Goal: Task Accomplishment & Management: Use online tool/utility

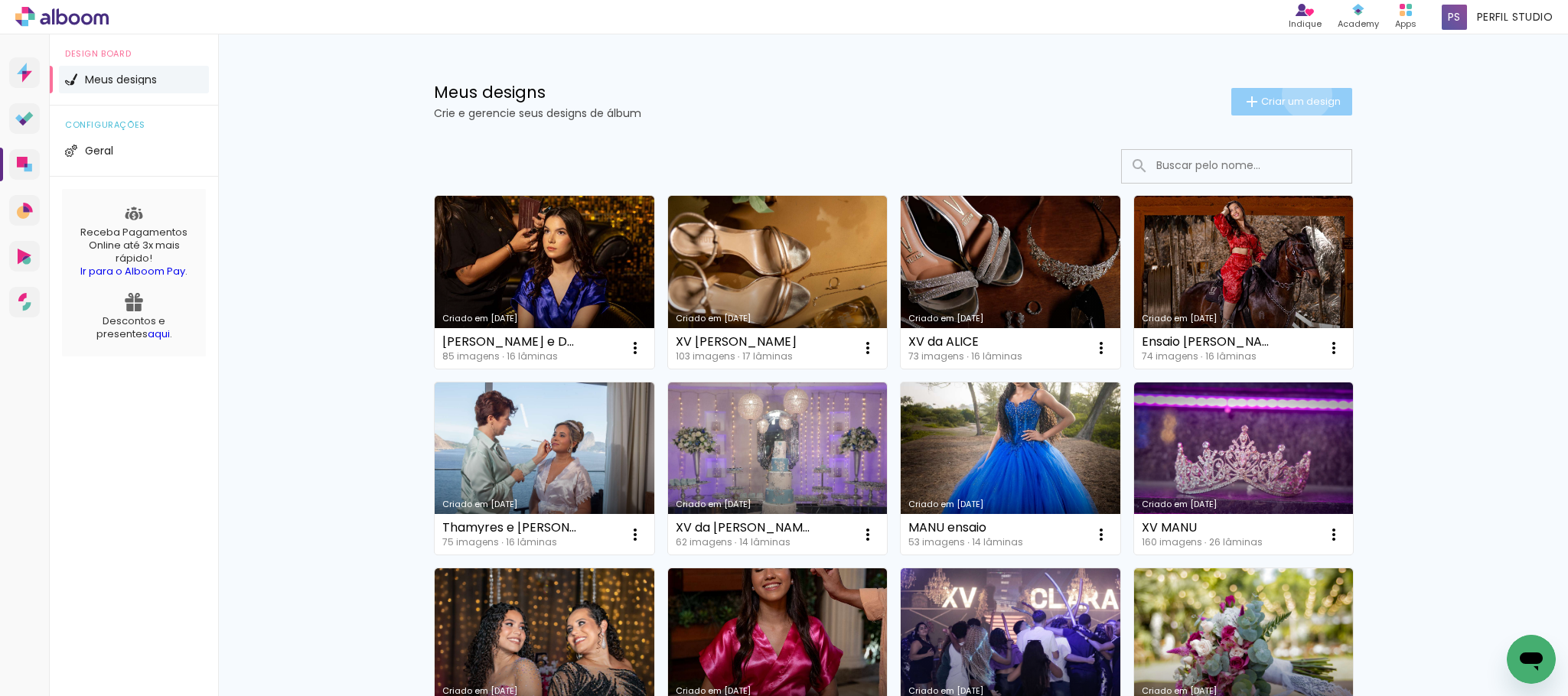
click at [1296, 96] on span "Criar um design" at bounding box center [1301, 101] width 80 height 10
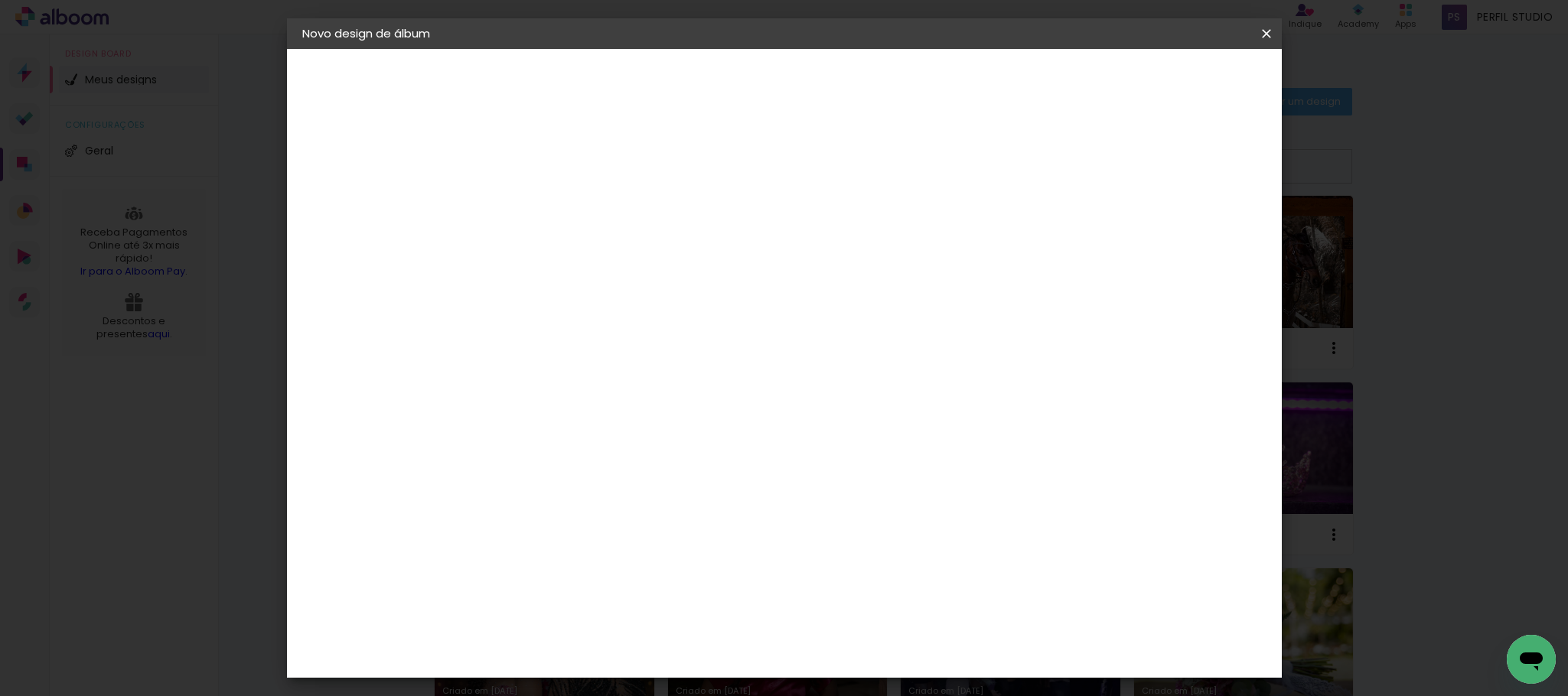
click at [553, 209] on input at bounding box center [553, 206] width 0 height 23
type input "C"
type input "Gabi + Caio"
type paper-input "Gabi + Caio"
click at [0, 0] on slot "Avançar" at bounding box center [0, 0] width 0 height 0
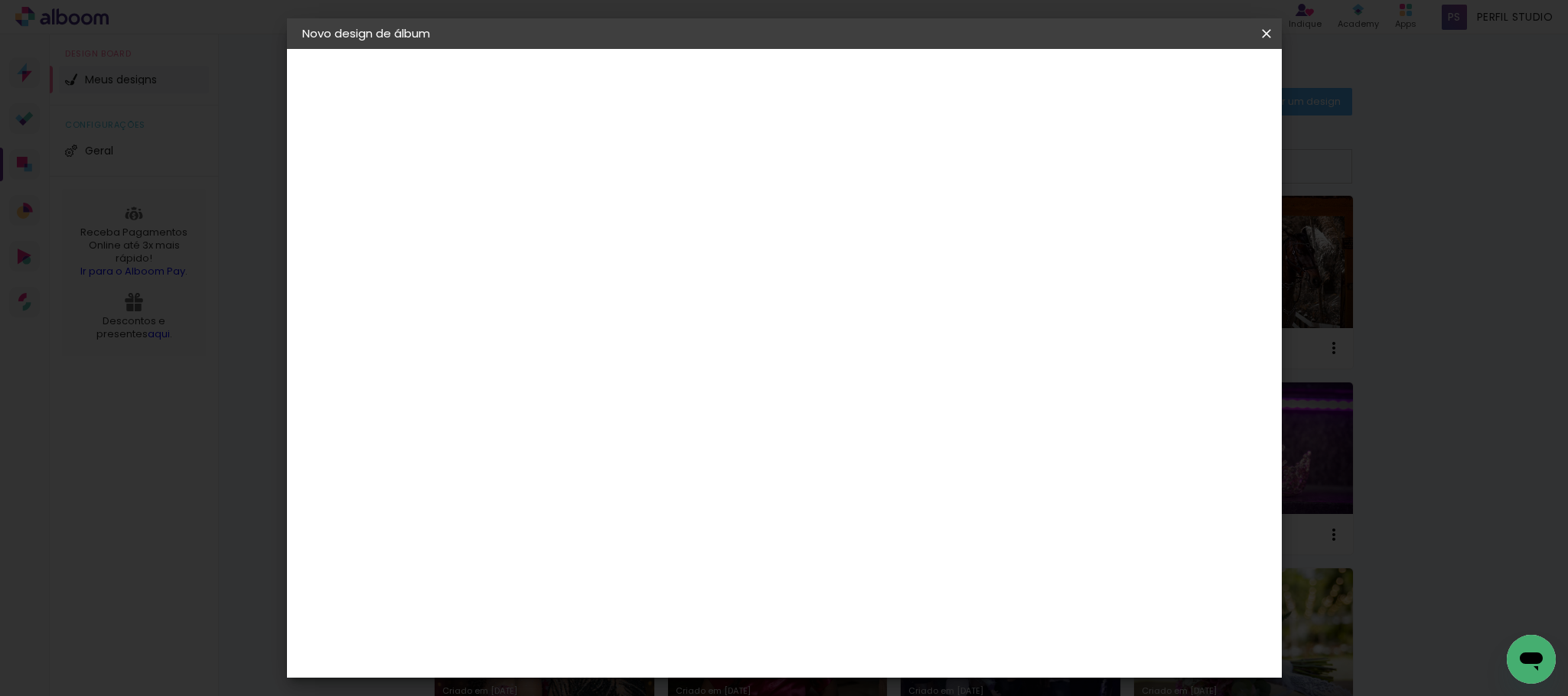
click at [0, 0] on slot "Tamanho Livre" at bounding box center [0, 0] width 0 height 0
click at [0, 0] on slot "Avançar" at bounding box center [0, 0] width 0 height 0
click at [1165, 79] on span "Iniciar design" at bounding box center [1131, 80] width 70 height 11
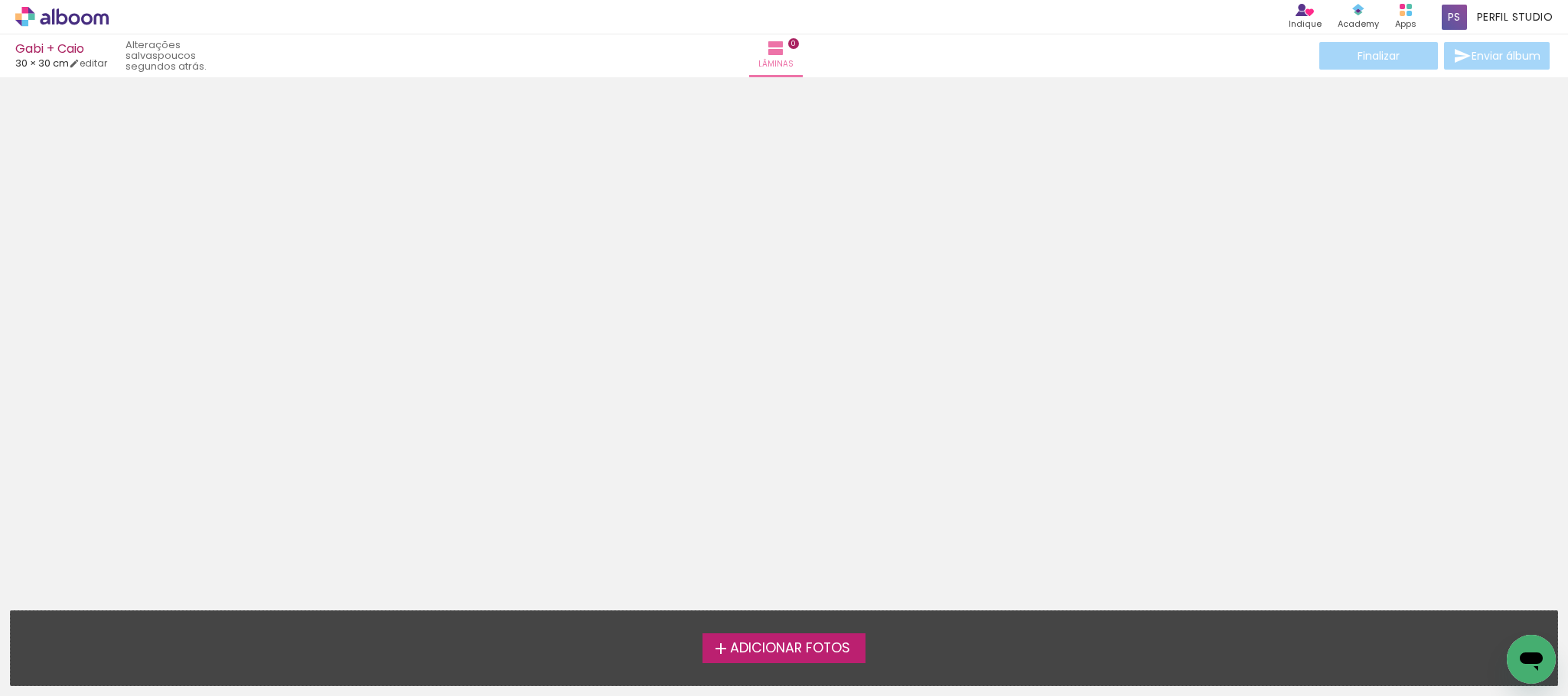
click at [799, 644] on span "Adicionar Fotos" at bounding box center [790, 649] width 120 height 14
click at [0, 0] on input "file" at bounding box center [0, 0] width 0 height 0
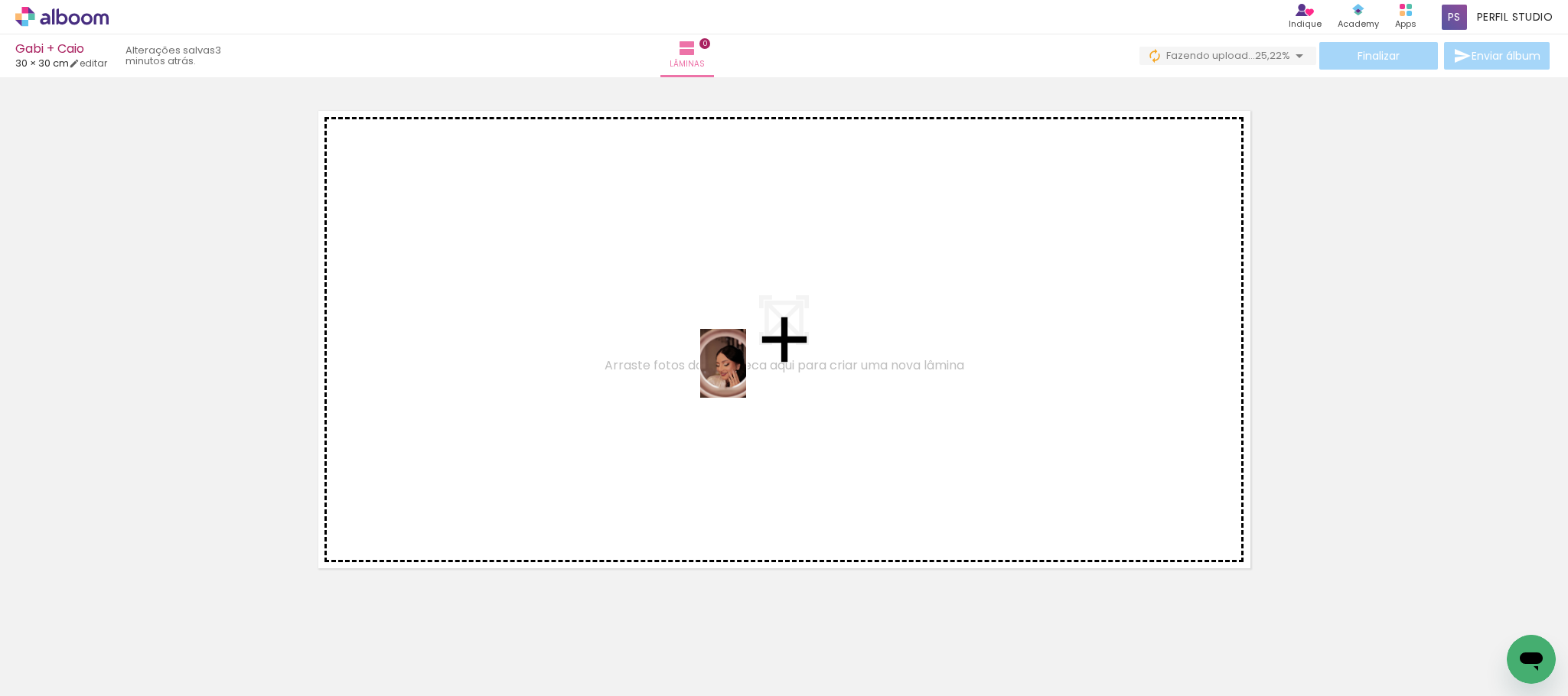
drag, startPoint x: 1270, startPoint y: 650, endPoint x: 747, endPoint y: 375, distance: 590.9
click at [747, 375] on quentale-workspace at bounding box center [784, 348] width 1568 height 696
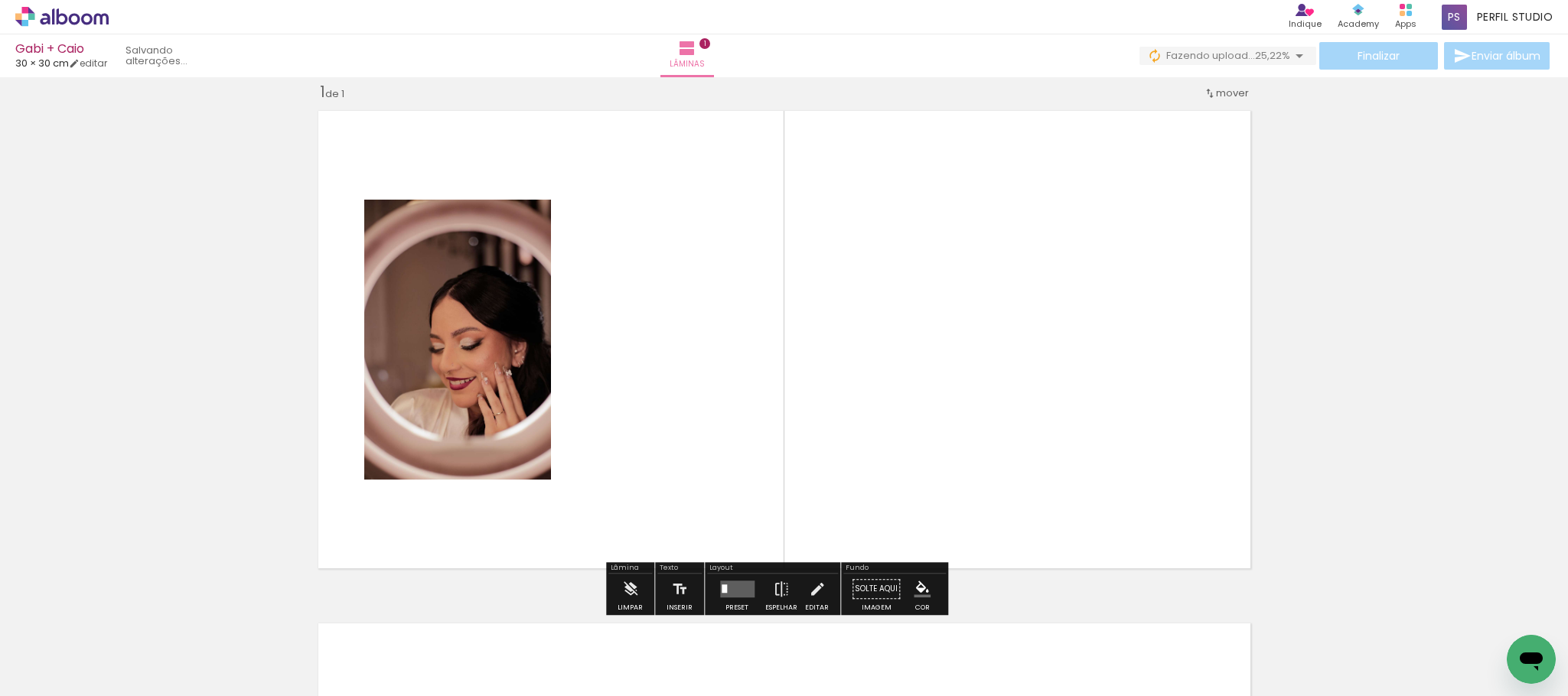
scroll to position [19, 0]
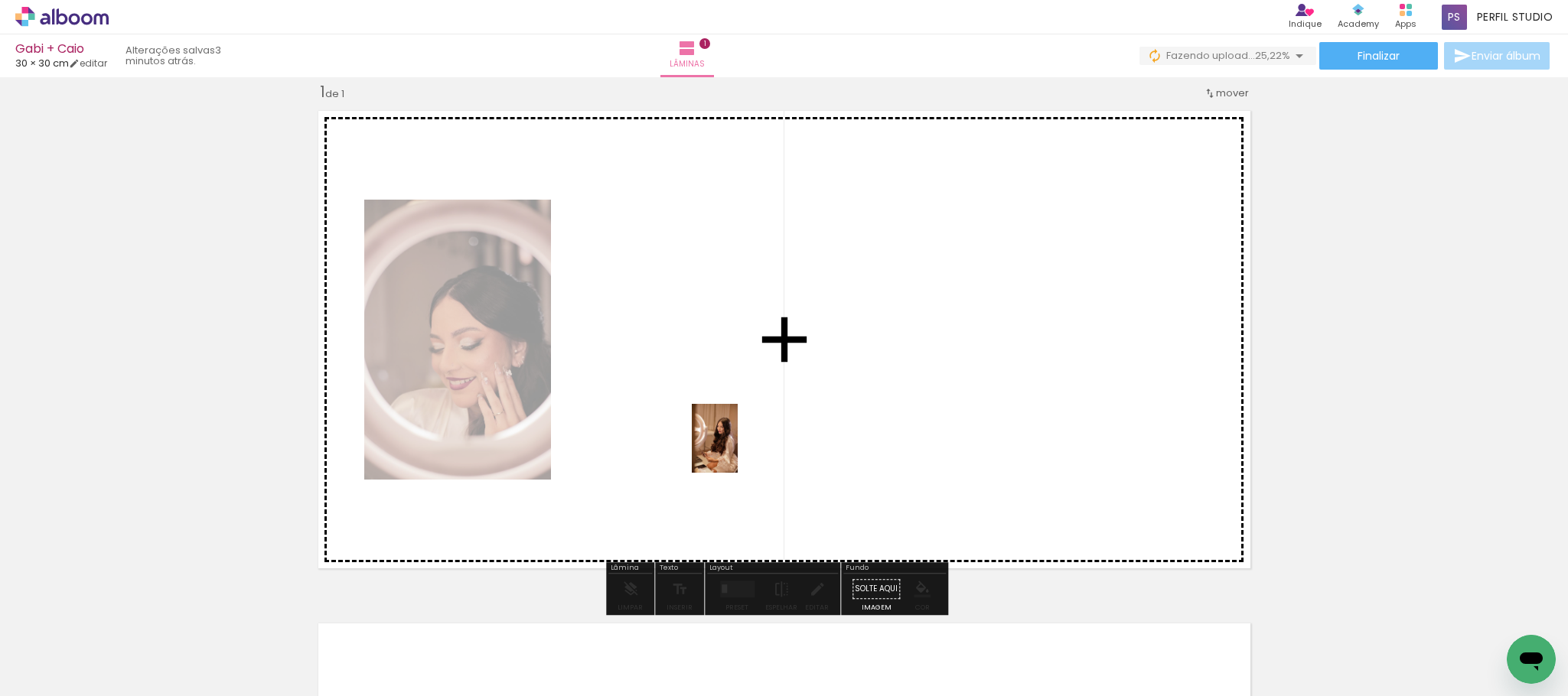
drag, startPoint x: 841, startPoint y: 639, endPoint x: 738, endPoint y: 450, distance: 215.2
click at [738, 450] on quentale-workspace at bounding box center [784, 348] width 1568 height 696
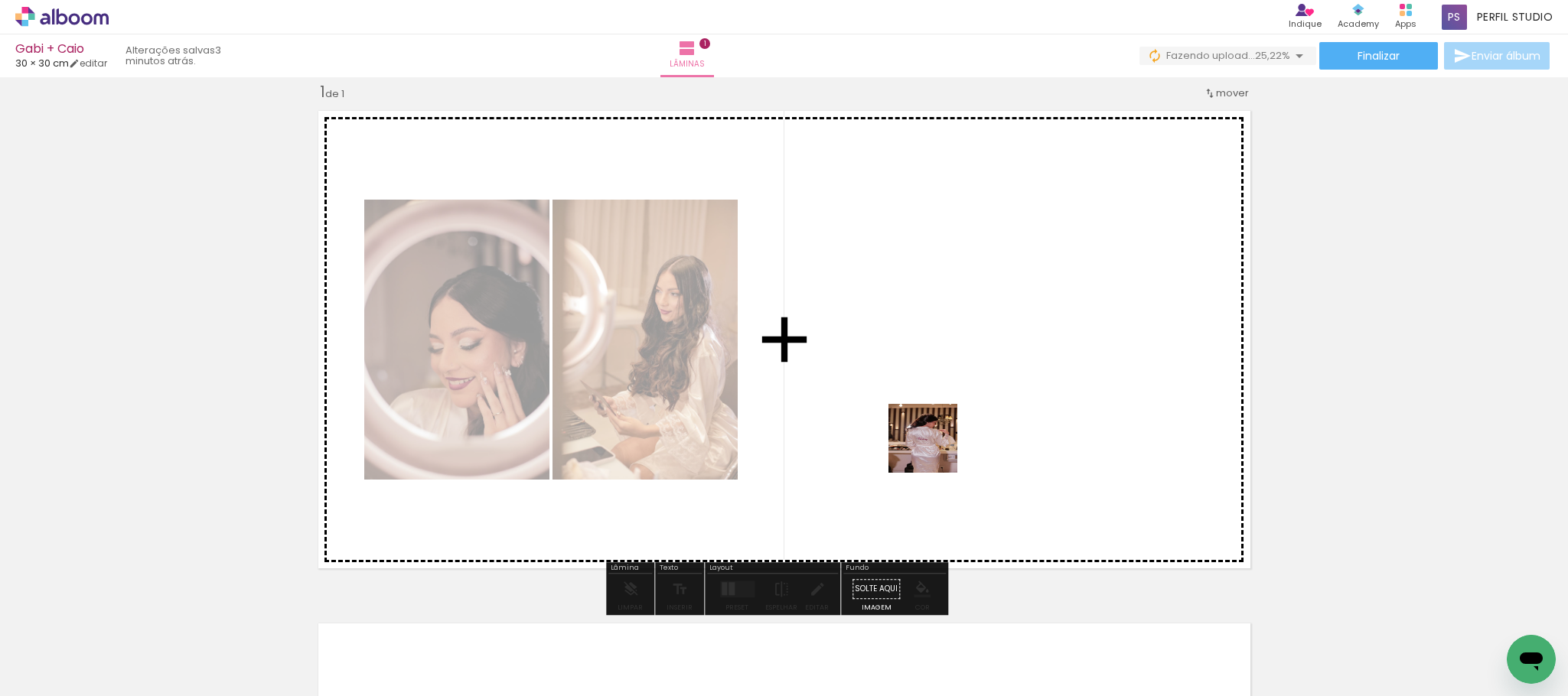
drag, startPoint x: 1193, startPoint y: 646, endPoint x: 931, endPoint y: 446, distance: 329.6
click at [931, 446] on quentale-workspace at bounding box center [784, 348] width 1568 height 696
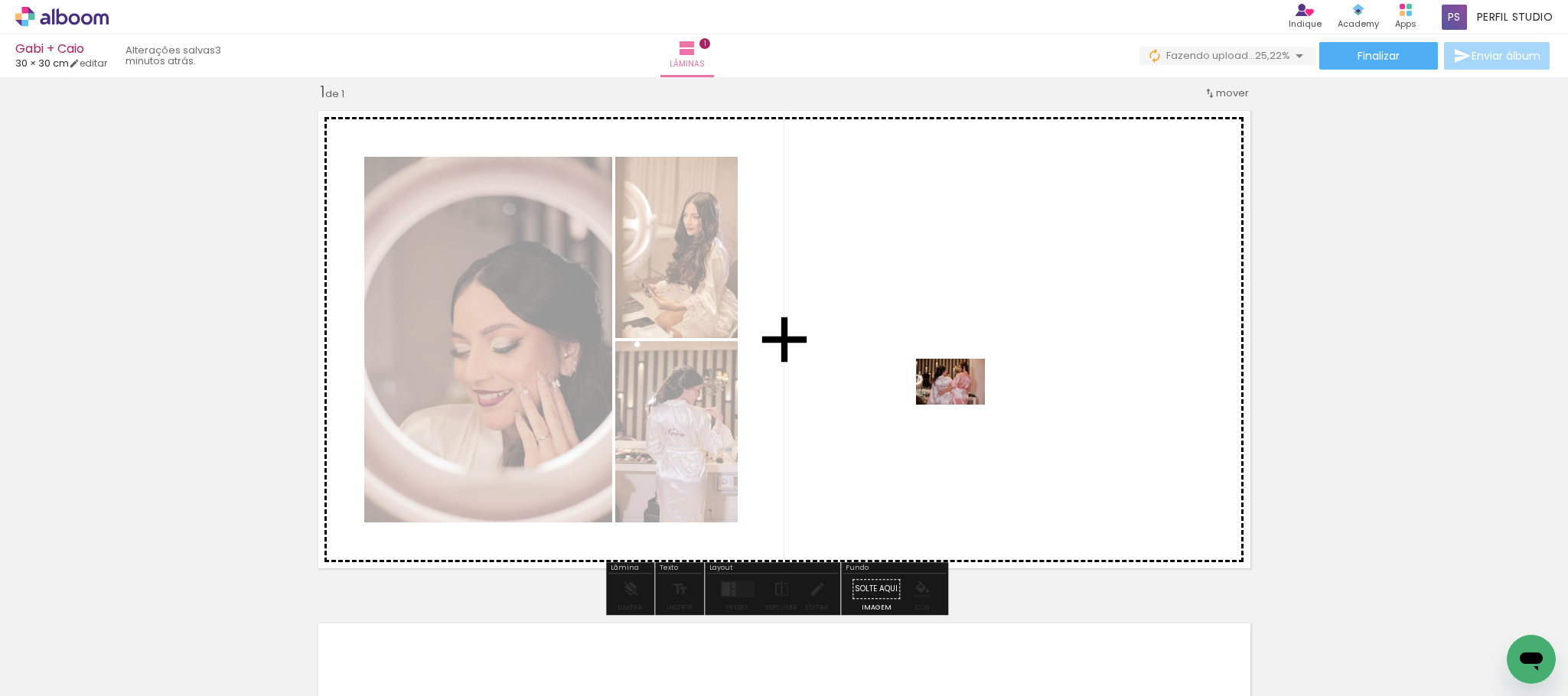
drag, startPoint x: 1109, startPoint y: 661, endPoint x: 962, endPoint y: 405, distance: 295.2
click at [962, 405] on quentale-workspace at bounding box center [784, 348] width 1568 height 696
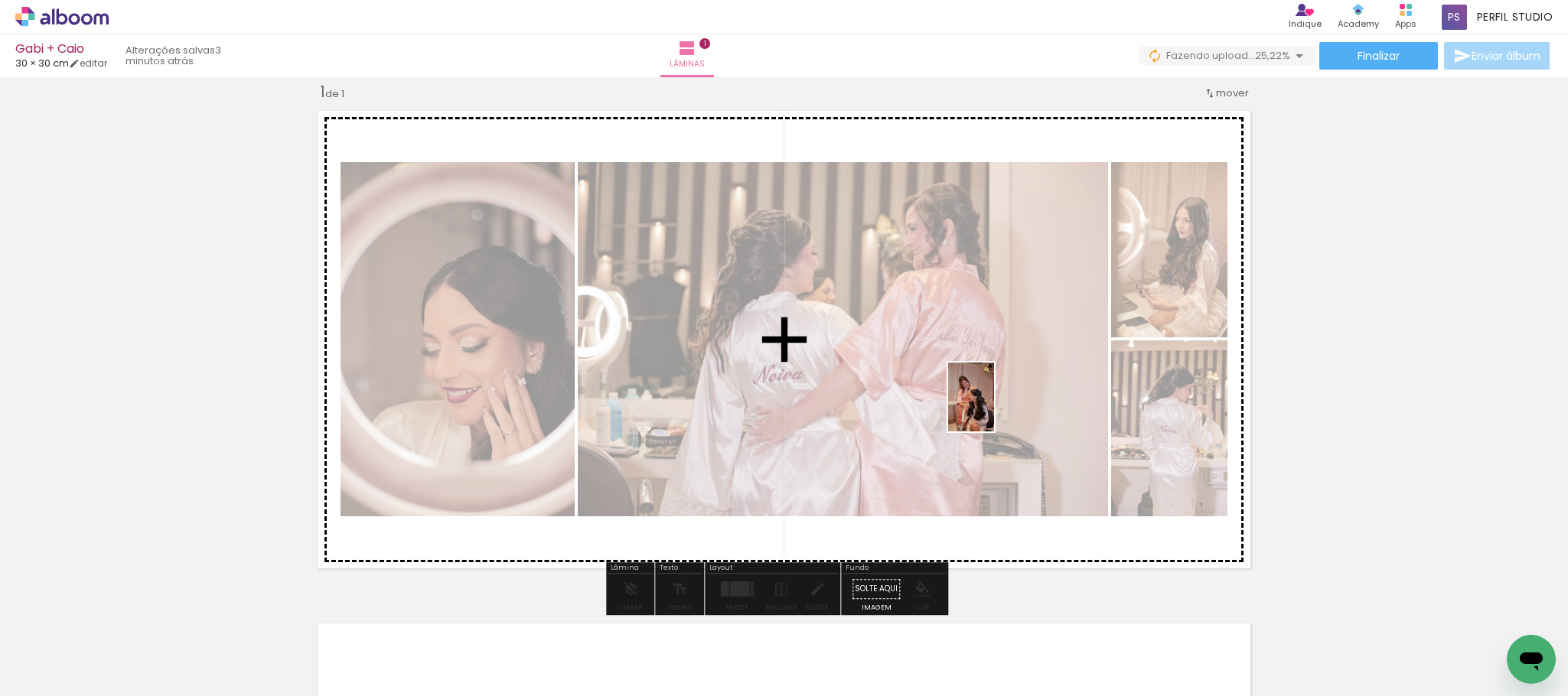
drag, startPoint x: 1018, startPoint y: 655, endPoint x: 994, endPoint y: 409, distance: 247.2
click at [994, 409] on quentale-workspace at bounding box center [784, 348] width 1568 height 696
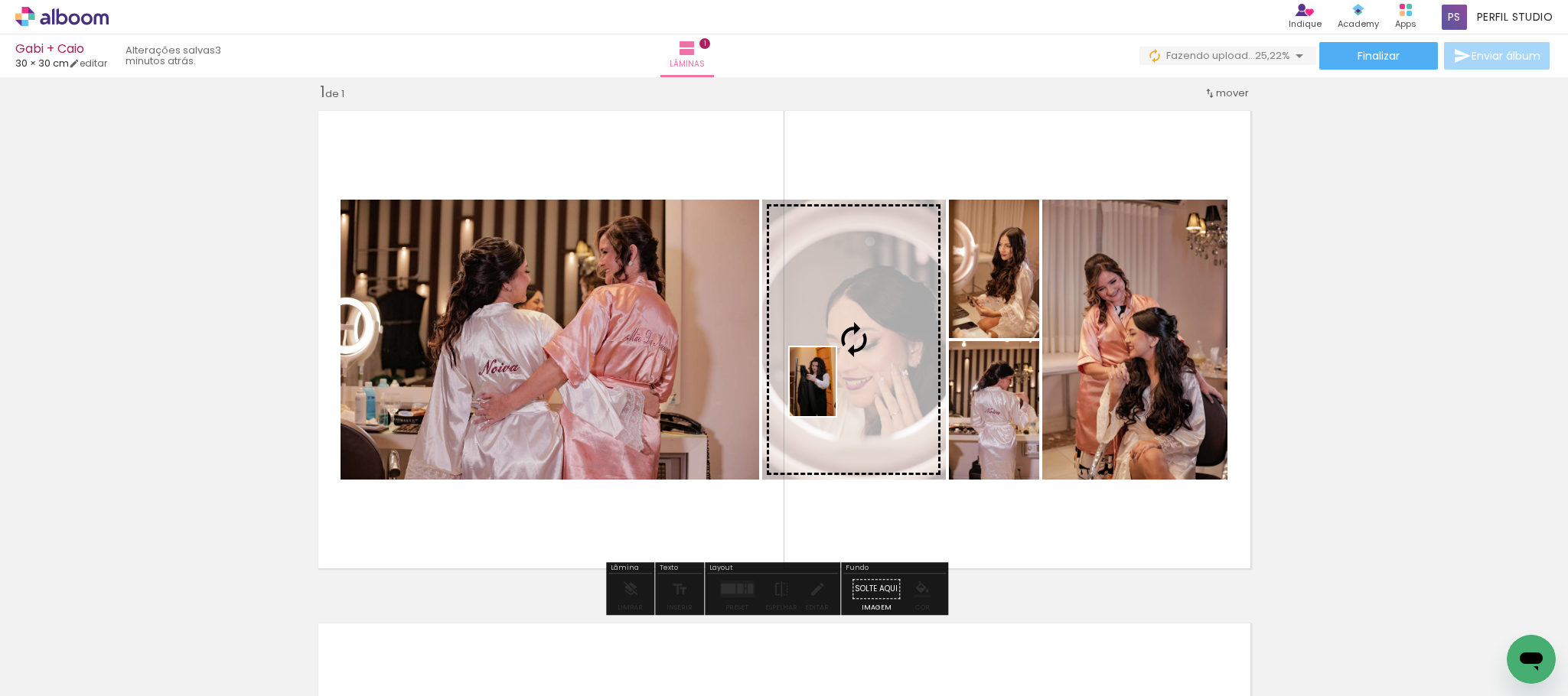
drag, startPoint x: 825, startPoint y: 404, endPoint x: 836, endPoint y: 394, distance: 14.9
click at [836, 394] on quentale-workspace at bounding box center [784, 348] width 1568 height 696
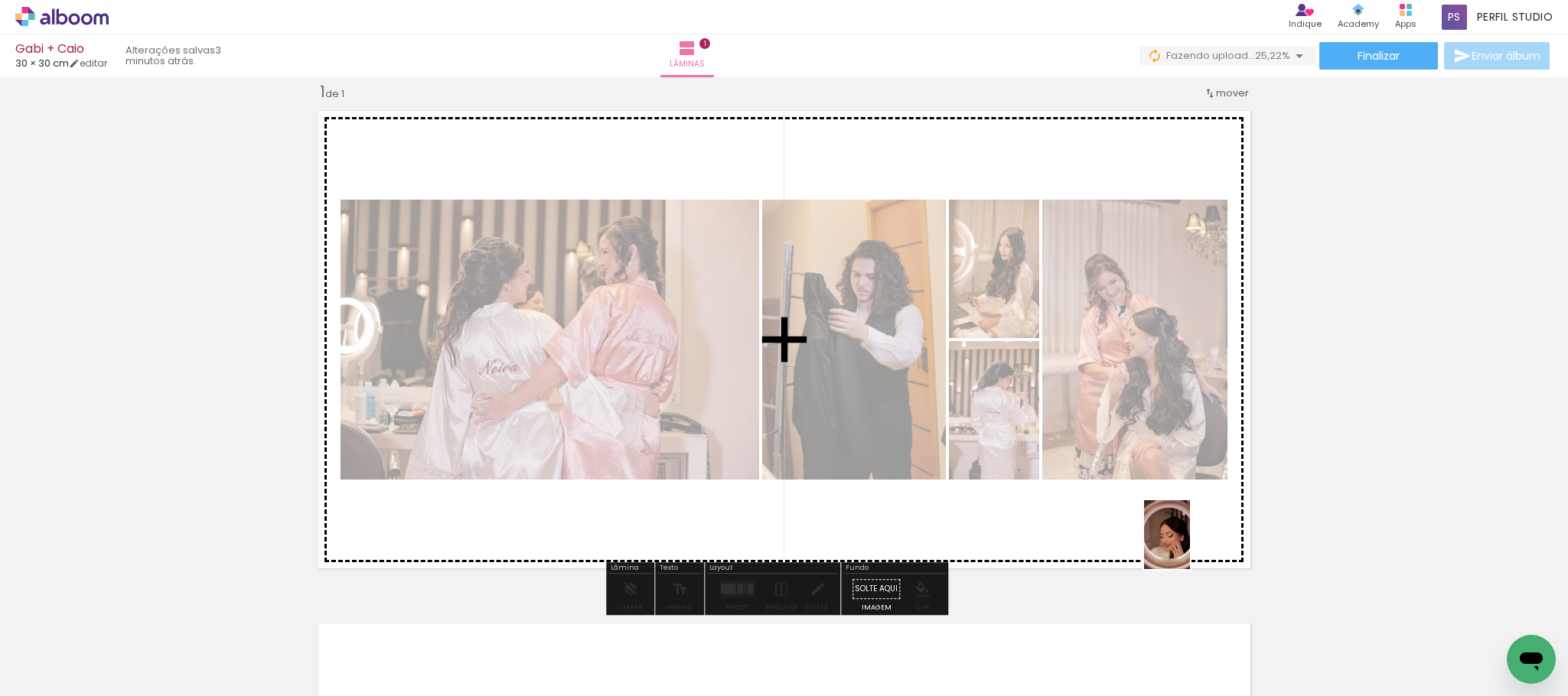
drag, startPoint x: 1259, startPoint y: 622, endPoint x: 1190, endPoint y: 547, distance: 101.9
click at [1190, 547] on quentale-workspace at bounding box center [784, 348] width 1568 height 696
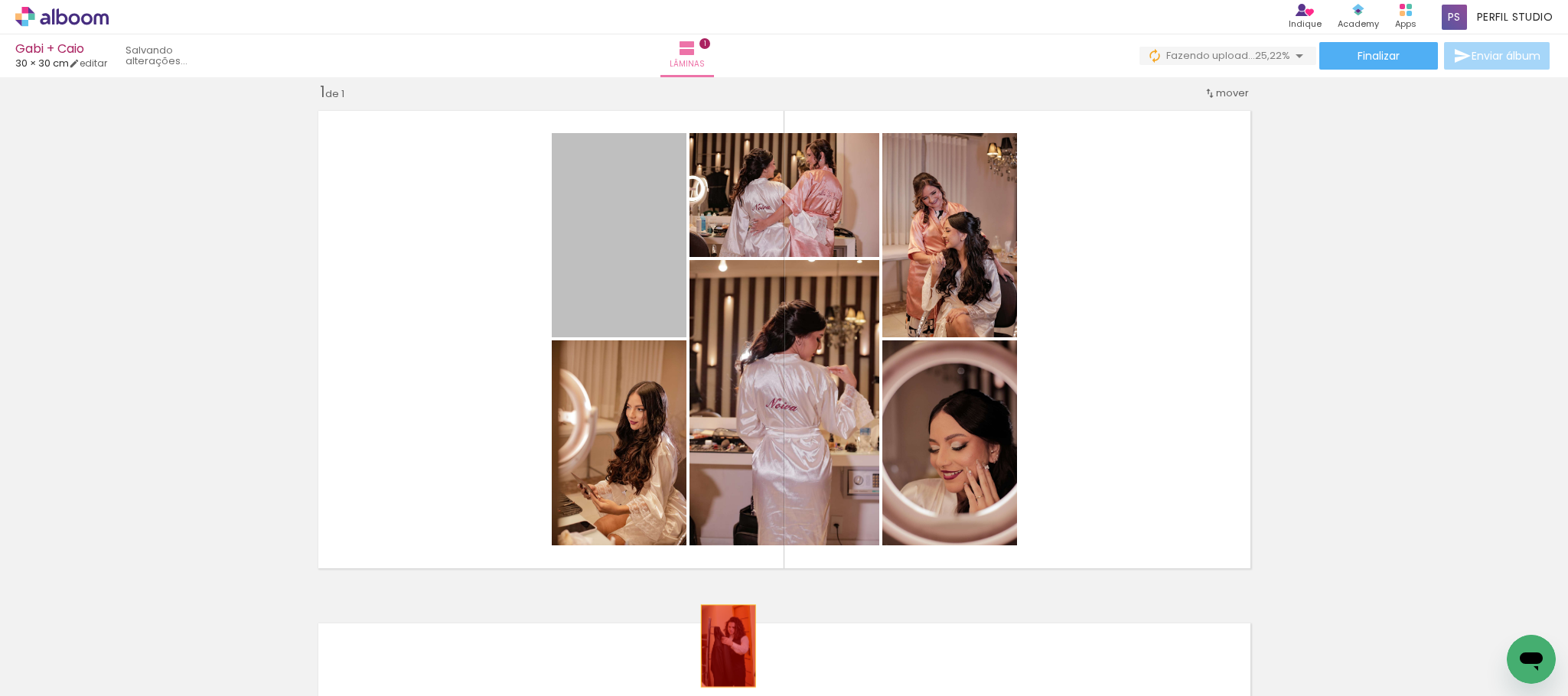
drag, startPoint x: 634, startPoint y: 282, endPoint x: 720, endPoint y: 646, distance: 374.0
click at [720, 646] on quentale-workspace at bounding box center [784, 348] width 1568 height 696
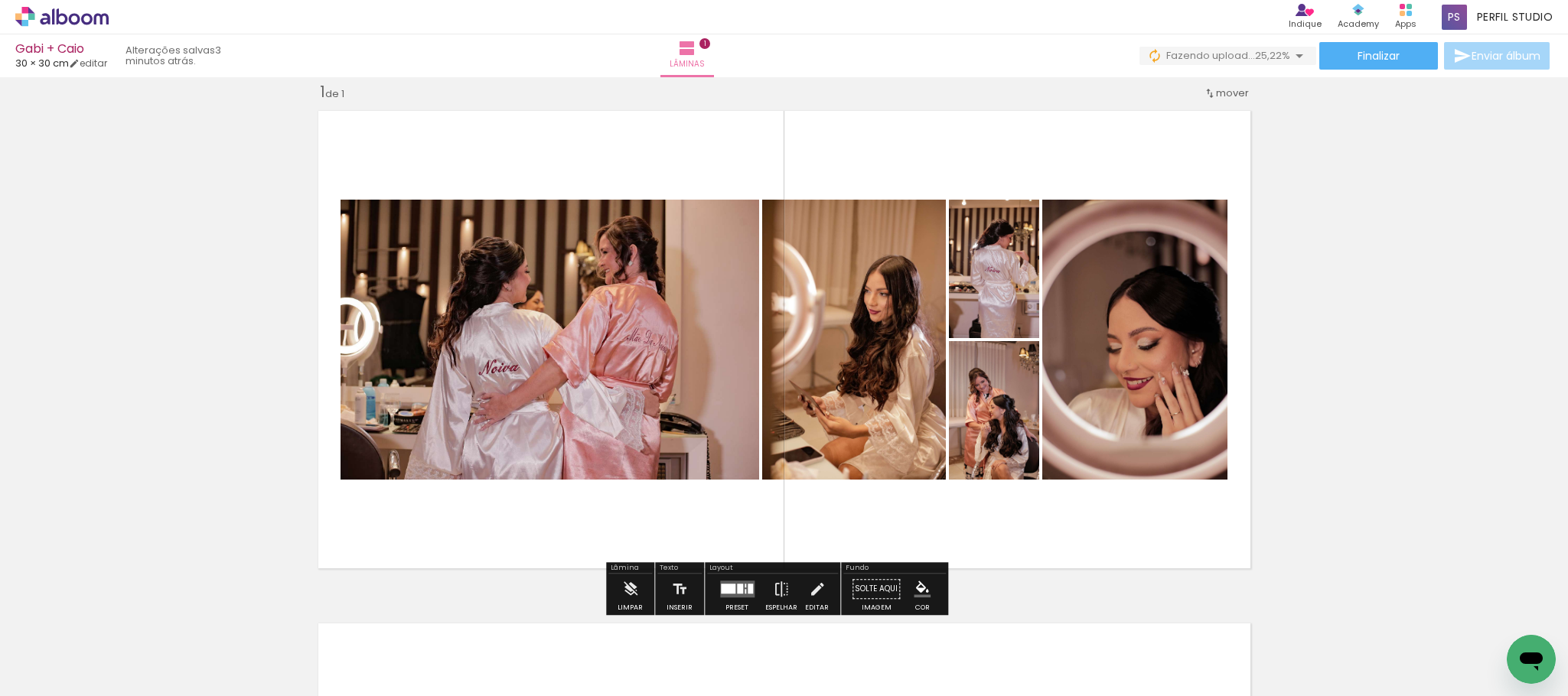
click at [748, 585] on div at bounding box center [751, 588] width 6 height 10
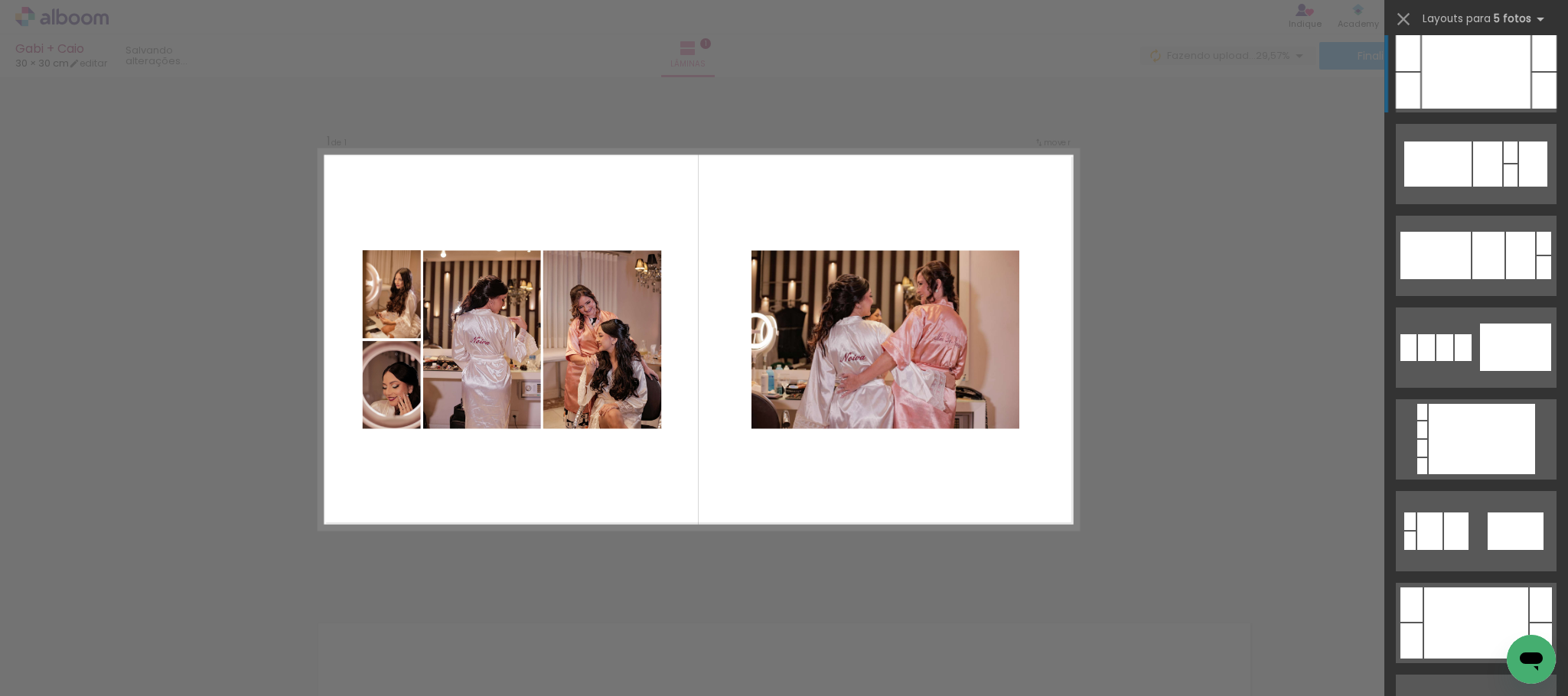
scroll to position [1262, 0]
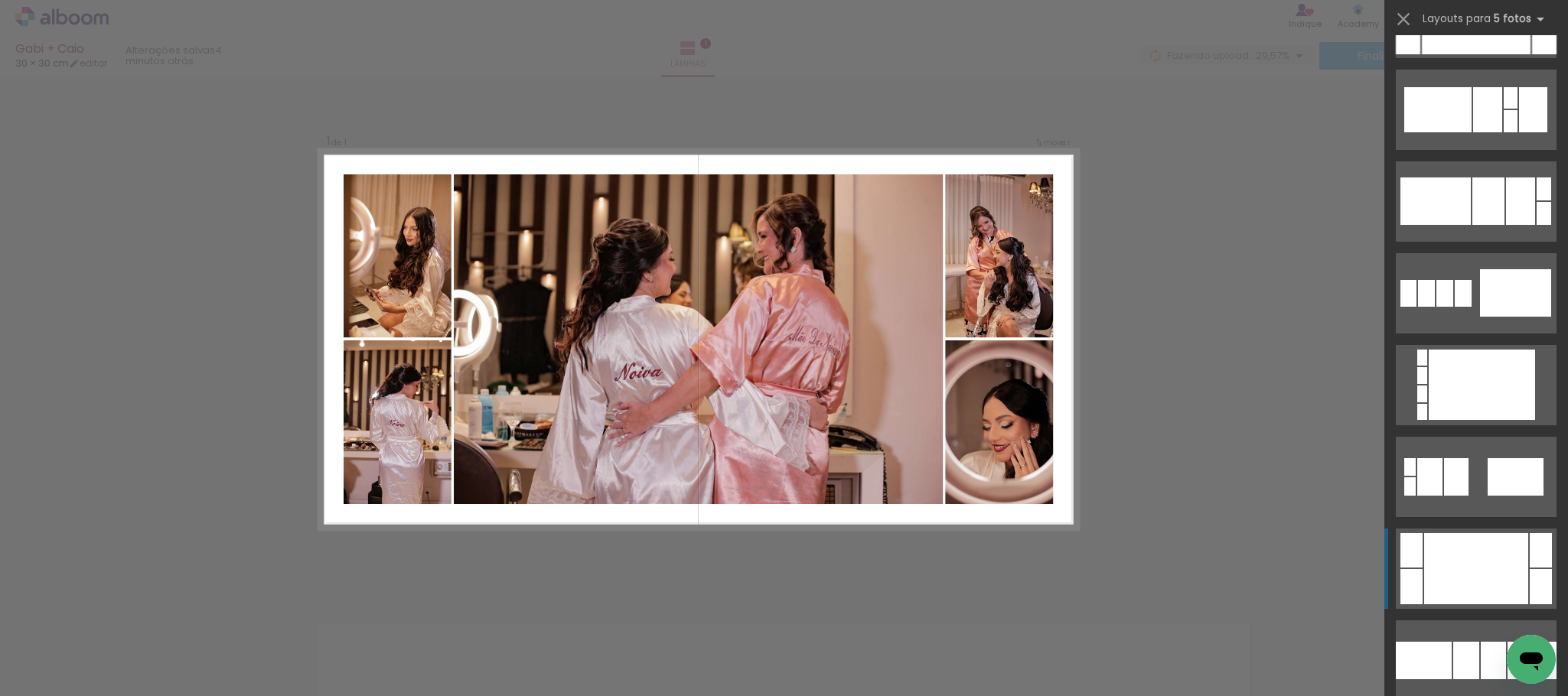
click at [1482, 563] on div at bounding box center [1476, 568] width 104 height 71
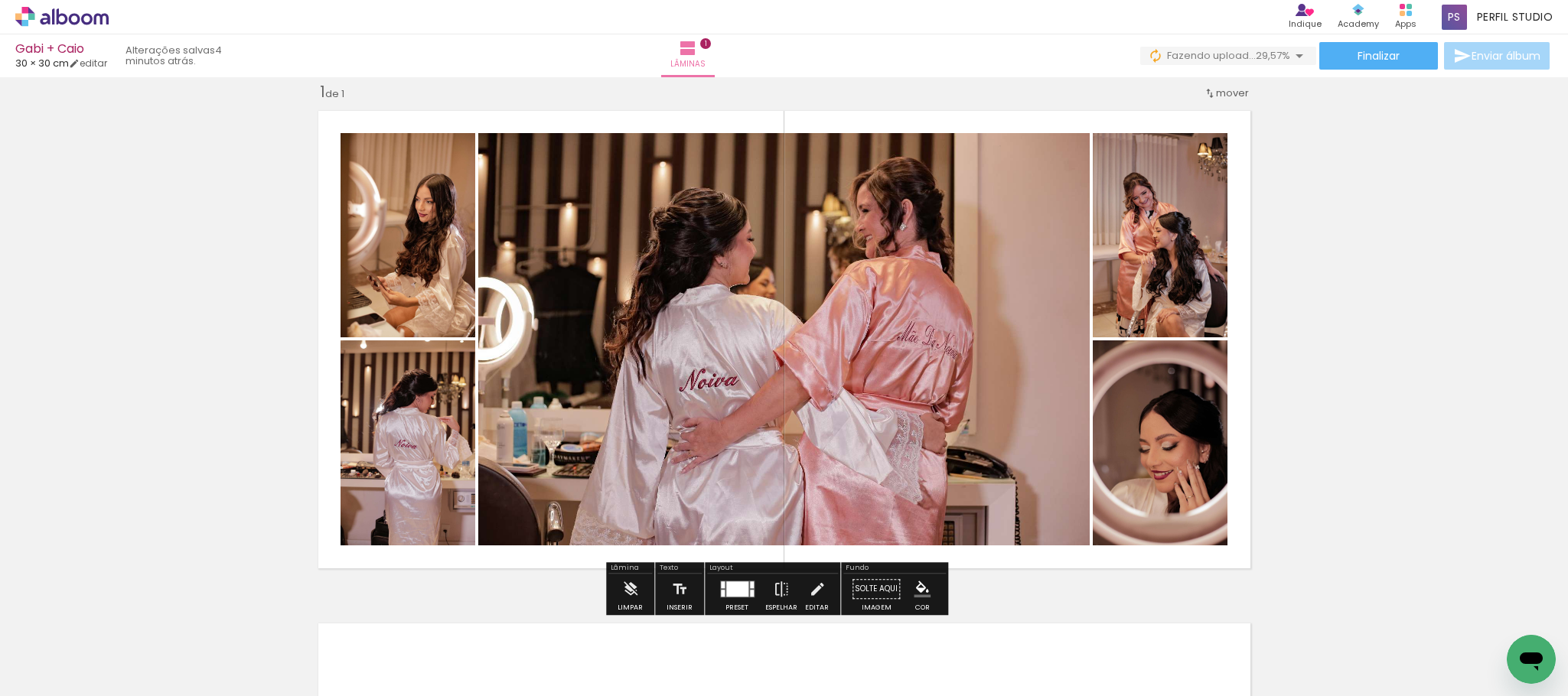
click at [1349, 278] on div "Inserir lâmina 1 de 1" at bounding box center [784, 577] width 1568 height 1026
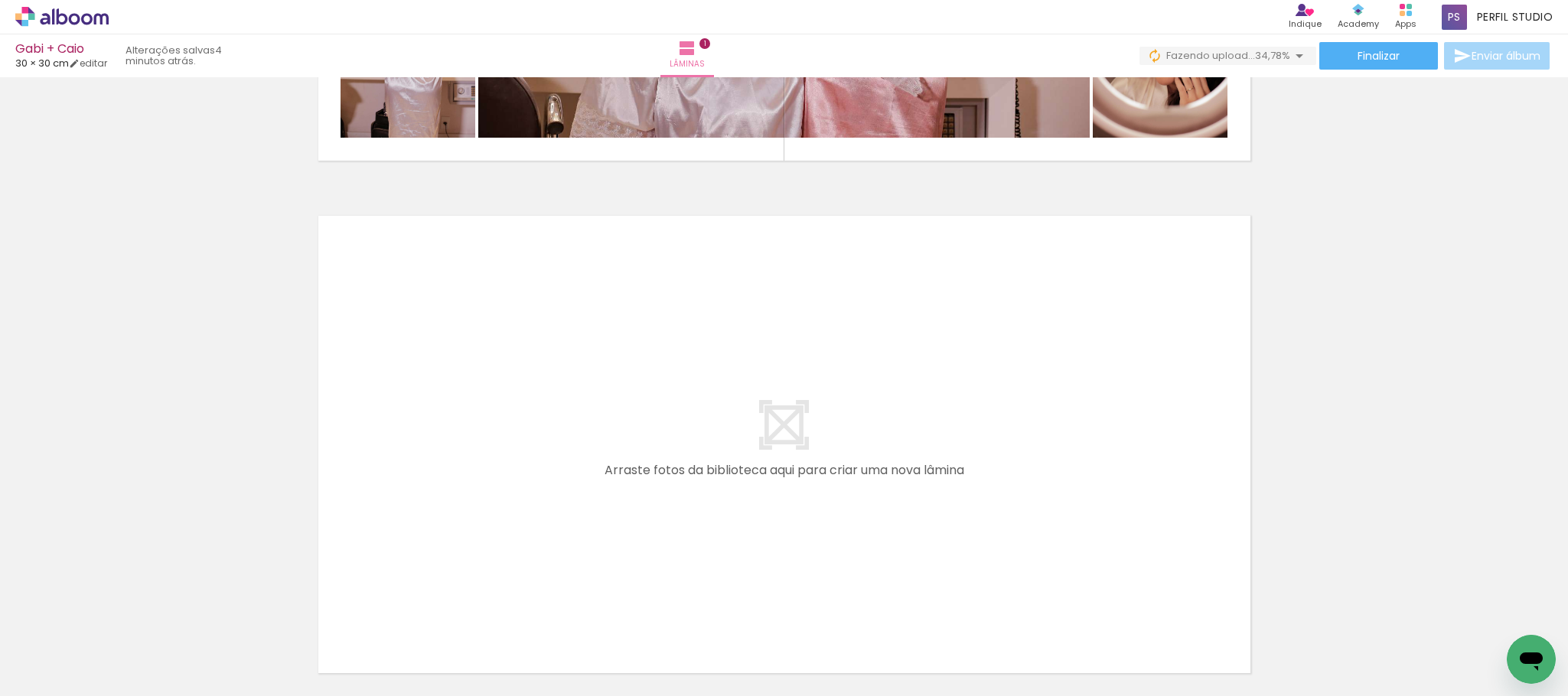
scroll to position [478, 0]
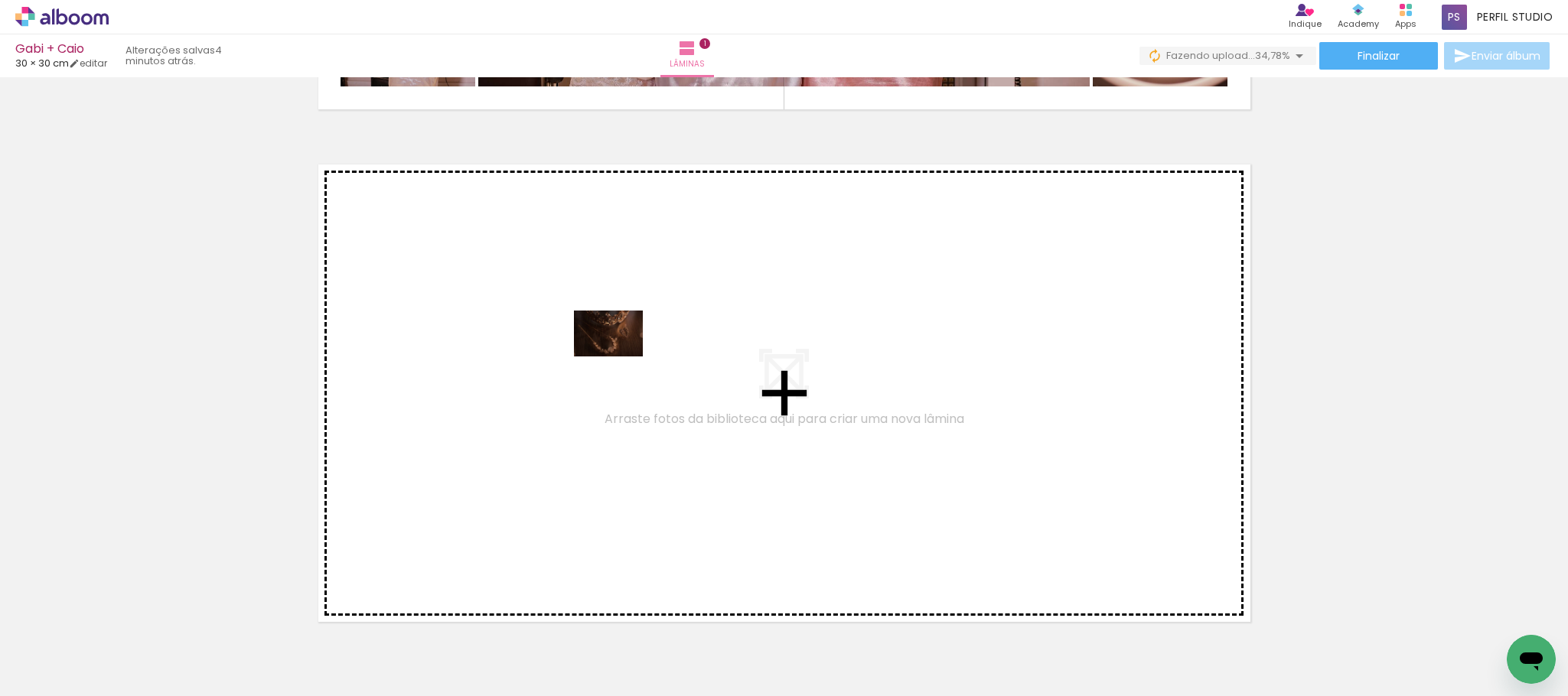
drag, startPoint x: 169, startPoint y: 639, endPoint x: 620, endPoint y: 357, distance: 531.9
click at [620, 357] on quentale-workspace at bounding box center [784, 348] width 1568 height 696
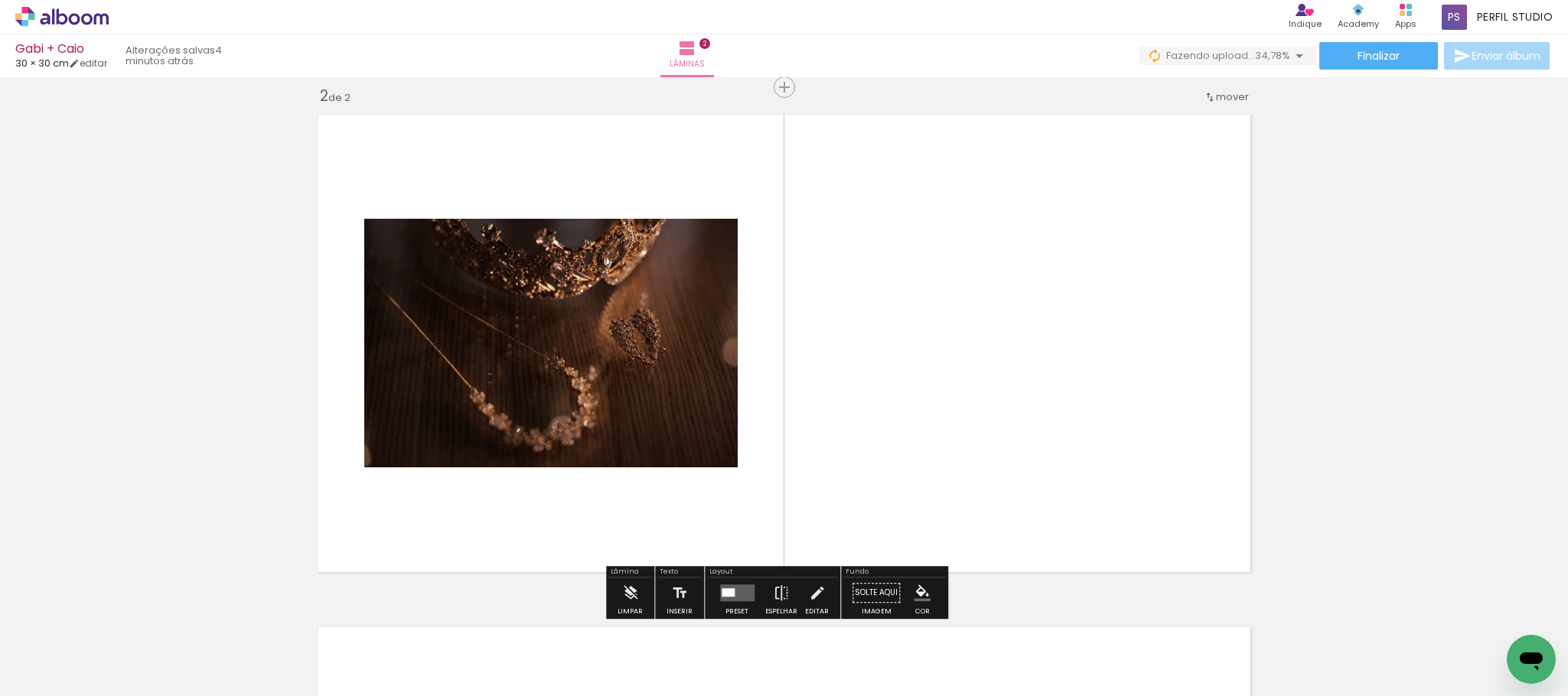
scroll to position [532, 0]
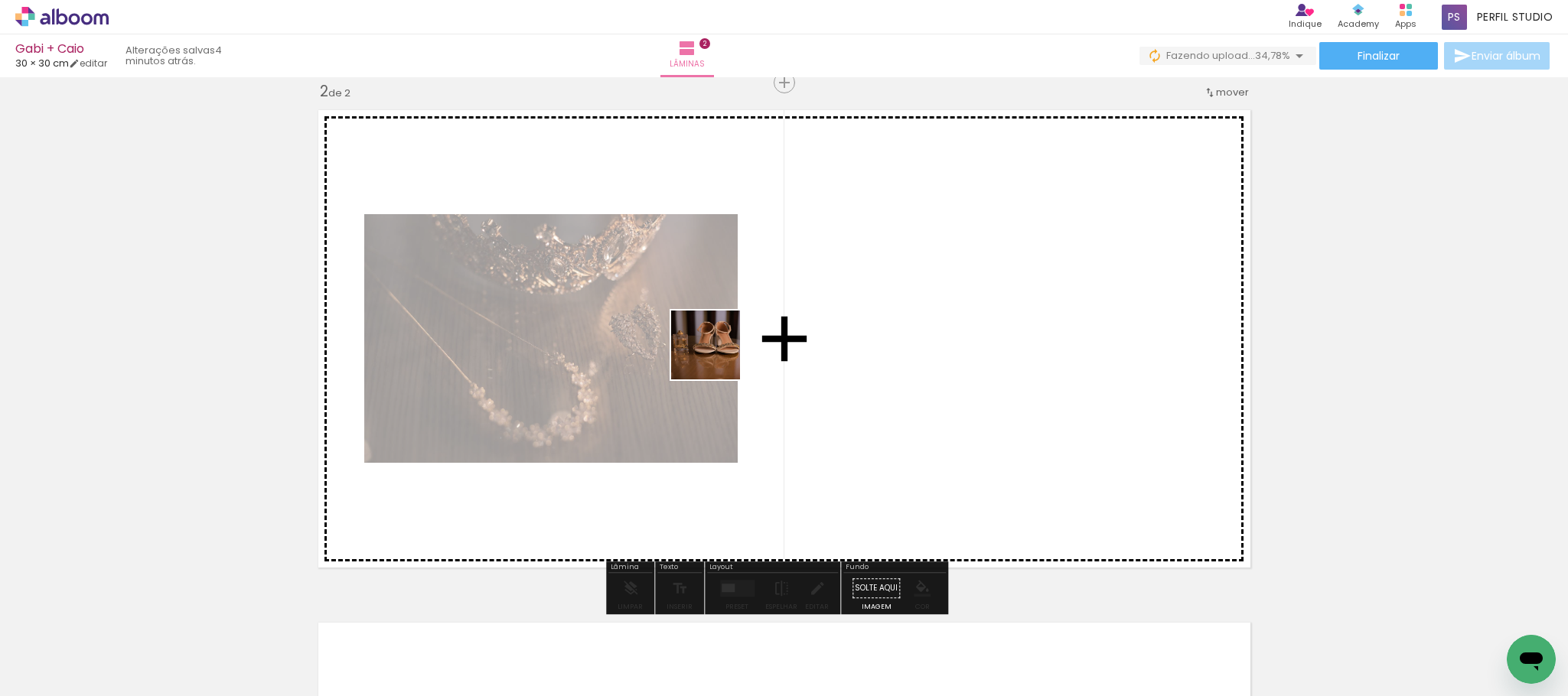
drag, startPoint x: 674, startPoint y: 383, endPoint x: 718, endPoint y: 357, distance: 51.1
click at [718, 357] on quentale-workspace at bounding box center [784, 348] width 1568 height 696
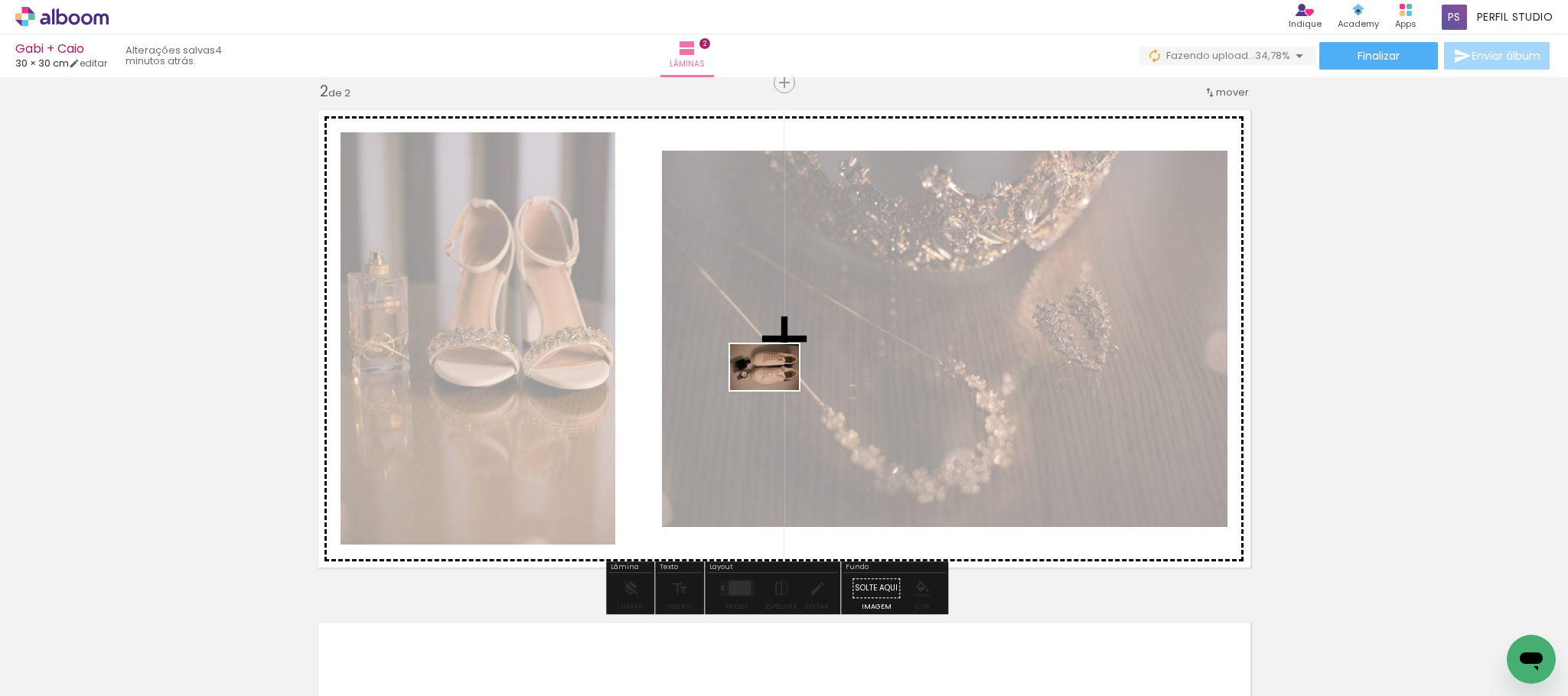
drag, startPoint x: 482, startPoint y: 570, endPoint x: 776, endPoint y: 391, distance: 344.2
click at [776, 391] on quentale-workspace at bounding box center [784, 348] width 1568 height 696
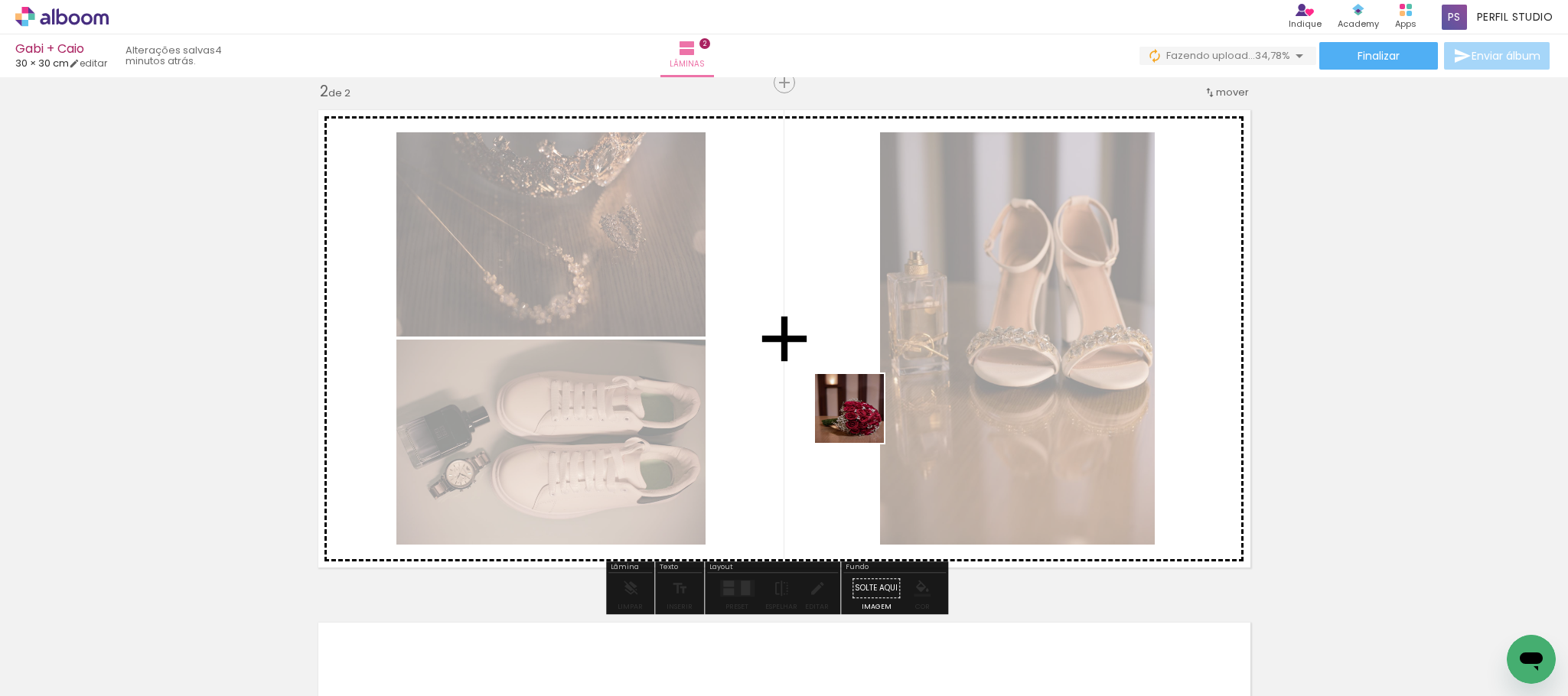
drag, startPoint x: 944, startPoint y: 649, endPoint x: 850, endPoint y: 399, distance: 267.1
click at [850, 399] on quentale-workspace at bounding box center [784, 348] width 1568 height 696
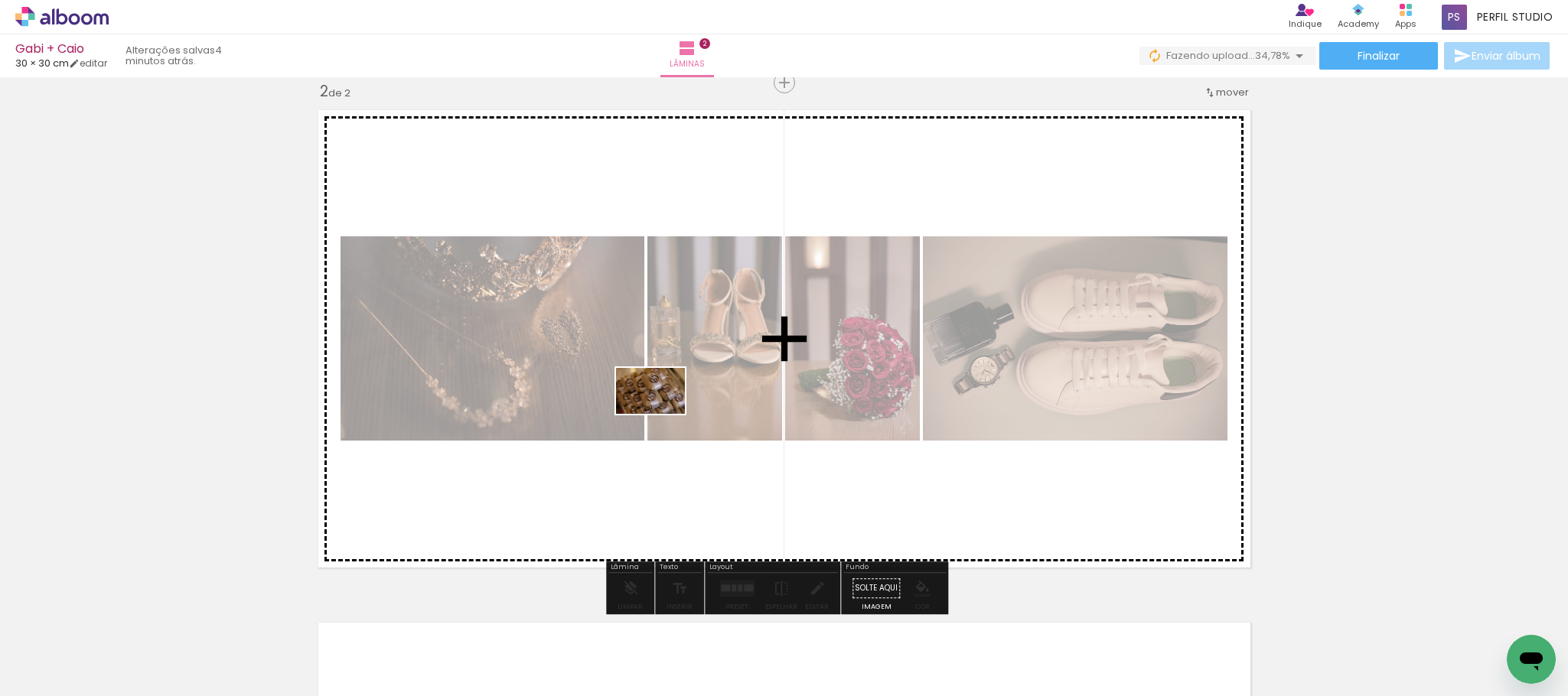
drag, startPoint x: 431, startPoint y: 659, endPoint x: 662, endPoint y: 414, distance: 336.7
click at [662, 414] on quentale-workspace at bounding box center [784, 348] width 1568 height 696
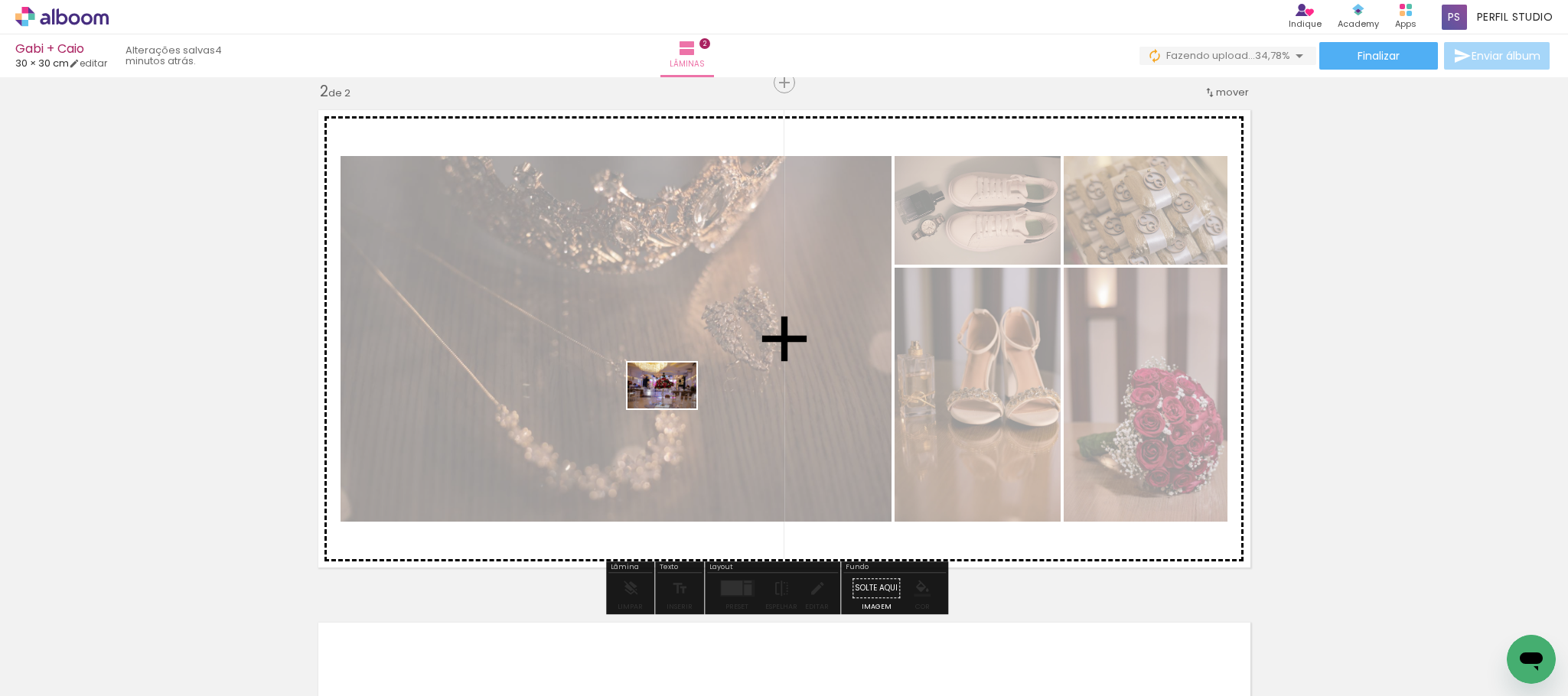
drag, startPoint x: 616, startPoint y: 480, endPoint x: 674, endPoint y: 409, distance: 91.7
click at [674, 409] on quentale-workspace at bounding box center [784, 348] width 1568 height 696
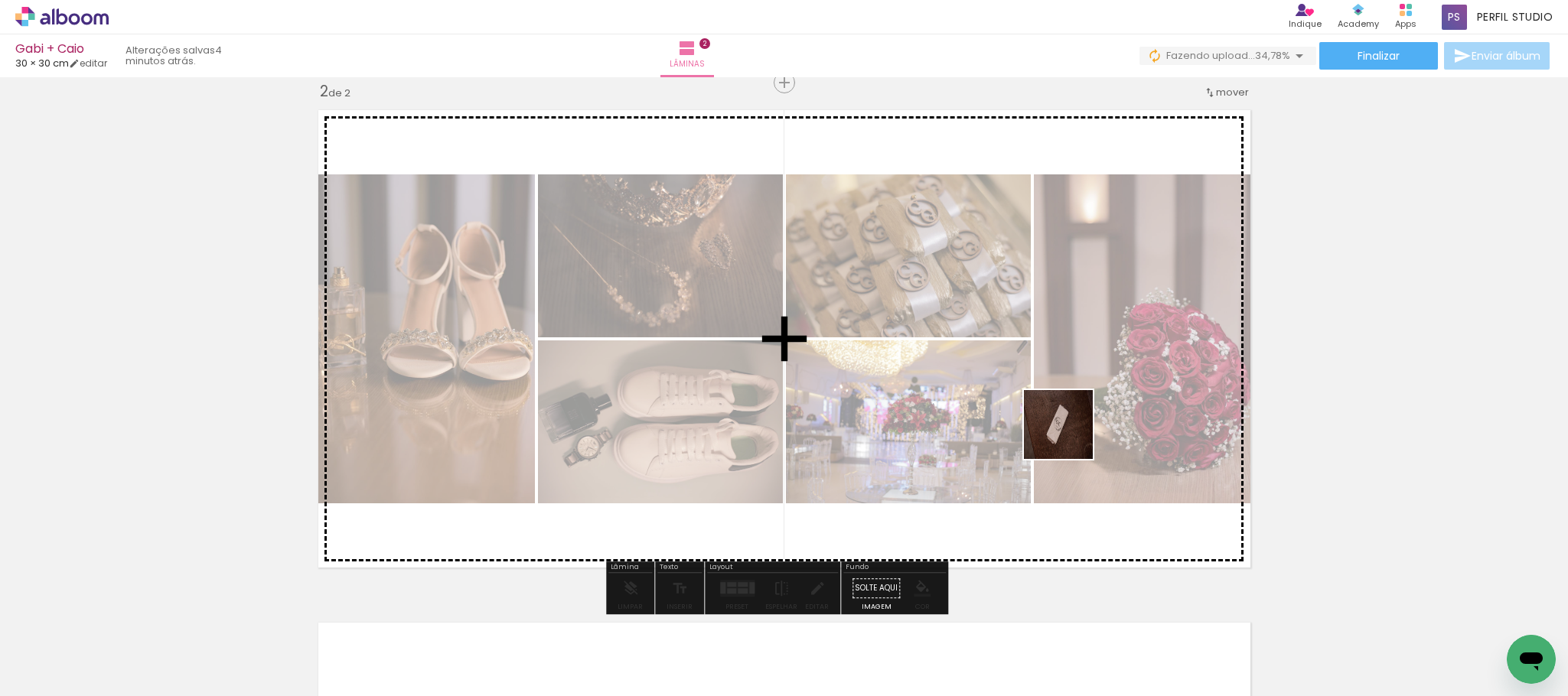
drag, startPoint x: 1358, startPoint y: 654, endPoint x: 1052, endPoint y: 423, distance: 383.4
click at [1052, 423] on quentale-workspace at bounding box center [784, 348] width 1568 height 696
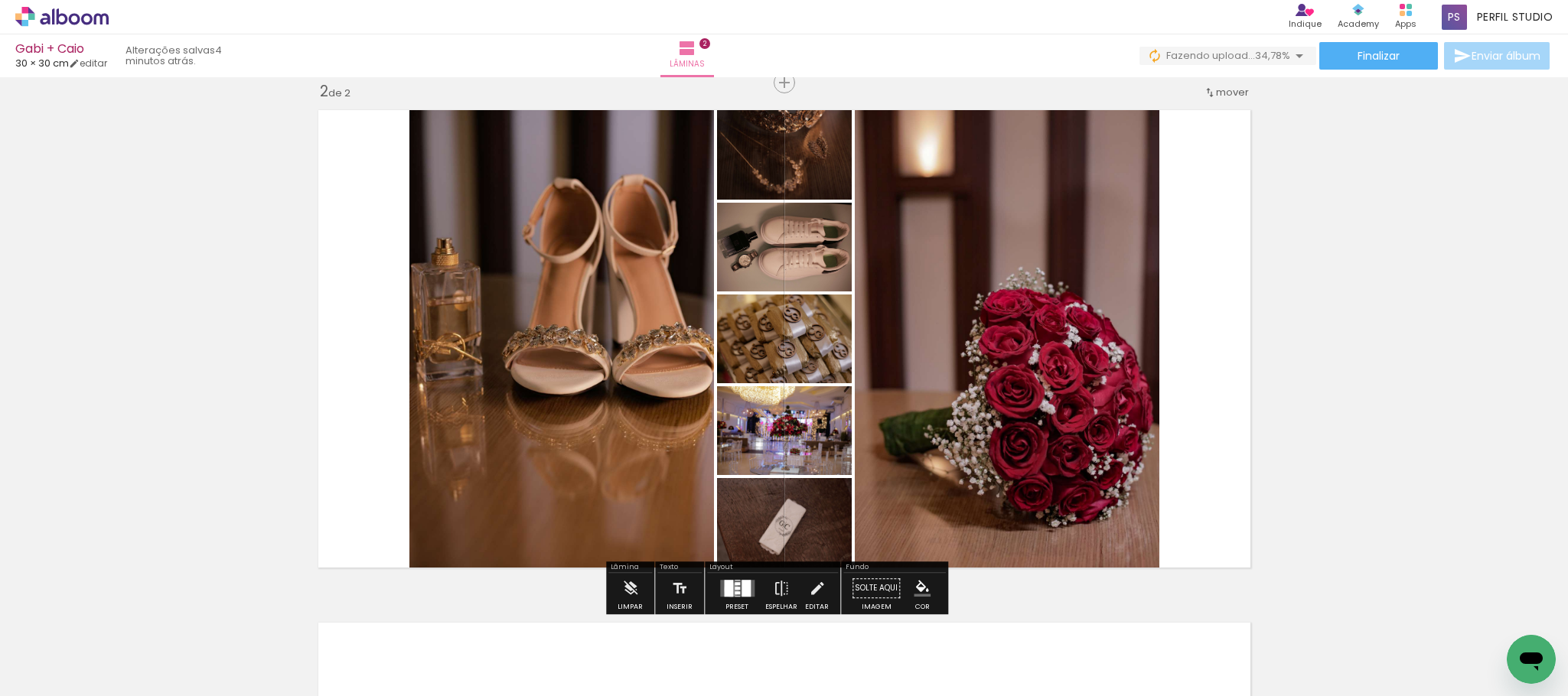
click at [728, 590] on div at bounding box center [728, 587] width 9 height 16
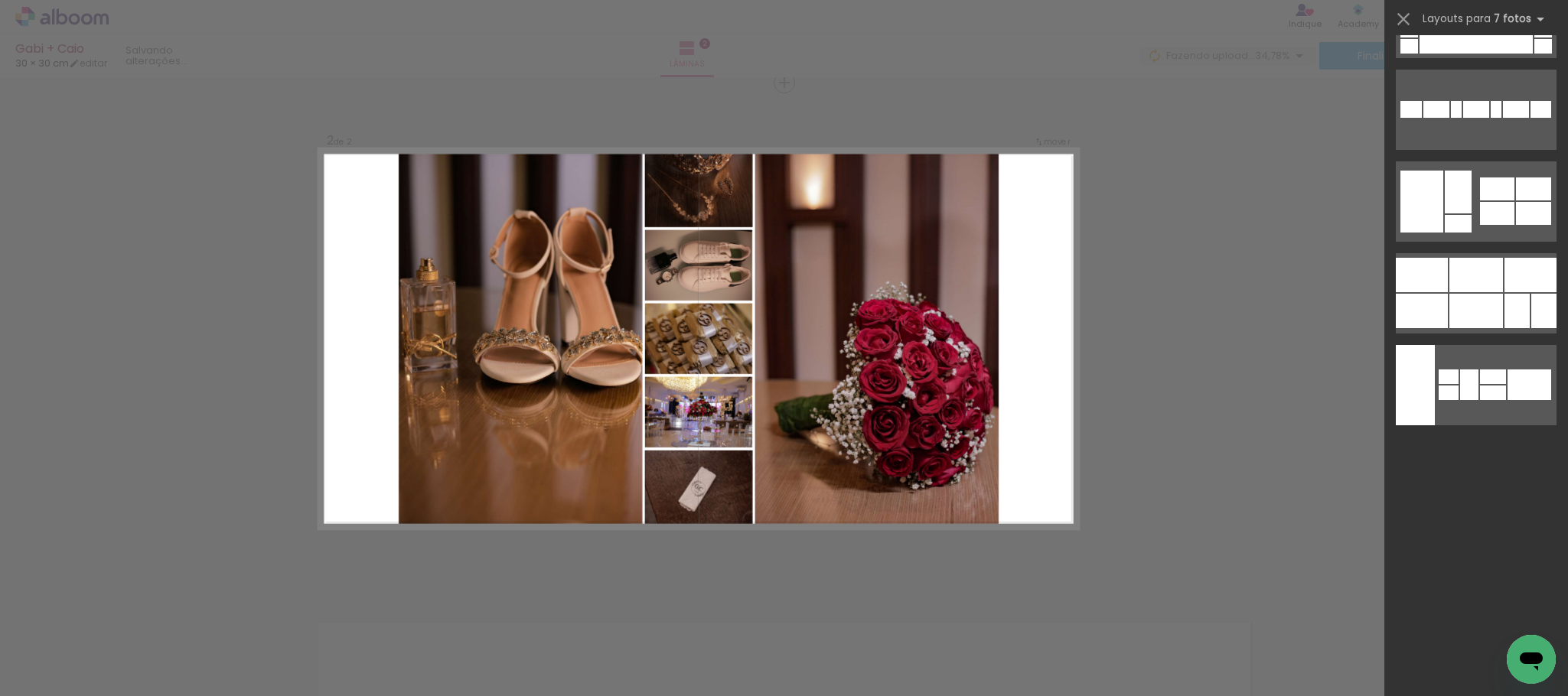
scroll to position [0, 0]
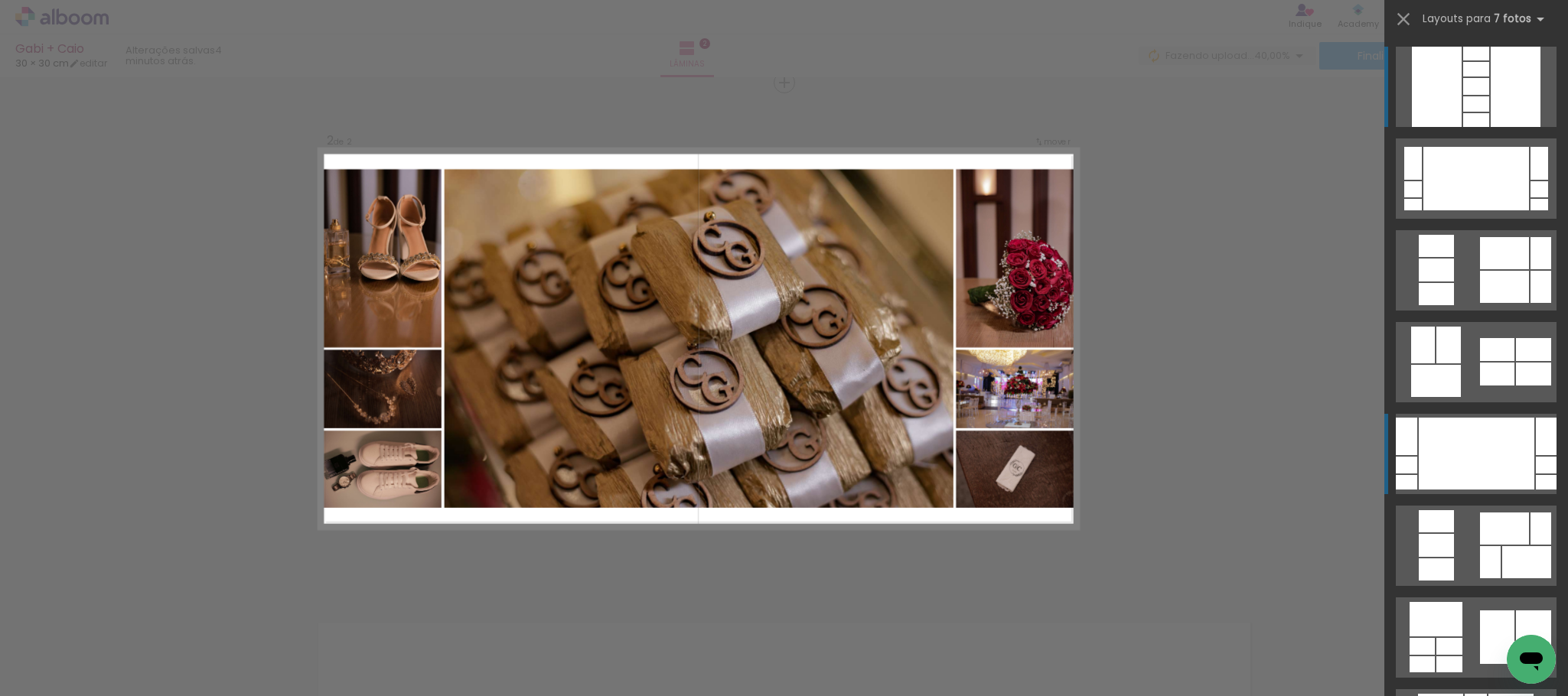
click at [1499, 449] on div at bounding box center [1476, 454] width 115 height 72
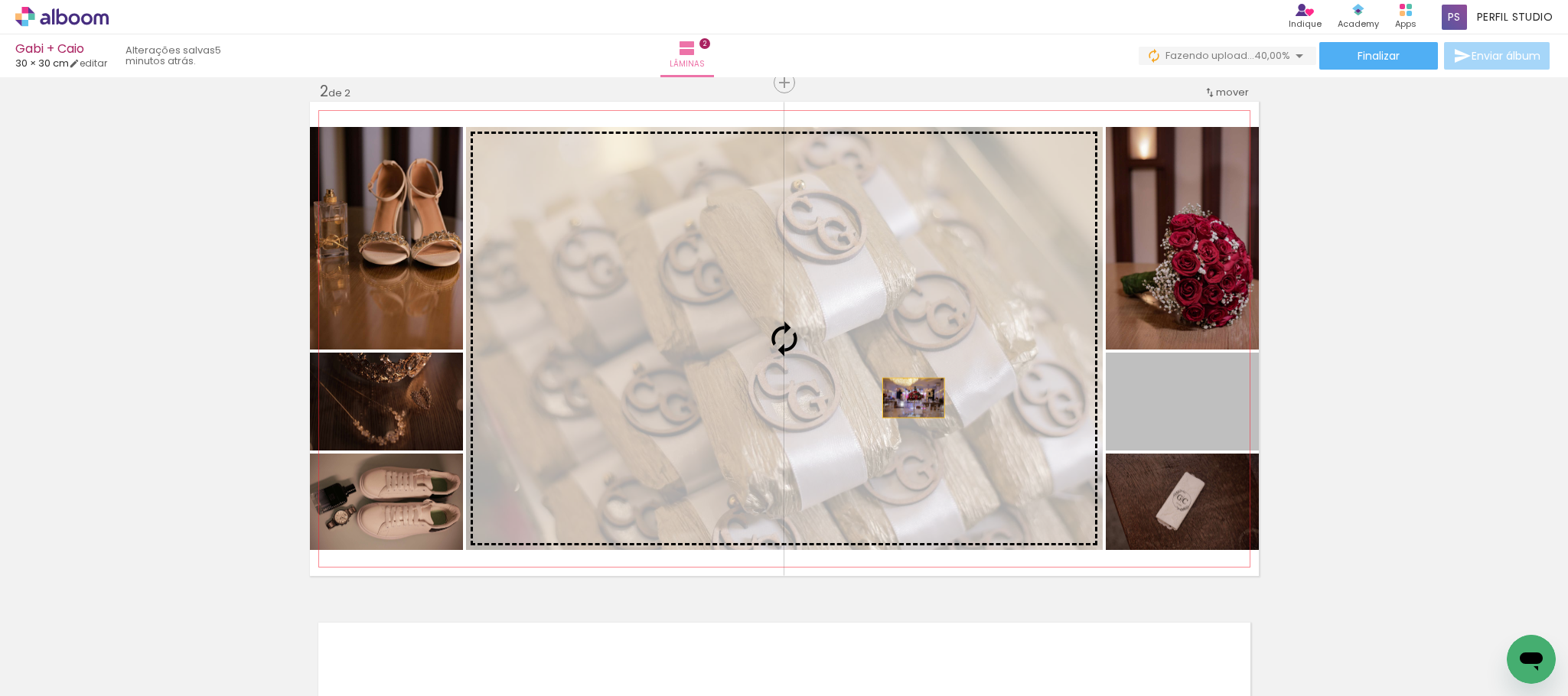
drag, startPoint x: 1181, startPoint y: 419, endPoint x: 905, endPoint y: 397, distance: 276.9
click at [0, 0] on slot at bounding box center [0, 0] width 0 height 0
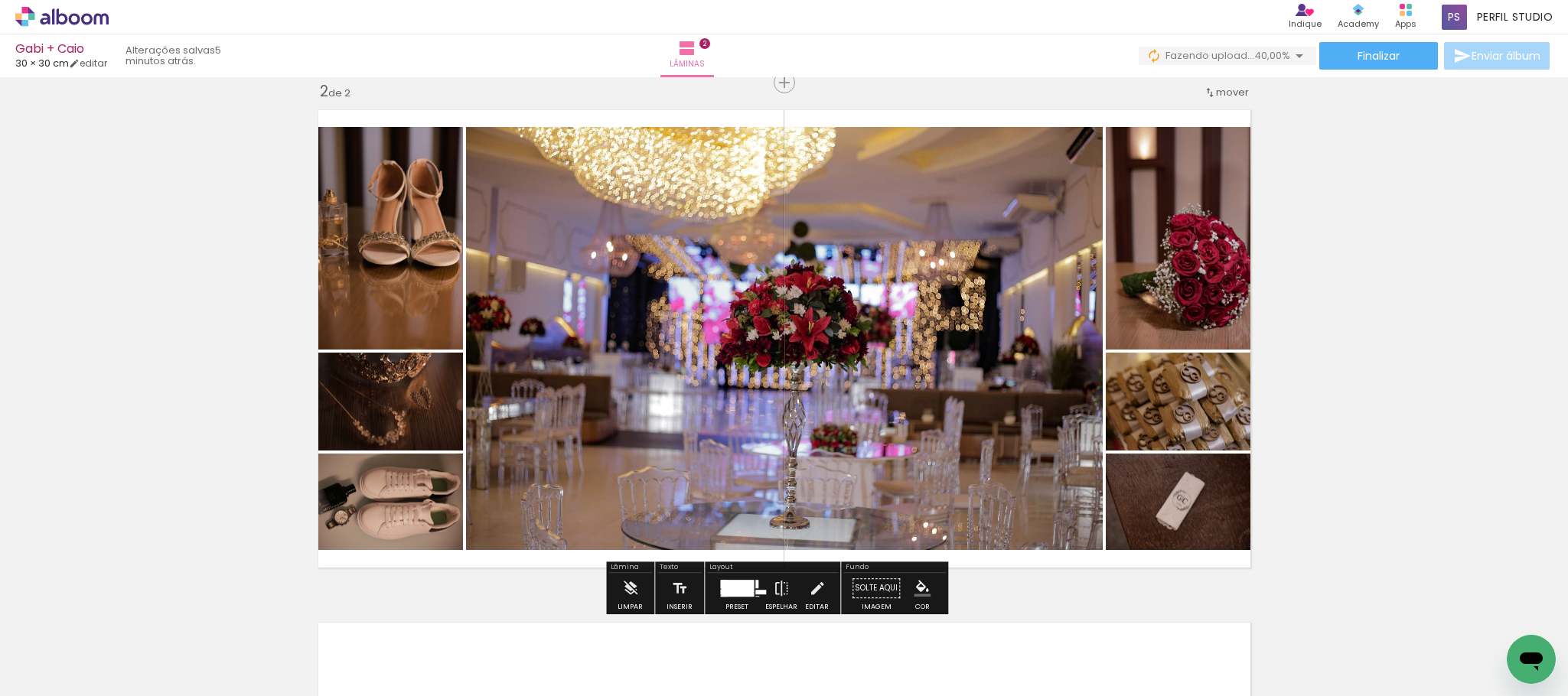
click at [733, 587] on div at bounding box center [738, 587] width 33 height 16
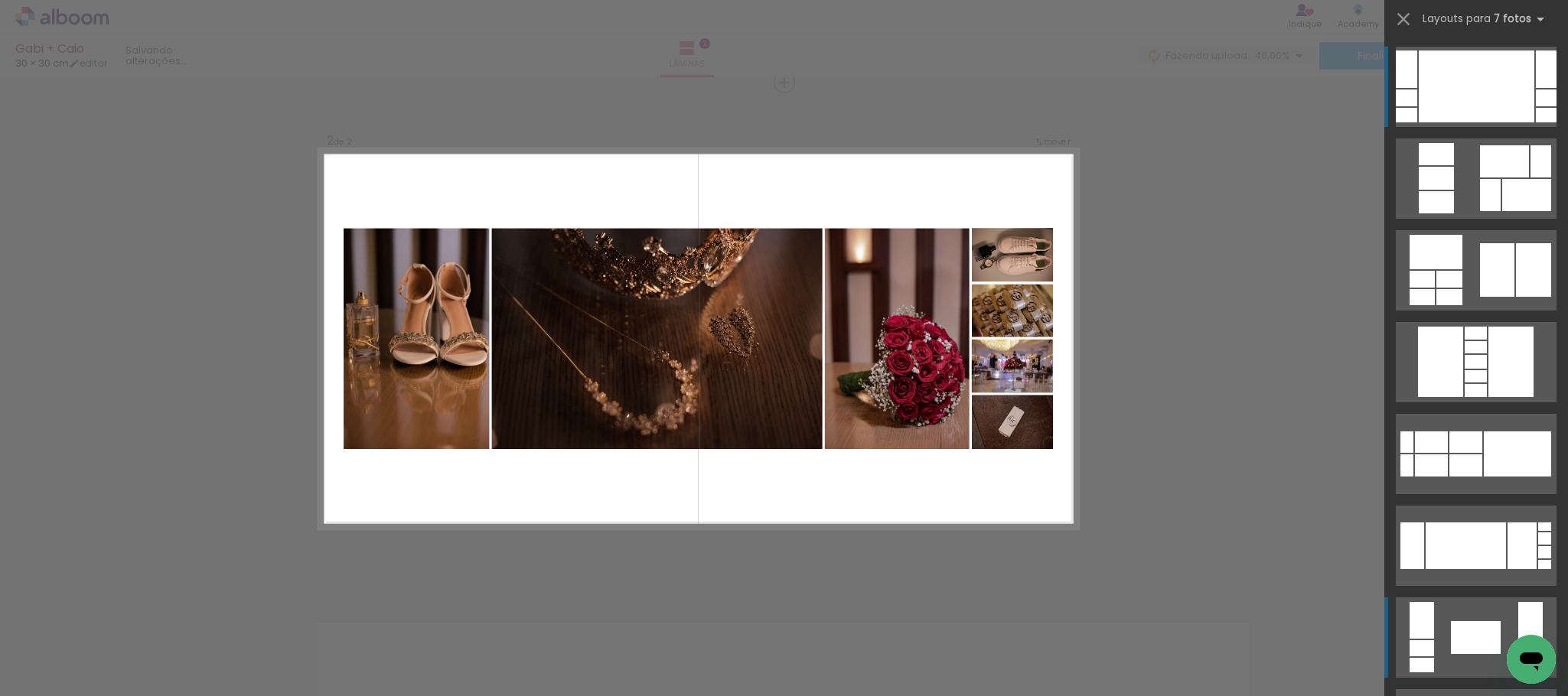
scroll to position [826, 0]
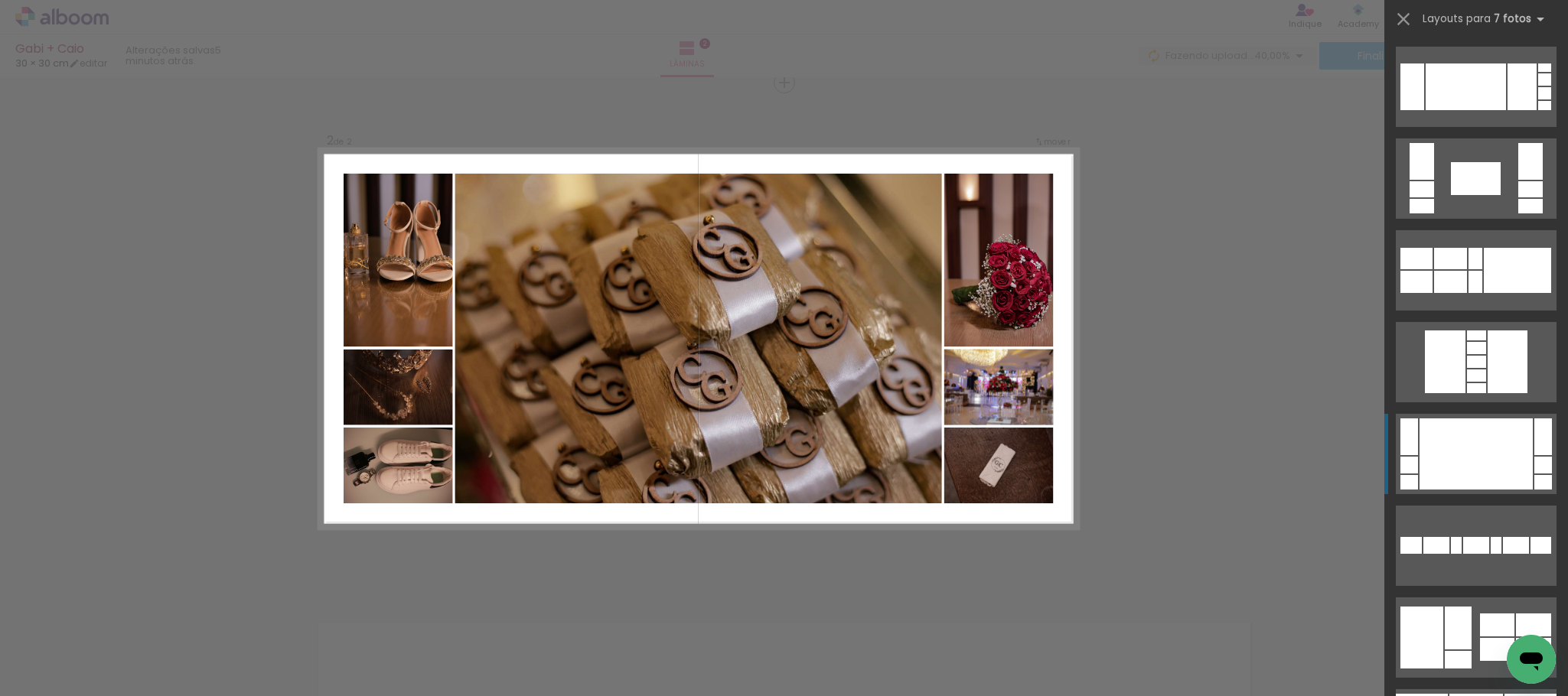
click at [1490, 455] on div at bounding box center [1476, 454] width 113 height 71
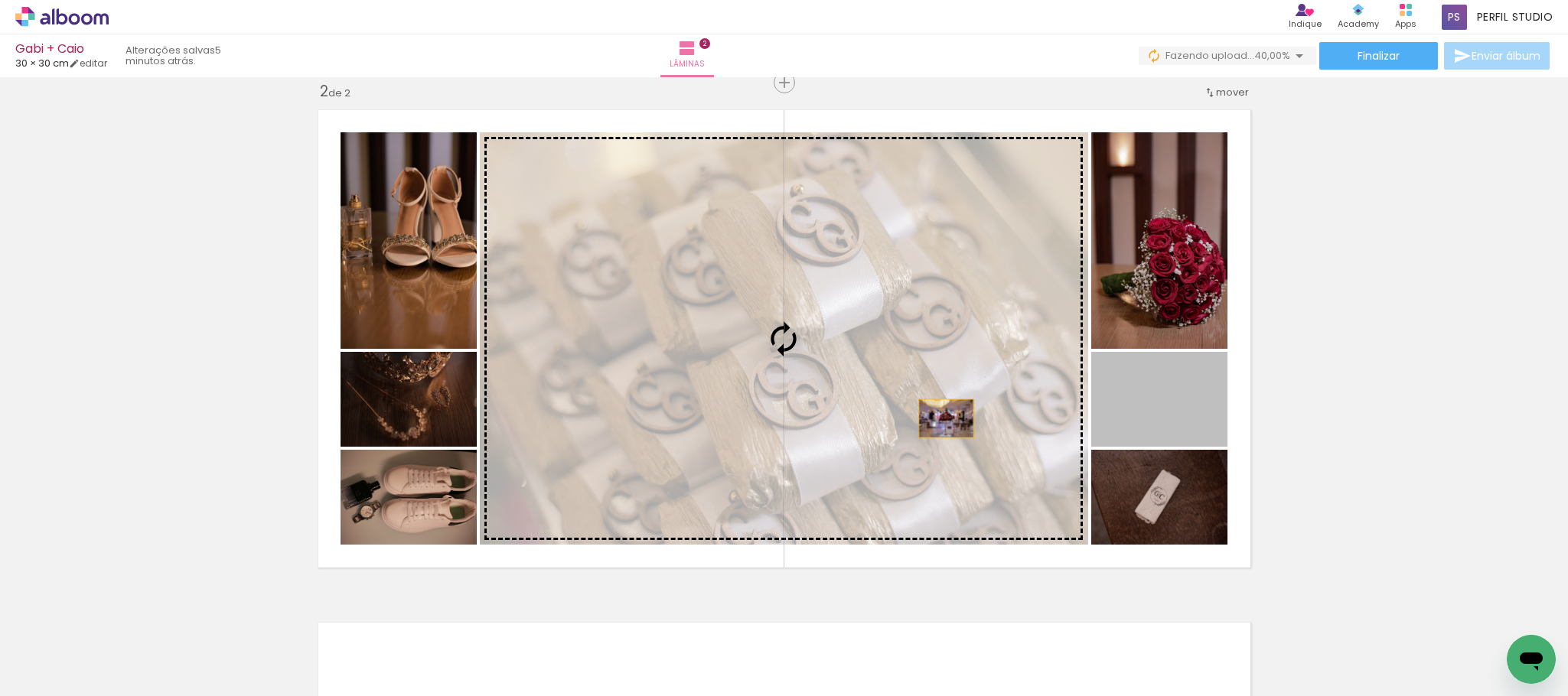
drag, startPoint x: 1146, startPoint y: 419, endPoint x: 938, endPoint y: 419, distance: 208.0
click at [0, 0] on slot at bounding box center [0, 0] width 0 height 0
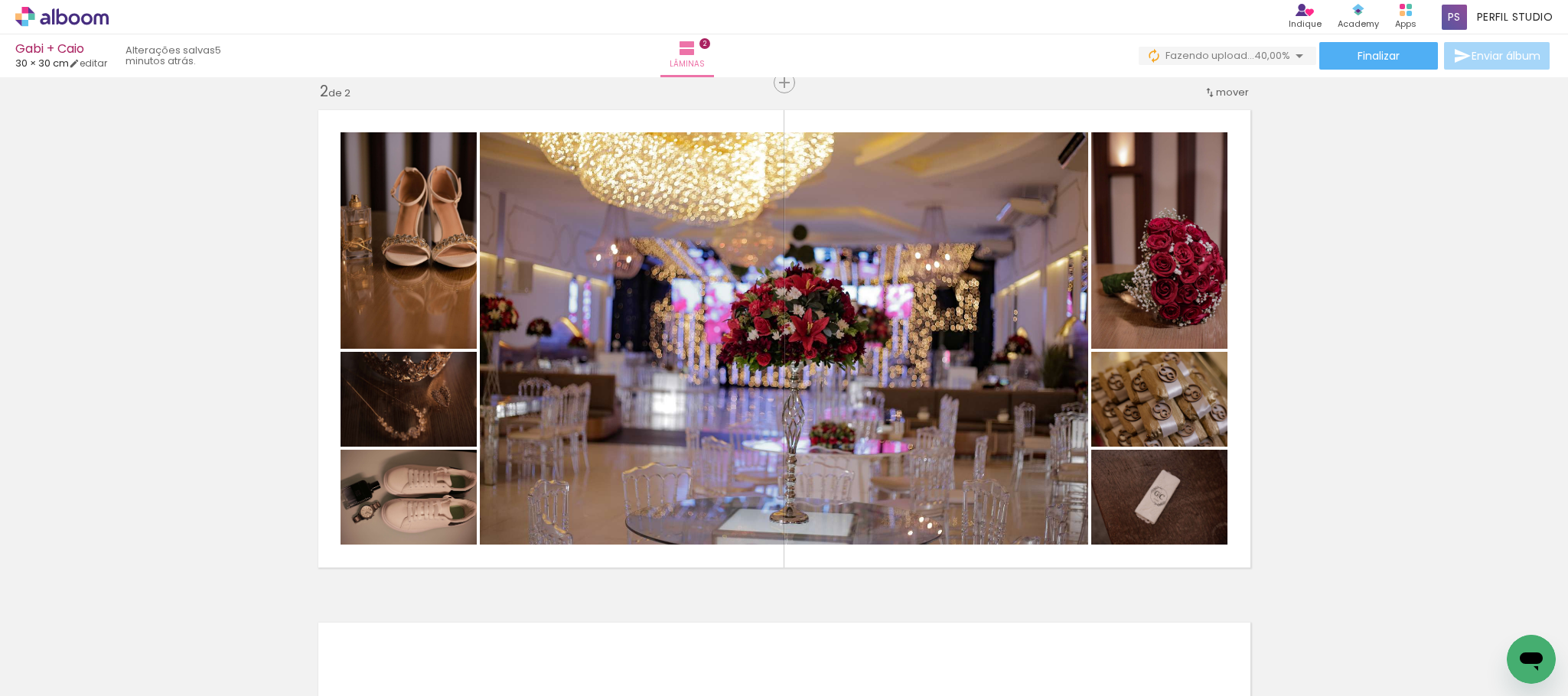
click at [1422, 361] on div "Inserir lâmina 1 de 2 Inserir lâmina 2 de 2" at bounding box center [784, 319] width 1568 height 1538
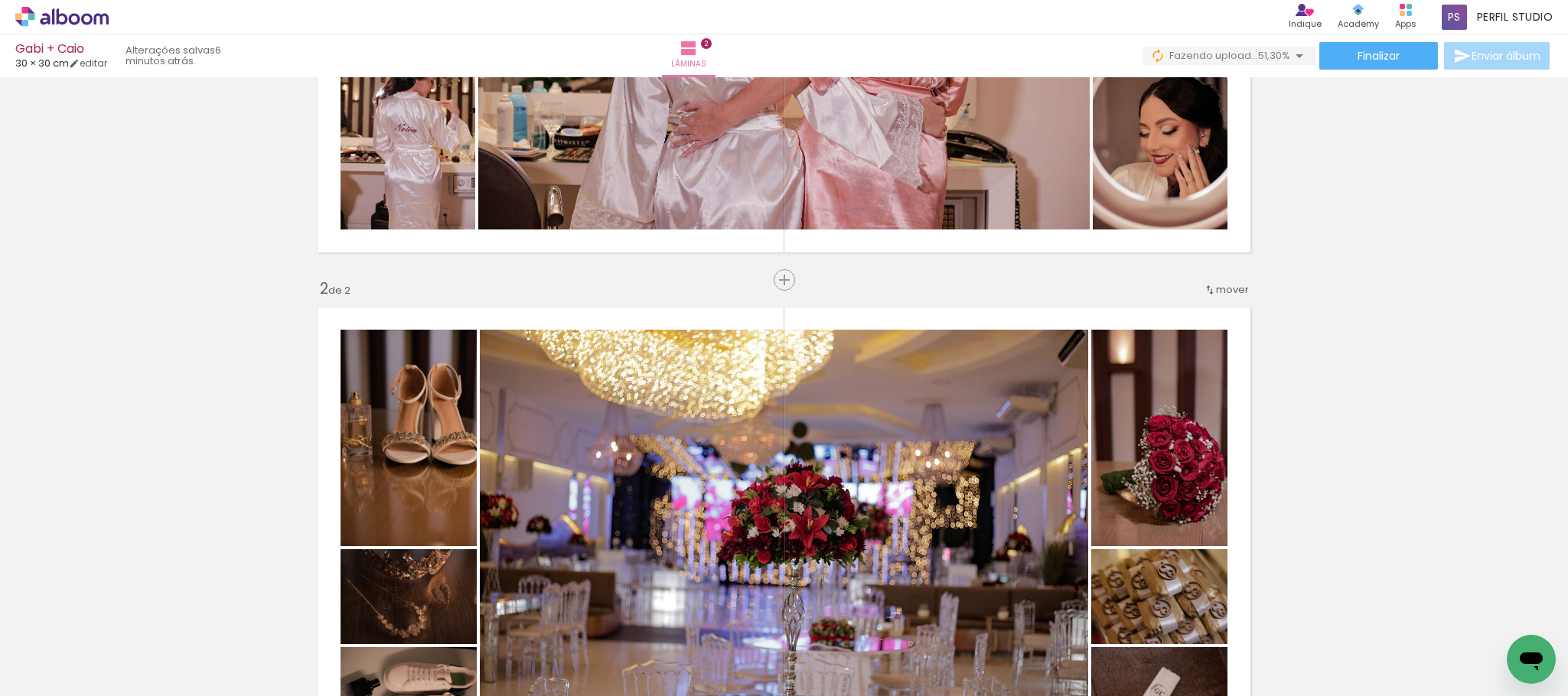
scroll to position [344, 0]
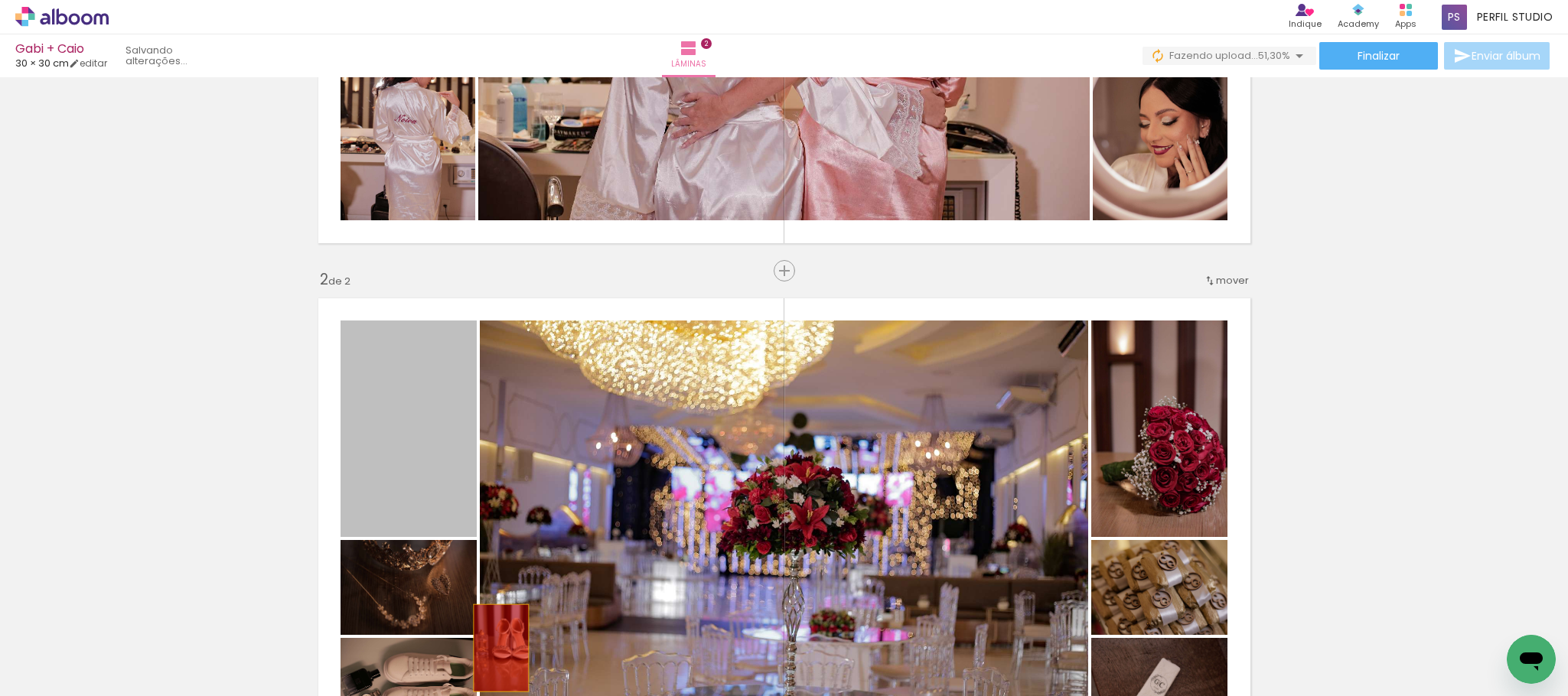
drag, startPoint x: 426, startPoint y: 450, endPoint x: 493, endPoint y: 649, distance: 210.0
click at [493, 649] on quentale-workspace at bounding box center [784, 348] width 1568 height 696
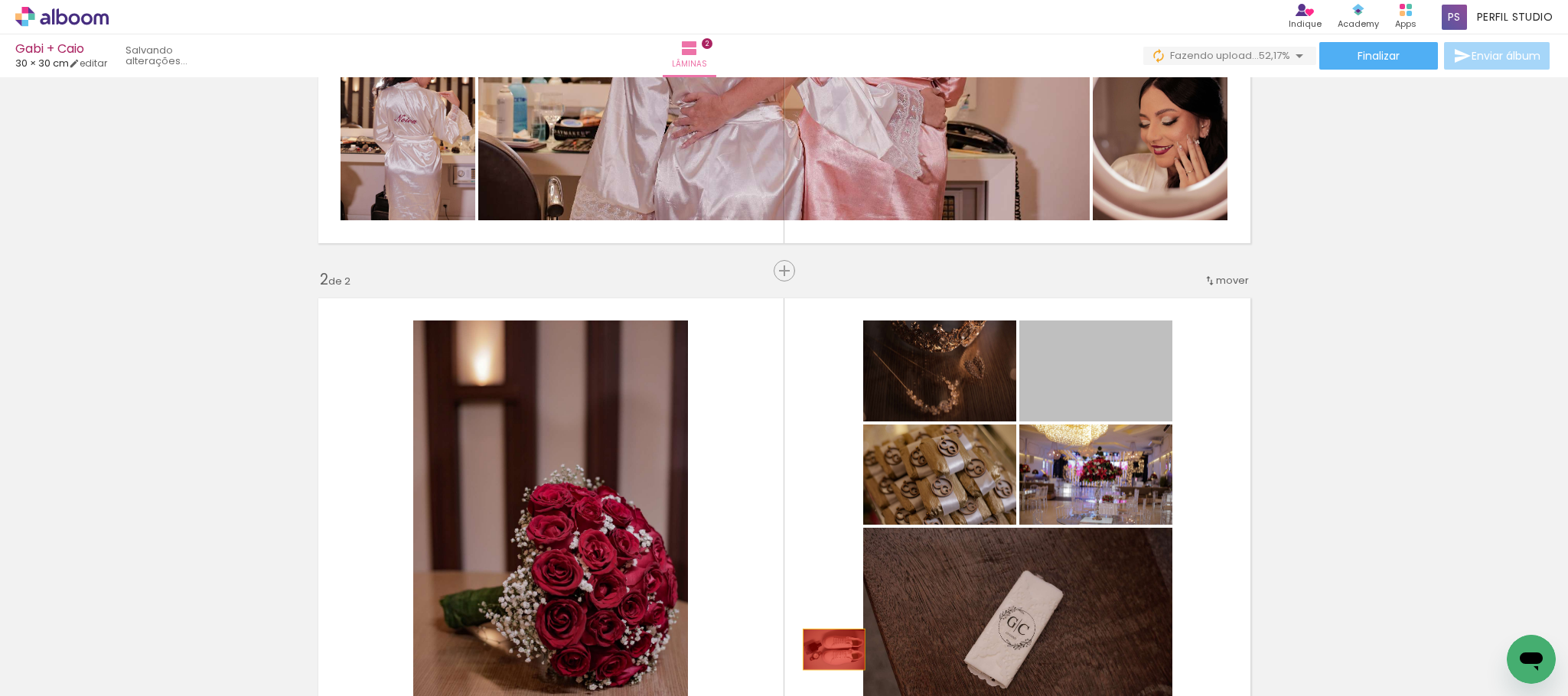
drag, startPoint x: 1098, startPoint y: 375, endPoint x: 825, endPoint y: 649, distance: 386.8
click at [825, 649] on quentale-workspace at bounding box center [784, 348] width 1568 height 696
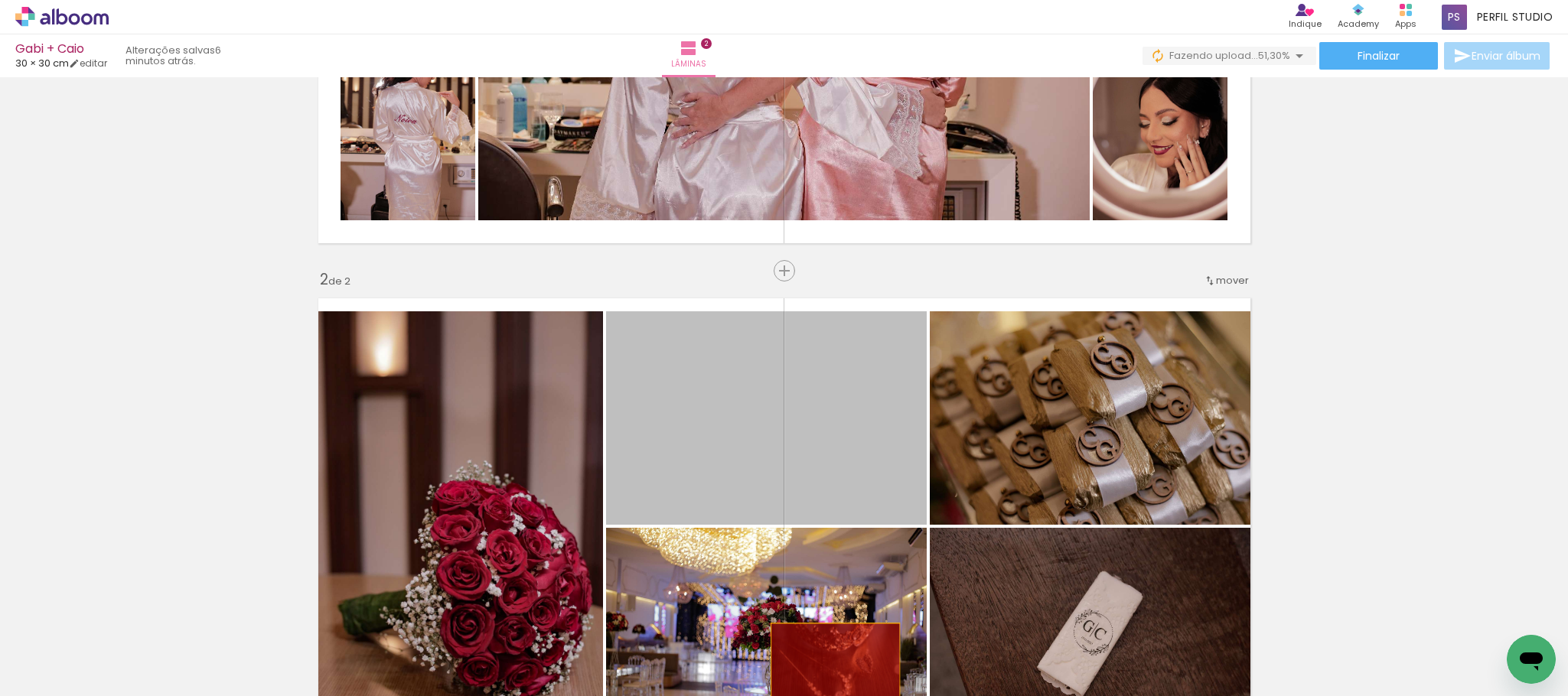
drag, startPoint x: 838, startPoint y: 412, endPoint x: 826, endPoint y: 667, distance: 255.3
click at [826, 667] on quentale-workspace at bounding box center [784, 348] width 1568 height 696
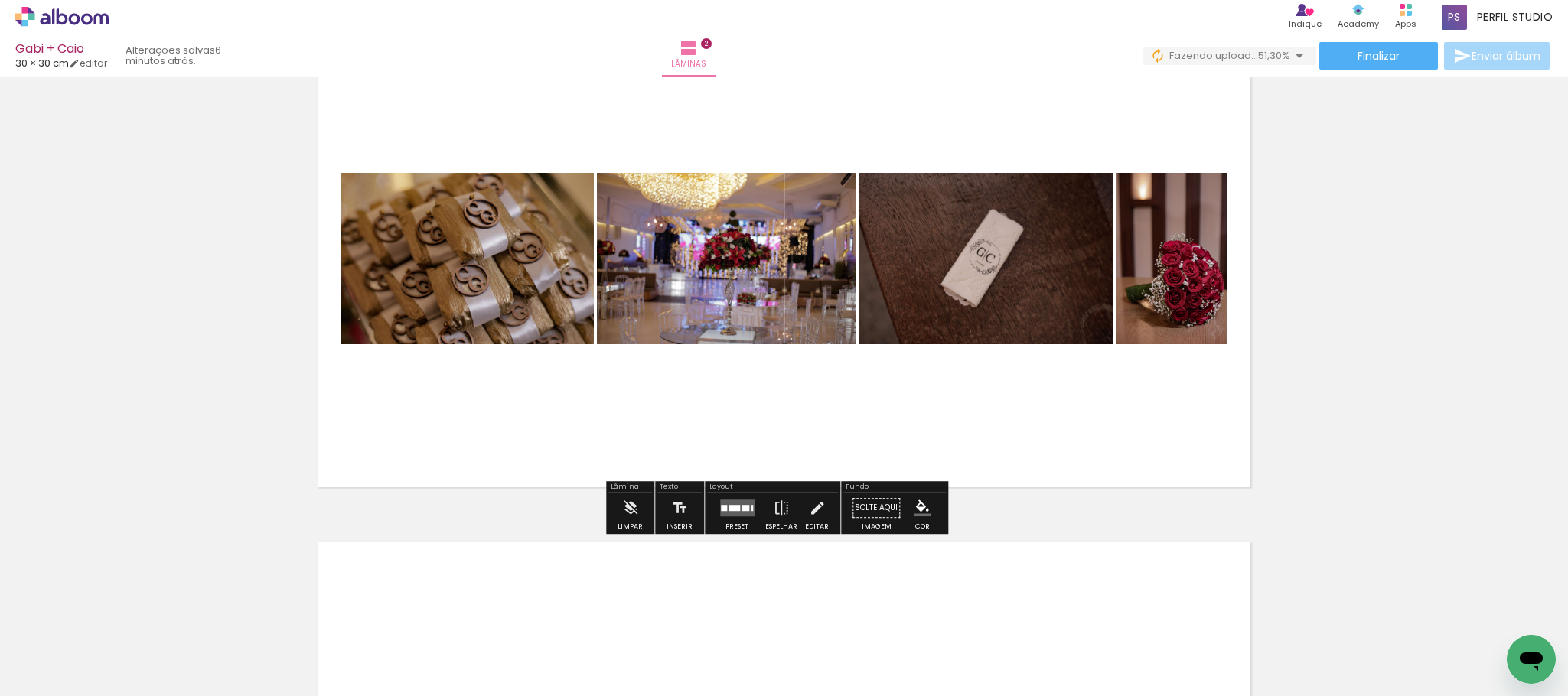
scroll to position [688, 0]
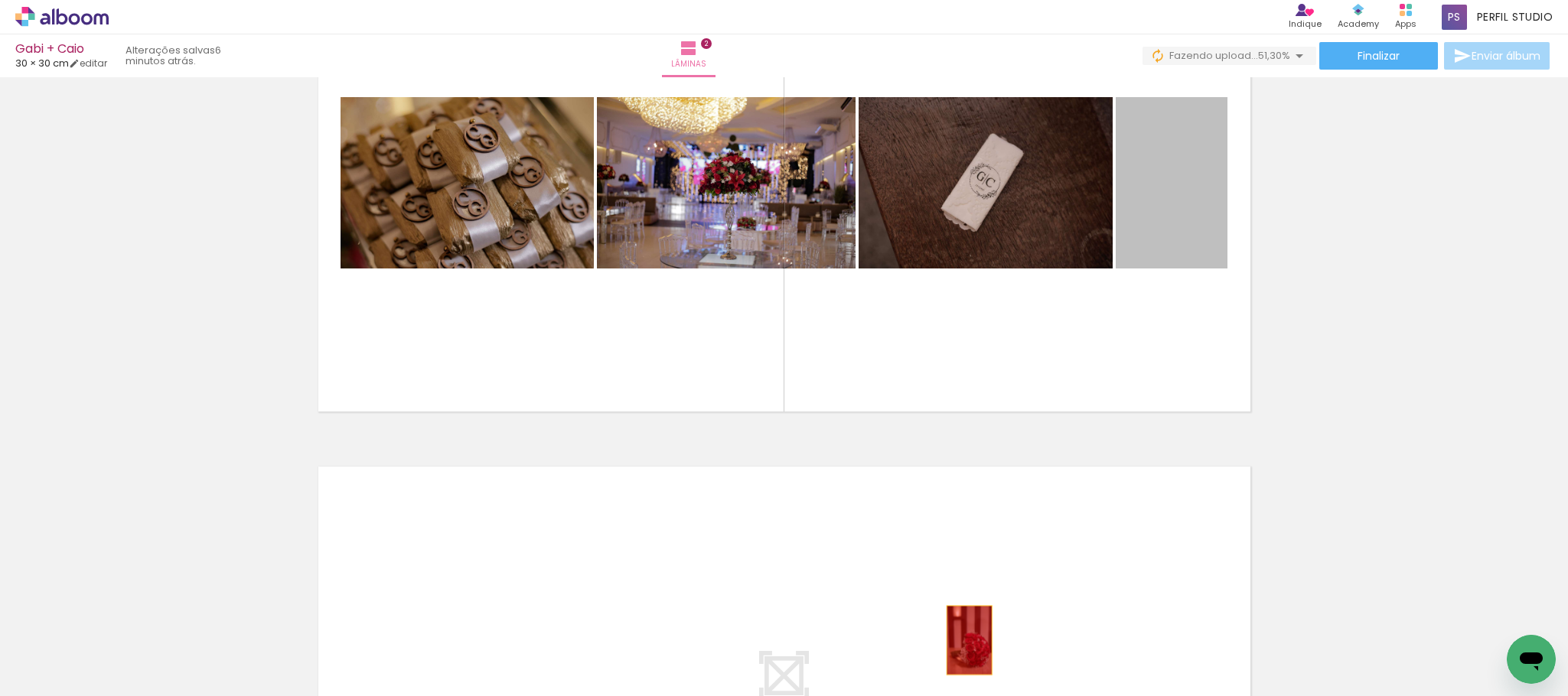
drag, startPoint x: 1197, startPoint y: 206, endPoint x: 961, endPoint y: 641, distance: 494.9
click at [961, 641] on quentale-workspace at bounding box center [784, 348] width 1568 height 696
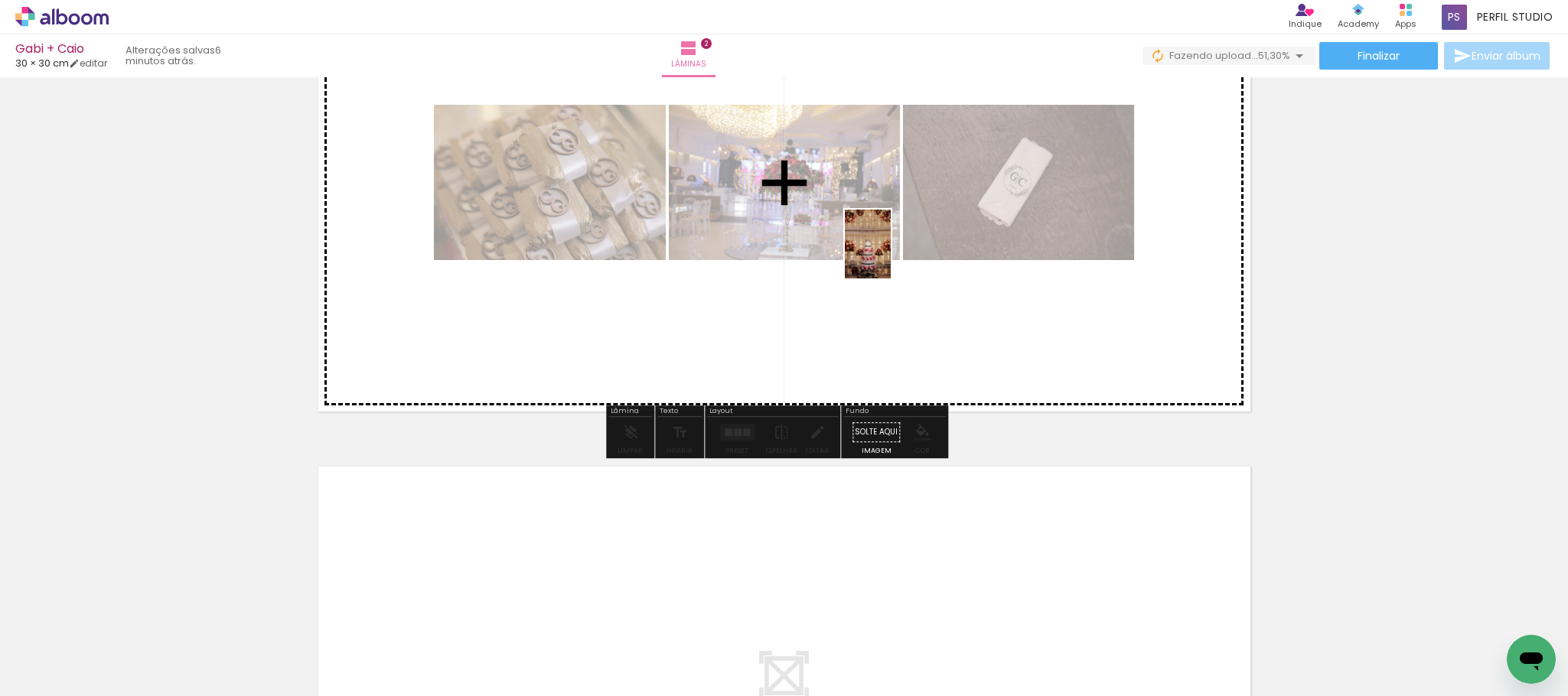
drag, startPoint x: 765, startPoint y: 648, endPoint x: 891, endPoint y: 256, distance: 411.8
click at [891, 256] on quentale-workspace at bounding box center [784, 348] width 1568 height 696
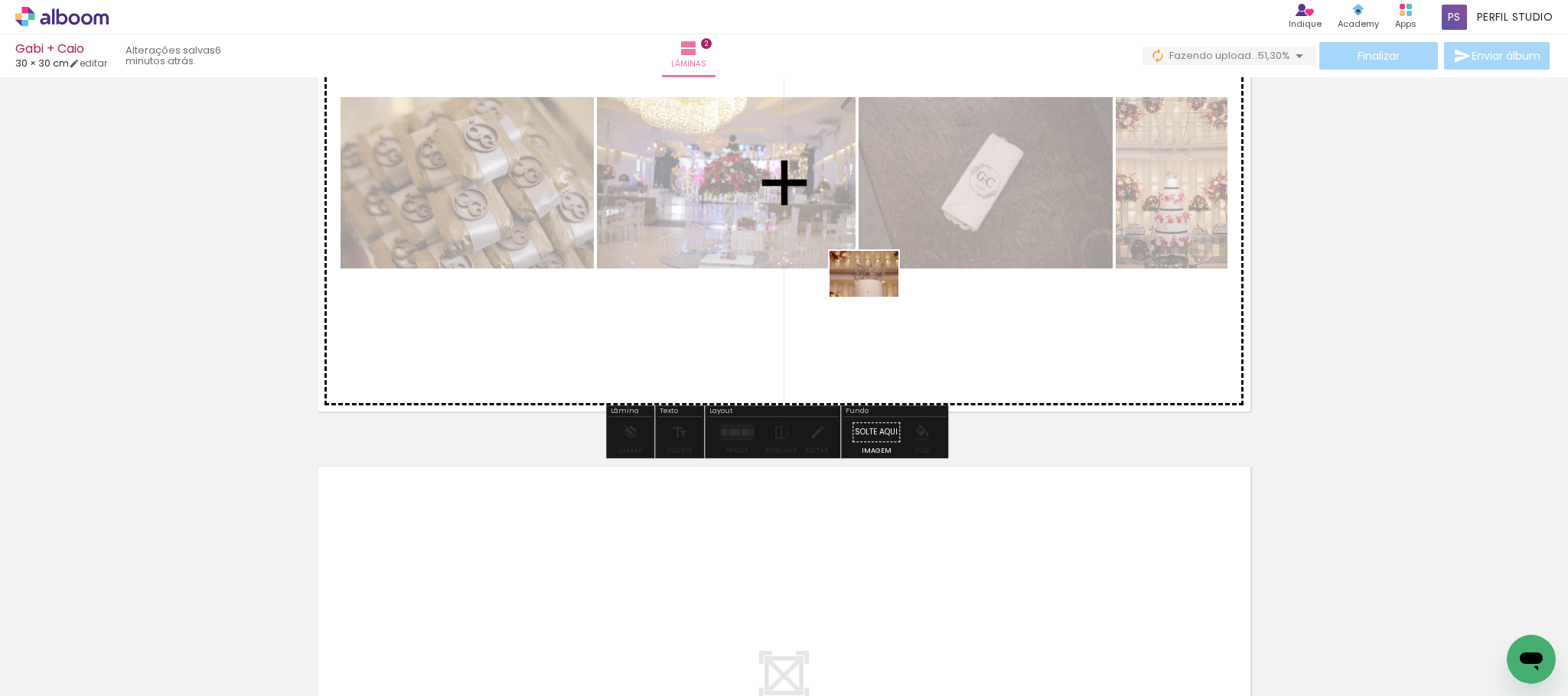
drag, startPoint x: 852, startPoint y: 550, endPoint x: 876, endPoint y: 297, distance: 254.1
click at [876, 297] on quentale-workspace at bounding box center [784, 348] width 1568 height 696
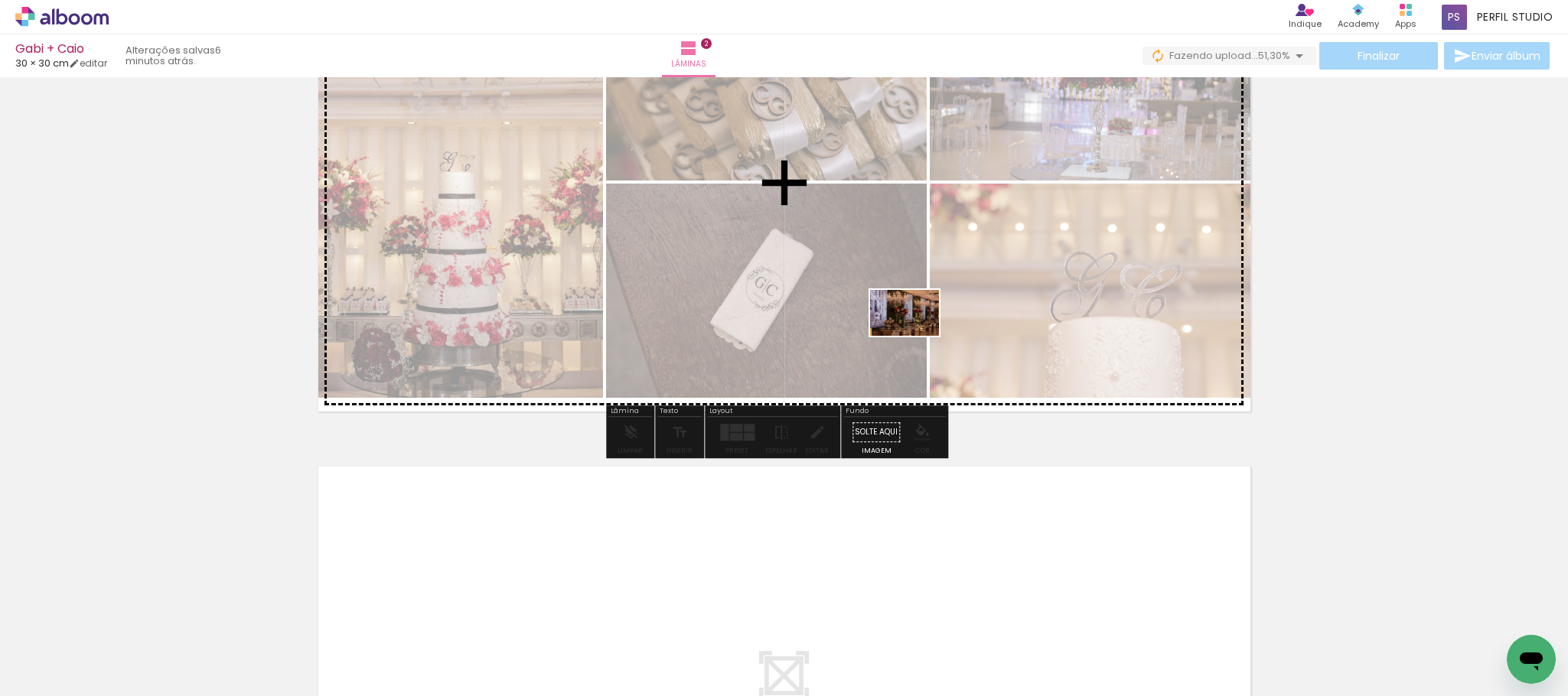
drag, startPoint x: 908, startPoint y: 650, endPoint x: 916, endPoint y: 336, distance: 314.1
click at [916, 336] on quentale-workspace at bounding box center [784, 348] width 1568 height 696
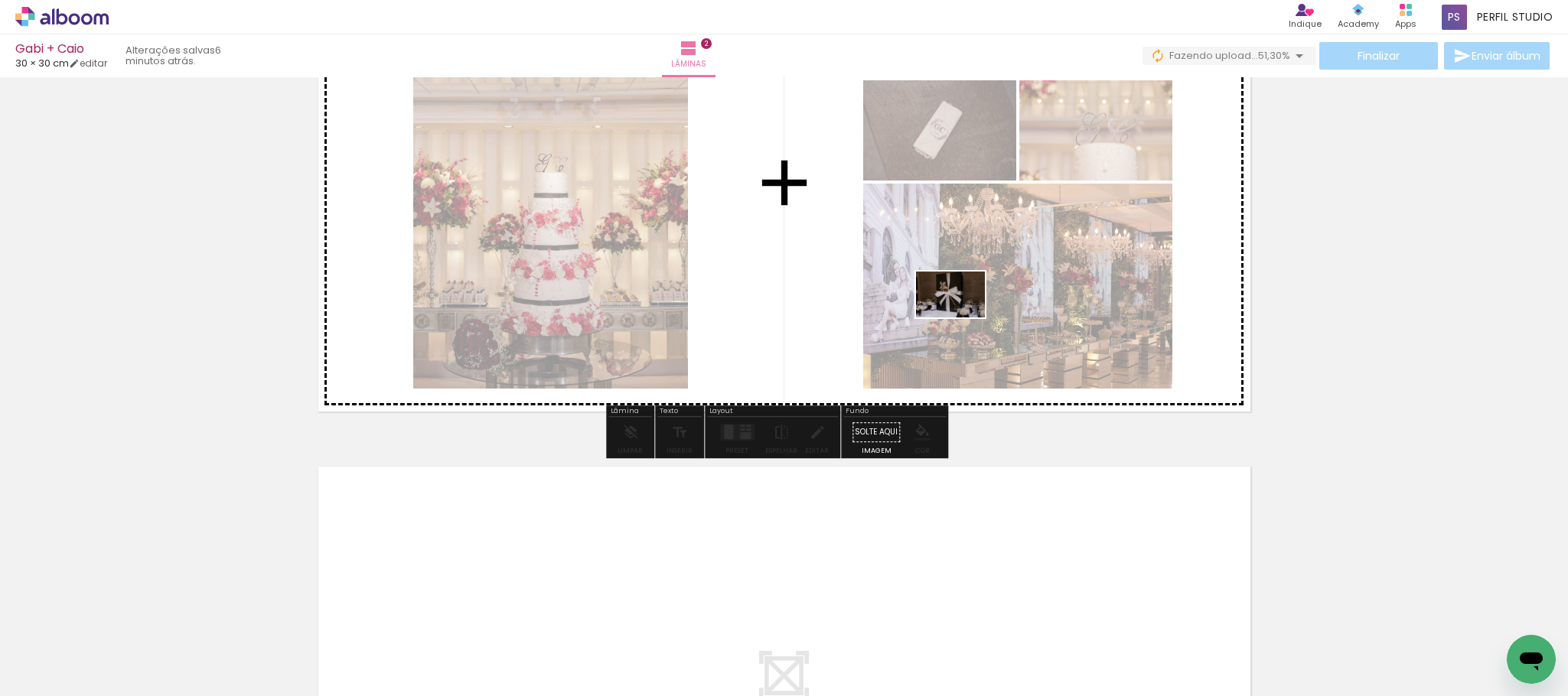
drag, startPoint x: 1008, startPoint y: 649, endPoint x: 962, endPoint y: 318, distance: 334.2
click at [962, 318] on quentale-workspace at bounding box center [784, 348] width 1568 height 696
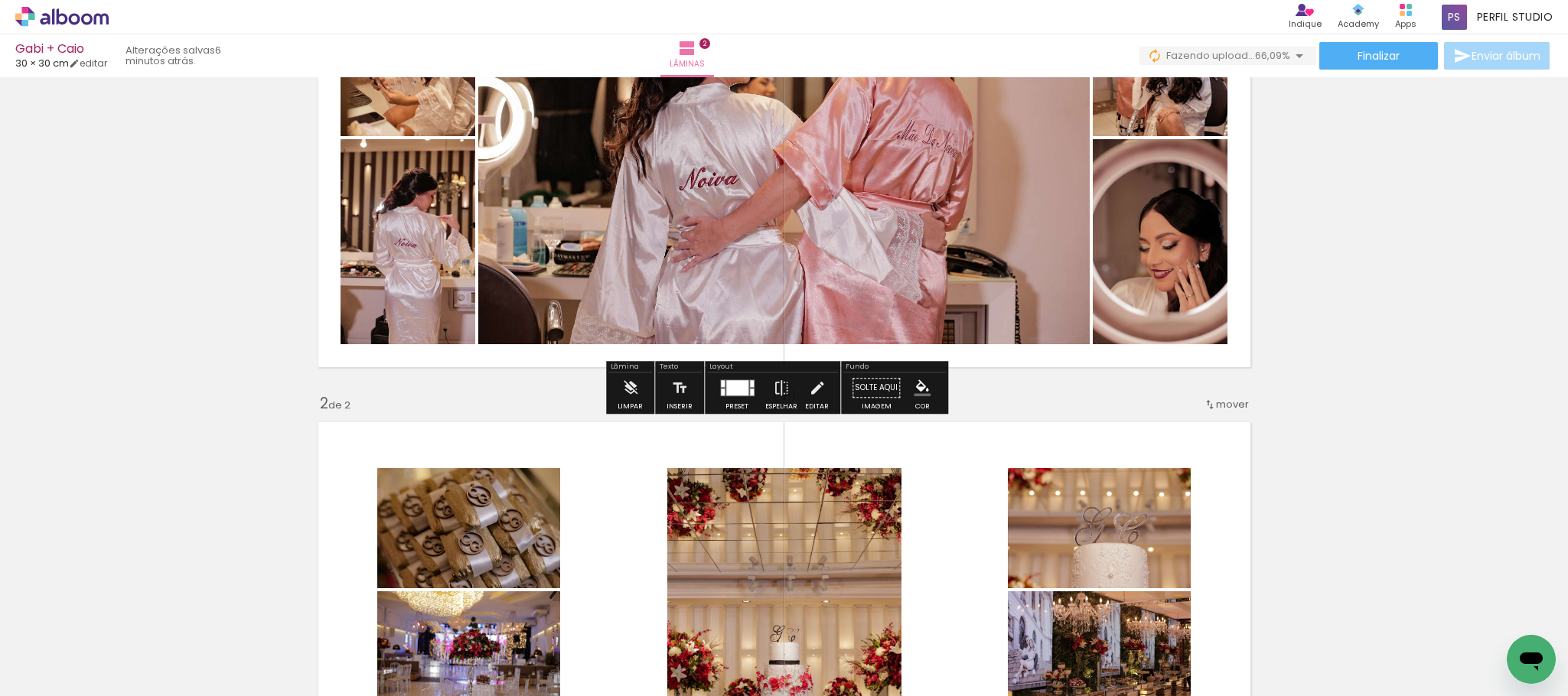
scroll to position [230, 0]
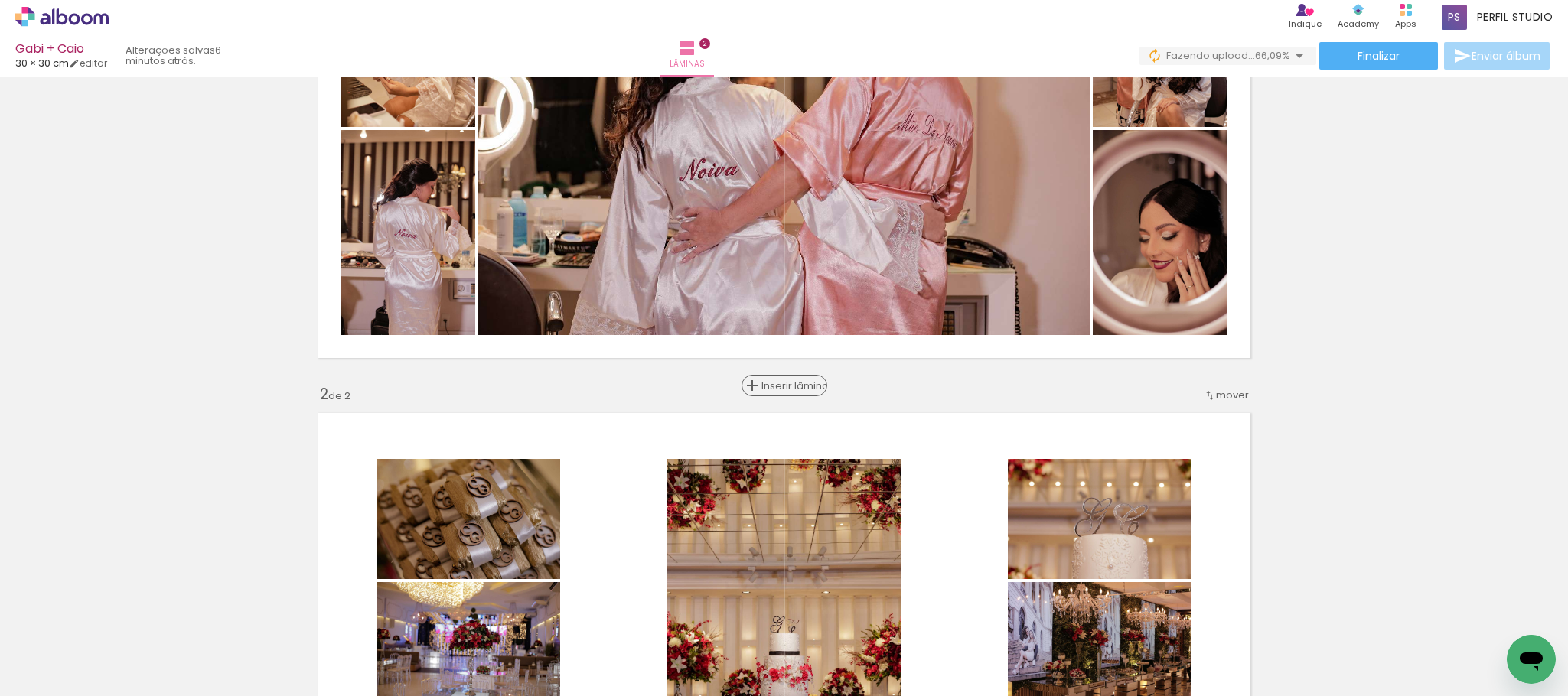
click at [779, 389] on span "Inserir lâmina" at bounding box center [791, 386] width 60 height 10
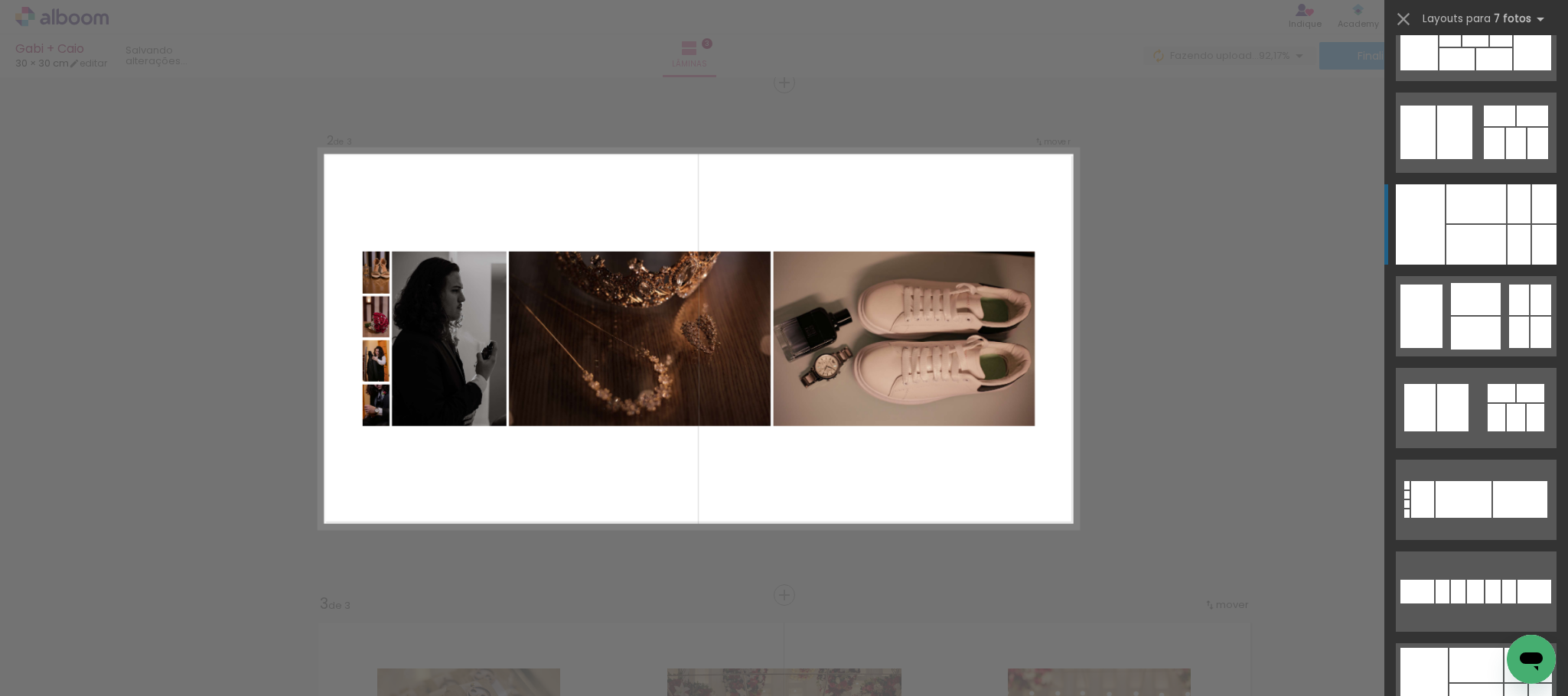
scroll to position [344, 0]
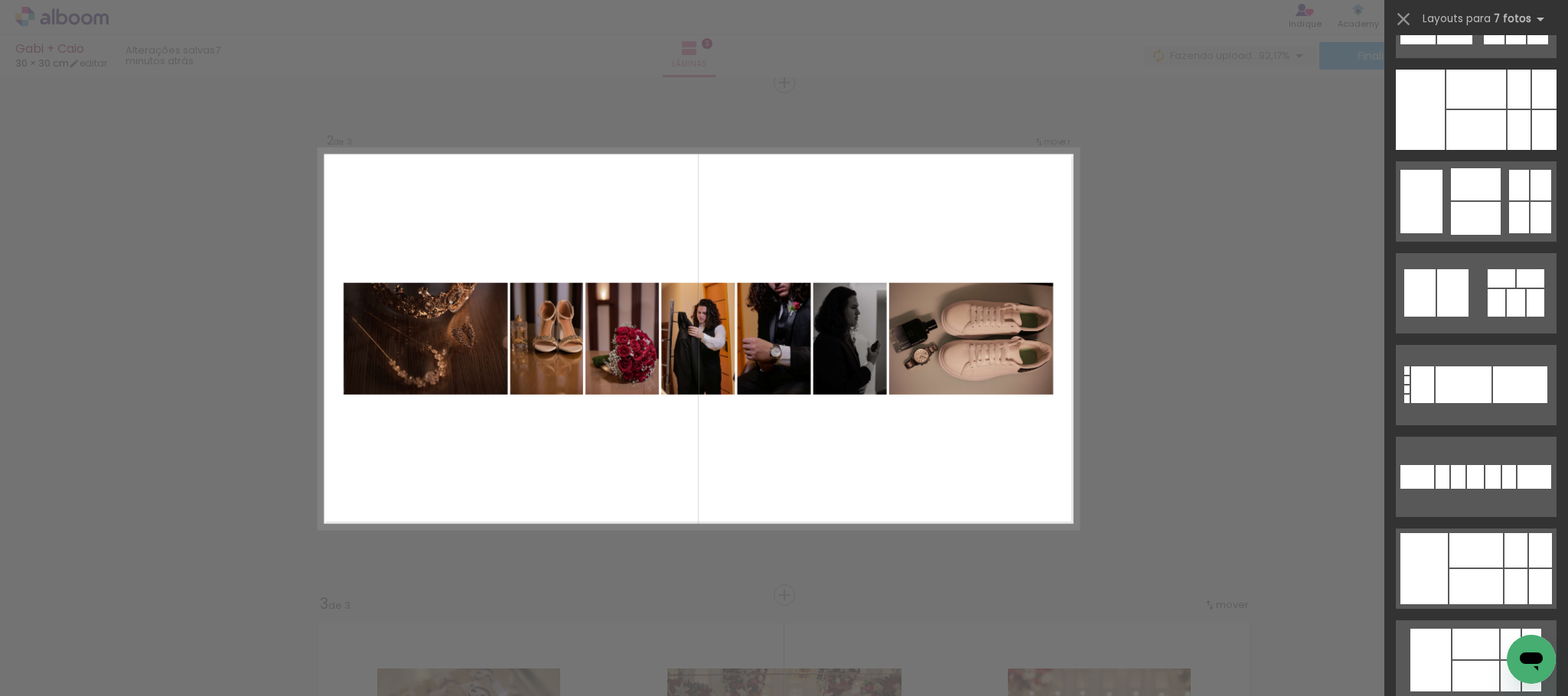
click at [1194, 331] on div "Confirmar Cancelar" at bounding box center [784, 587] width 1568 height 2087
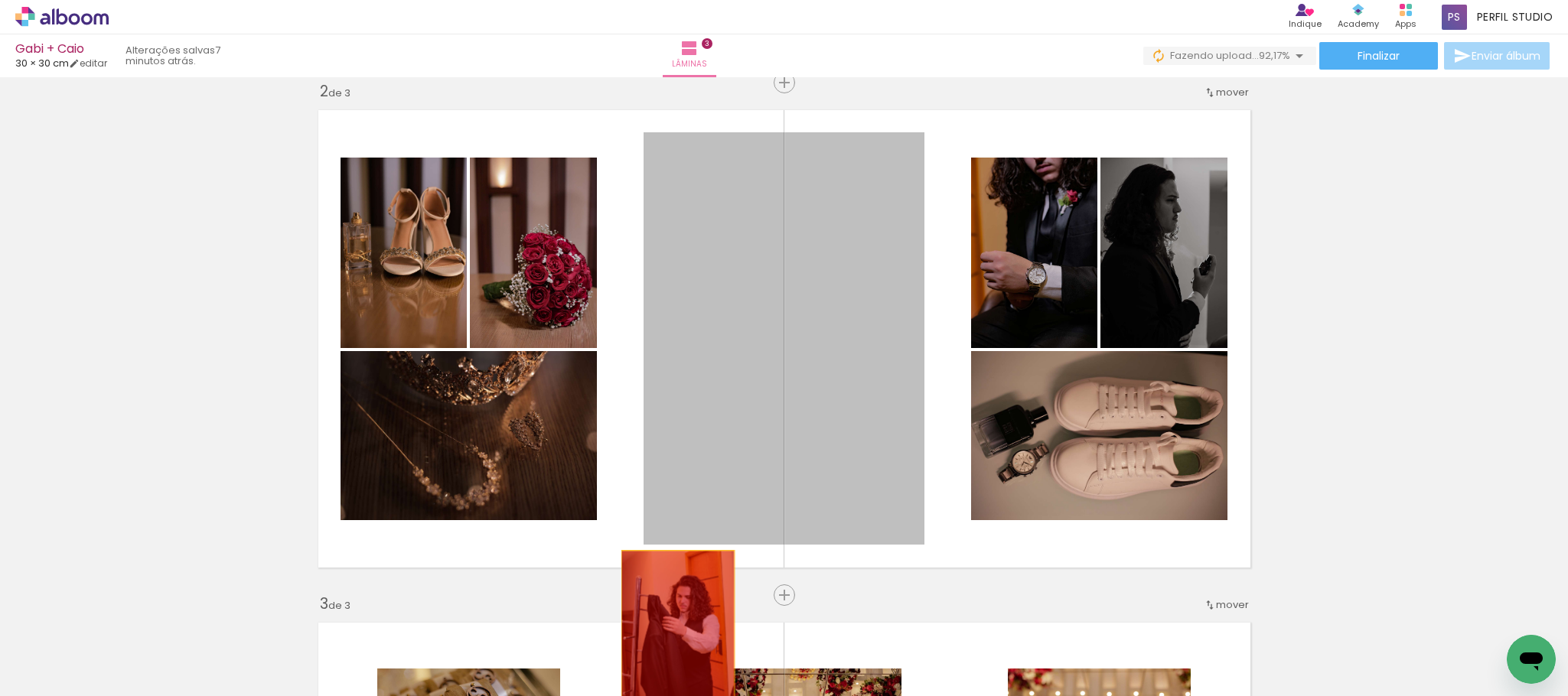
drag, startPoint x: 797, startPoint y: 322, endPoint x: 666, endPoint y: 649, distance: 352.3
click at [666, 649] on quentale-workspace at bounding box center [784, 348] width 1568 height 696
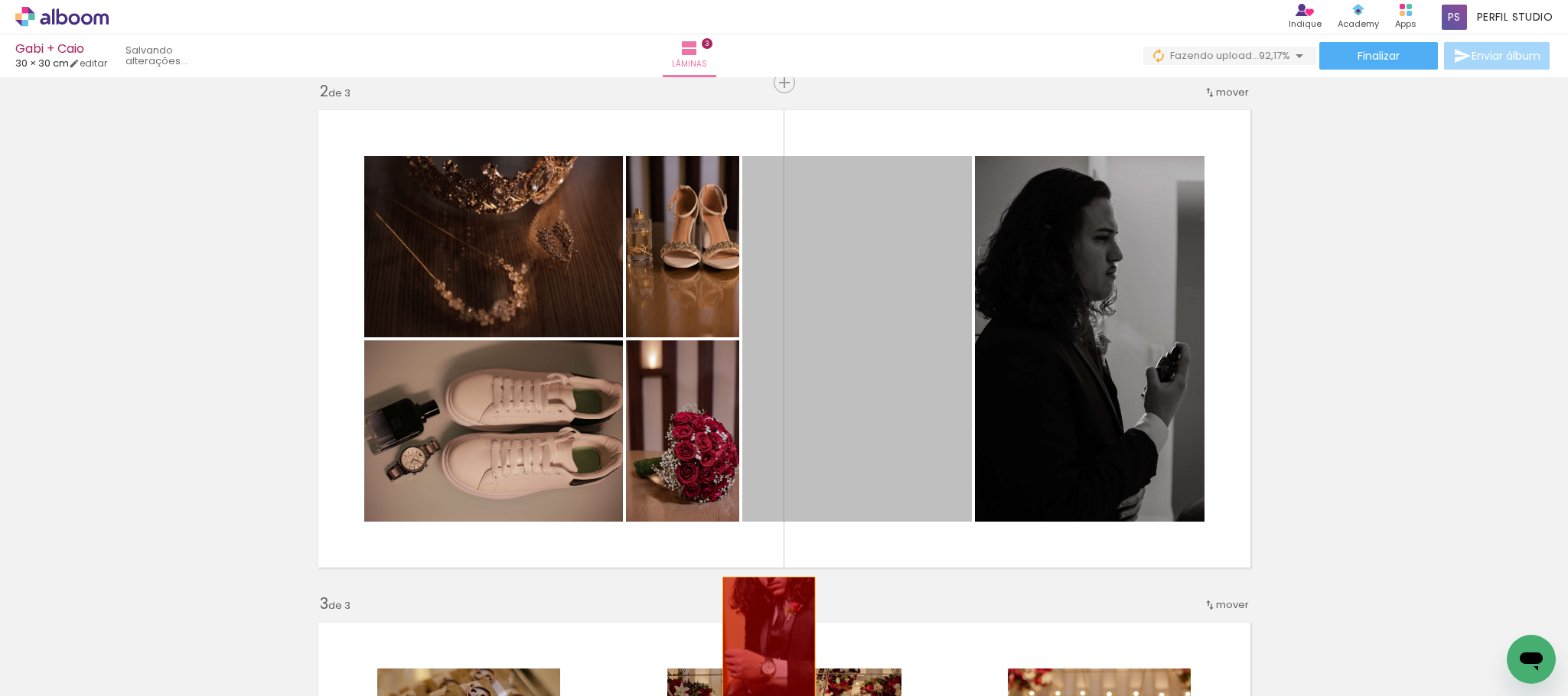
drag, startPoint x: 852, startPoint y: 287, endPoint x: 757, endPoint y: 656, distance: 381.0
click at [757, 656] on quentale-workspace at bounding box center [784, 348] width 1568 height 696
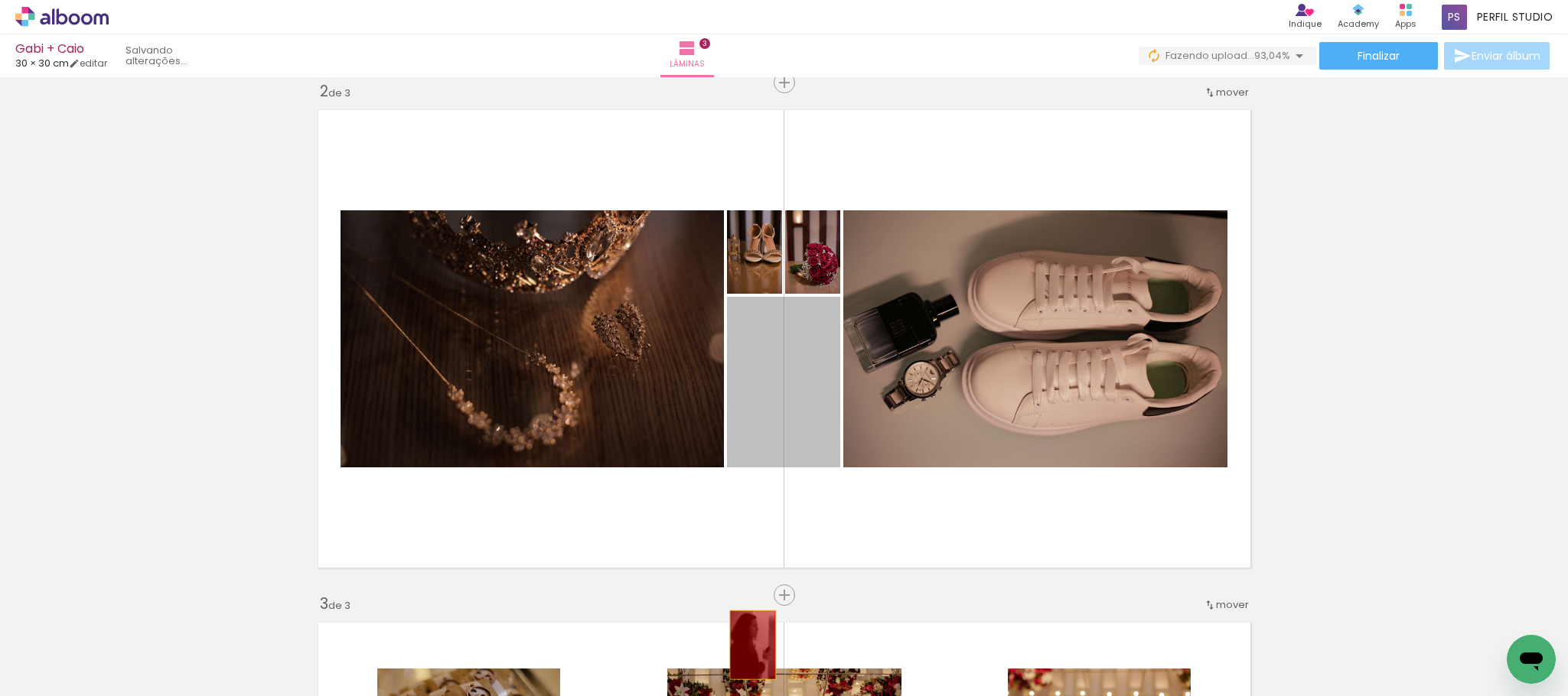
drag, startPoint x: 794, startPoint y: 368, endPoint x: 744, endPoint y: 645, distance: 281.5
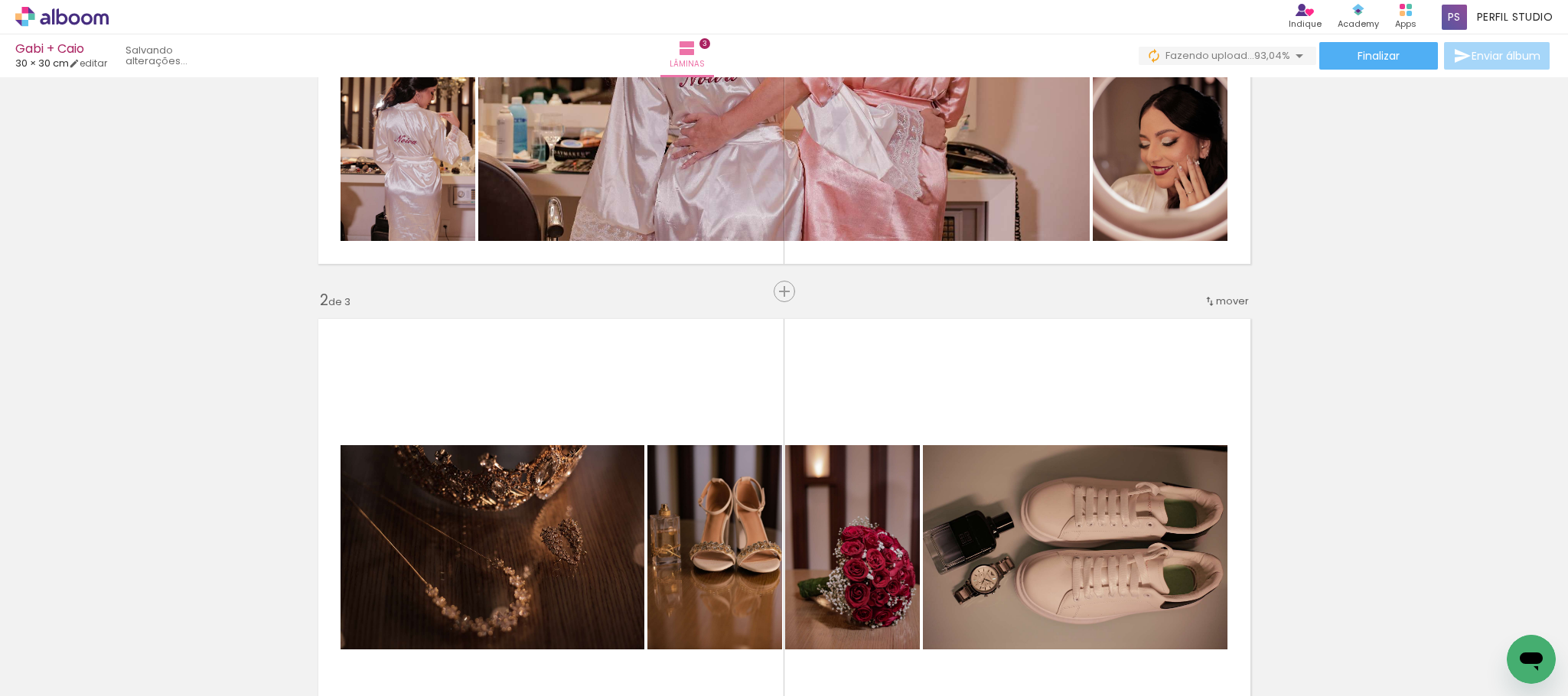
scroll to position [303, 0]
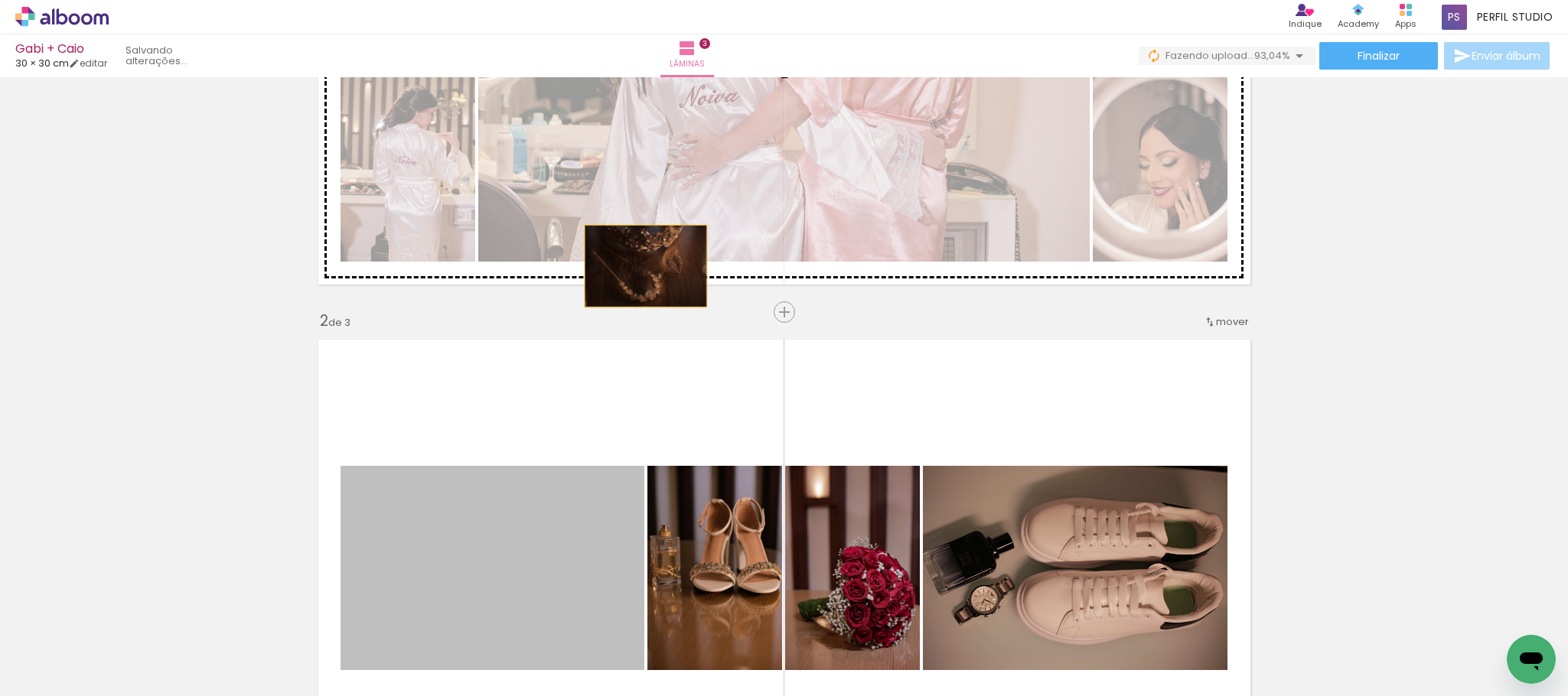
drag, startPoint x: 547, startPoint y: 513, endPoint x: 637, endPoint y: 267, distance: 261.9
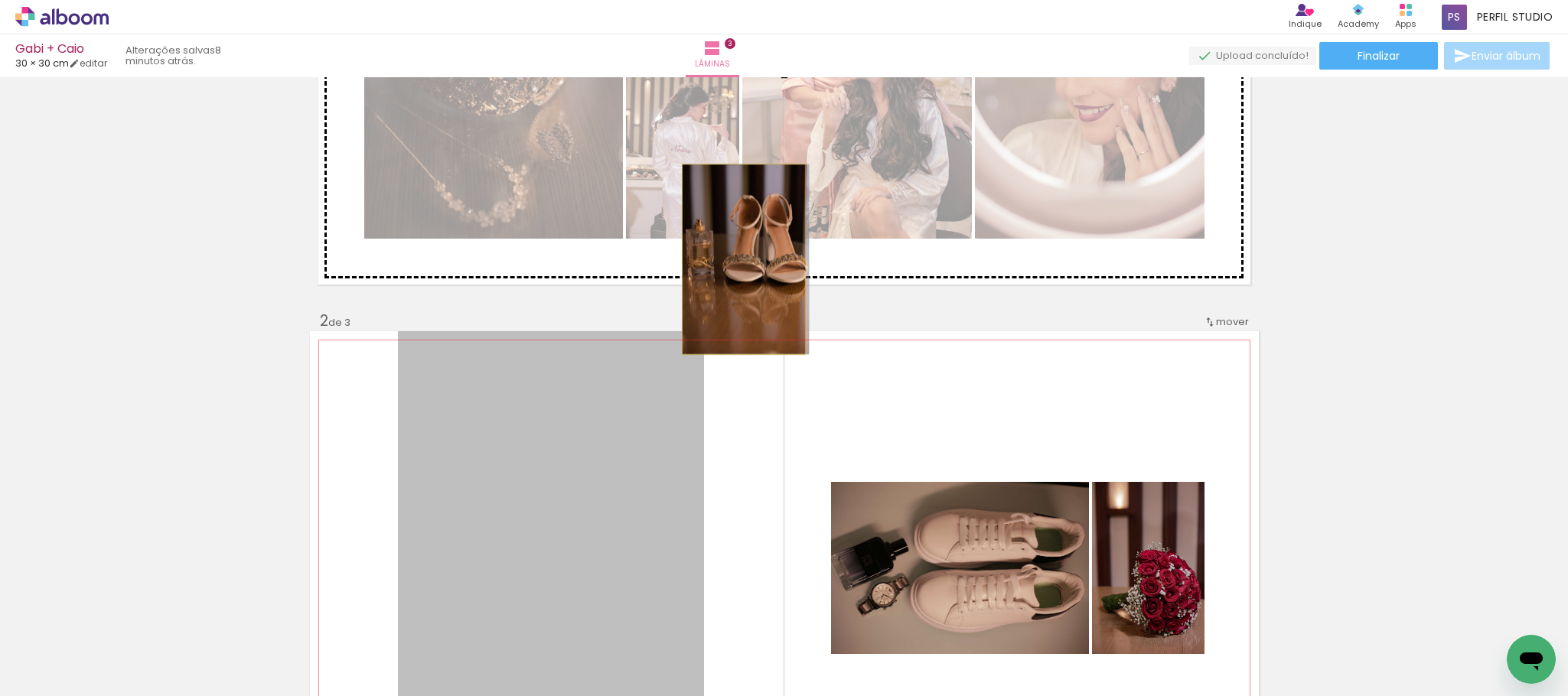
drag, startPoint x: 624, startPoint y: 481, endPoint x: 735, endPoint y: 260, distance: 247.3
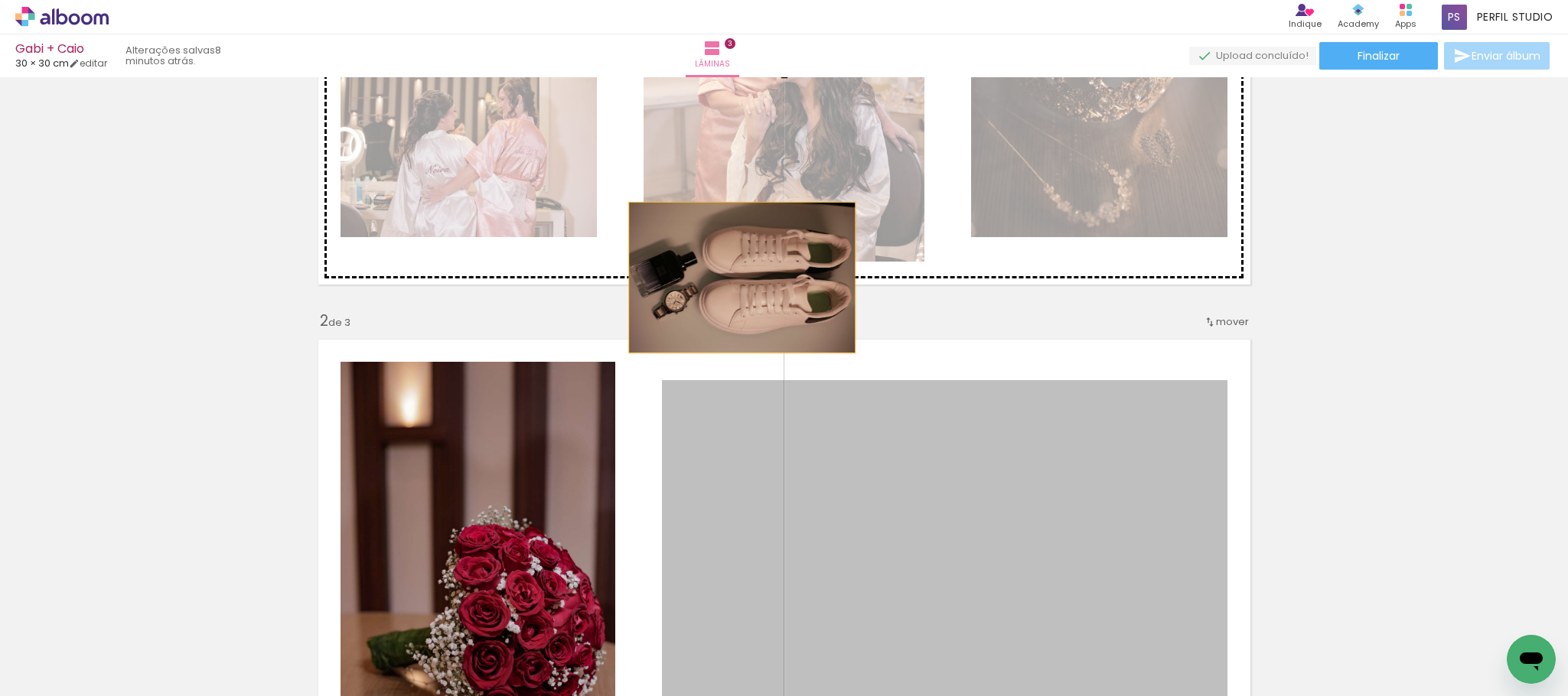
drag, startPoint x: 703, startPoint y: 496, endPoint x: 733, endPoint y: 278, distance: 220.1
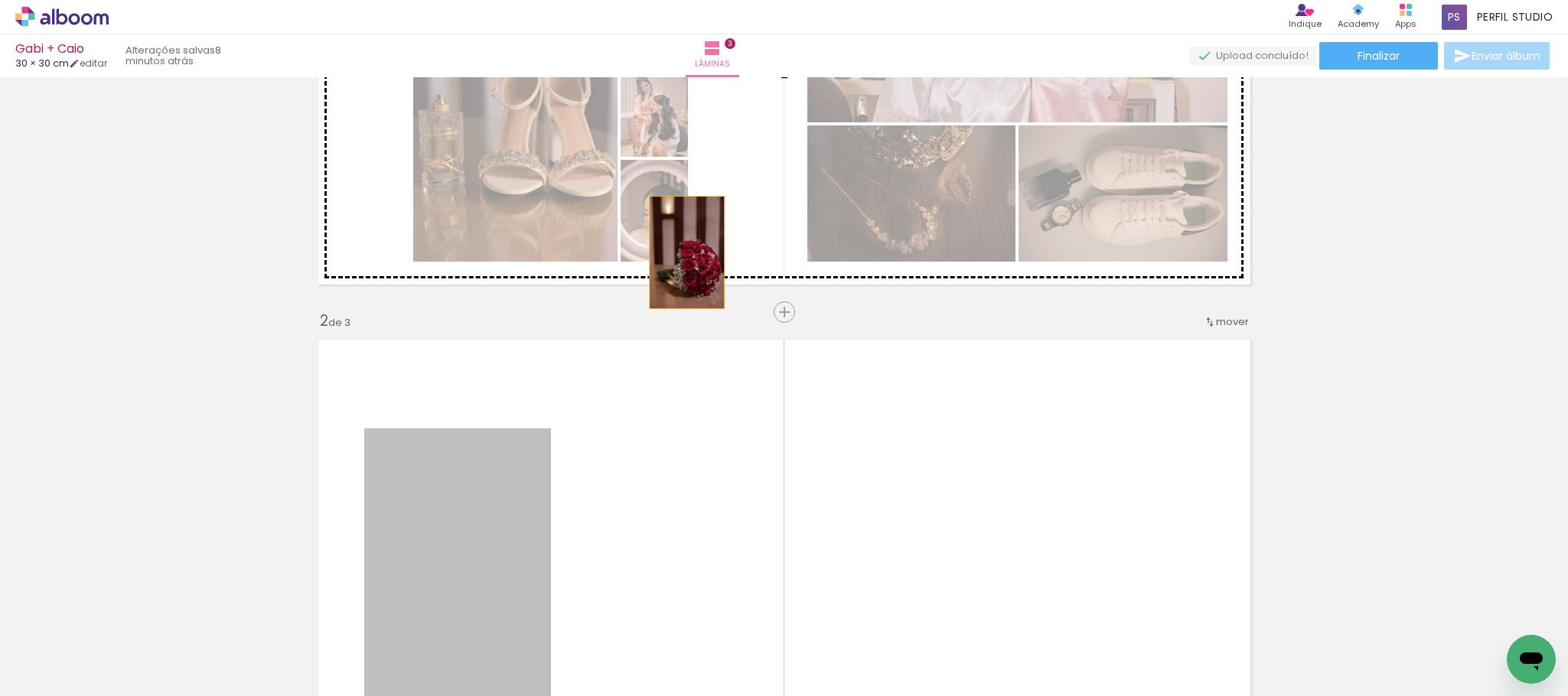
drag, startPoint x: 489, startPoint y: 510, endPoint x: 678, endPoint y: 252, distance: 319.8
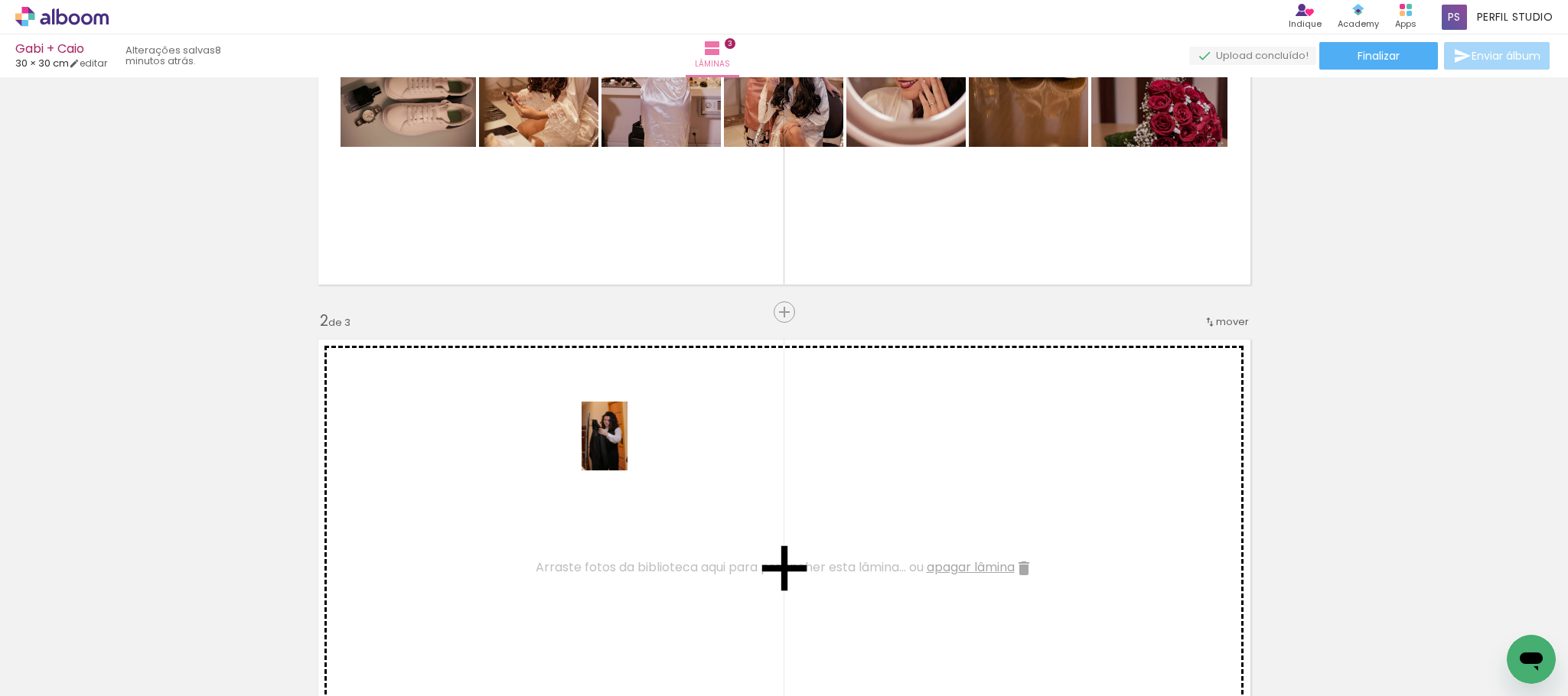
drag, startPoint x: 592, startPoint y: 644, endPoint x: 627, endPoint y: 448, distance: 199.1
click at [627, 448] on quentale-workspace at bounding box center [784, 348] width 1568 height 696
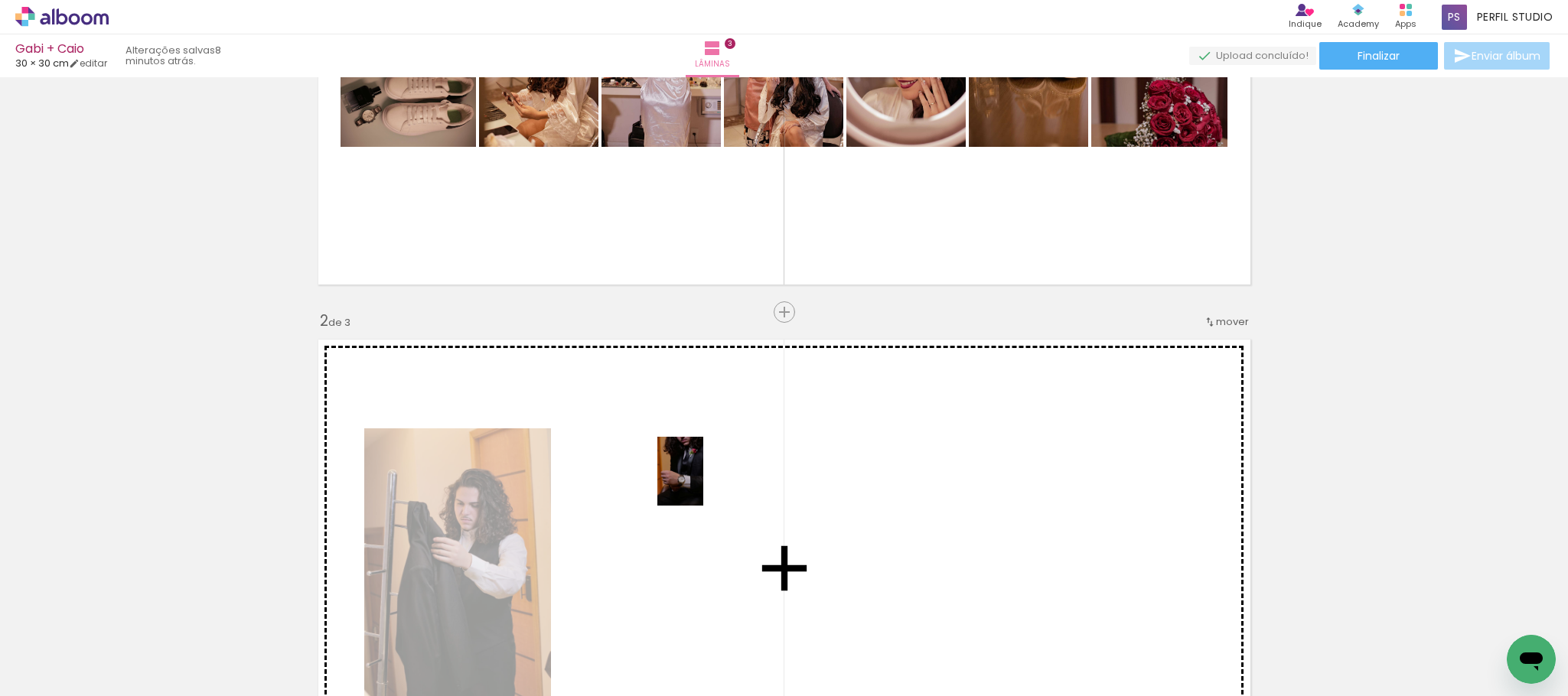
drag, startPoint x: 674, startPoint y: 613, endPoint x: 703, endPoint y: 483, distance: 133.2
click at [703, 483] on quentale-workspace at bounding box center [784, 348] width 1568 height 696
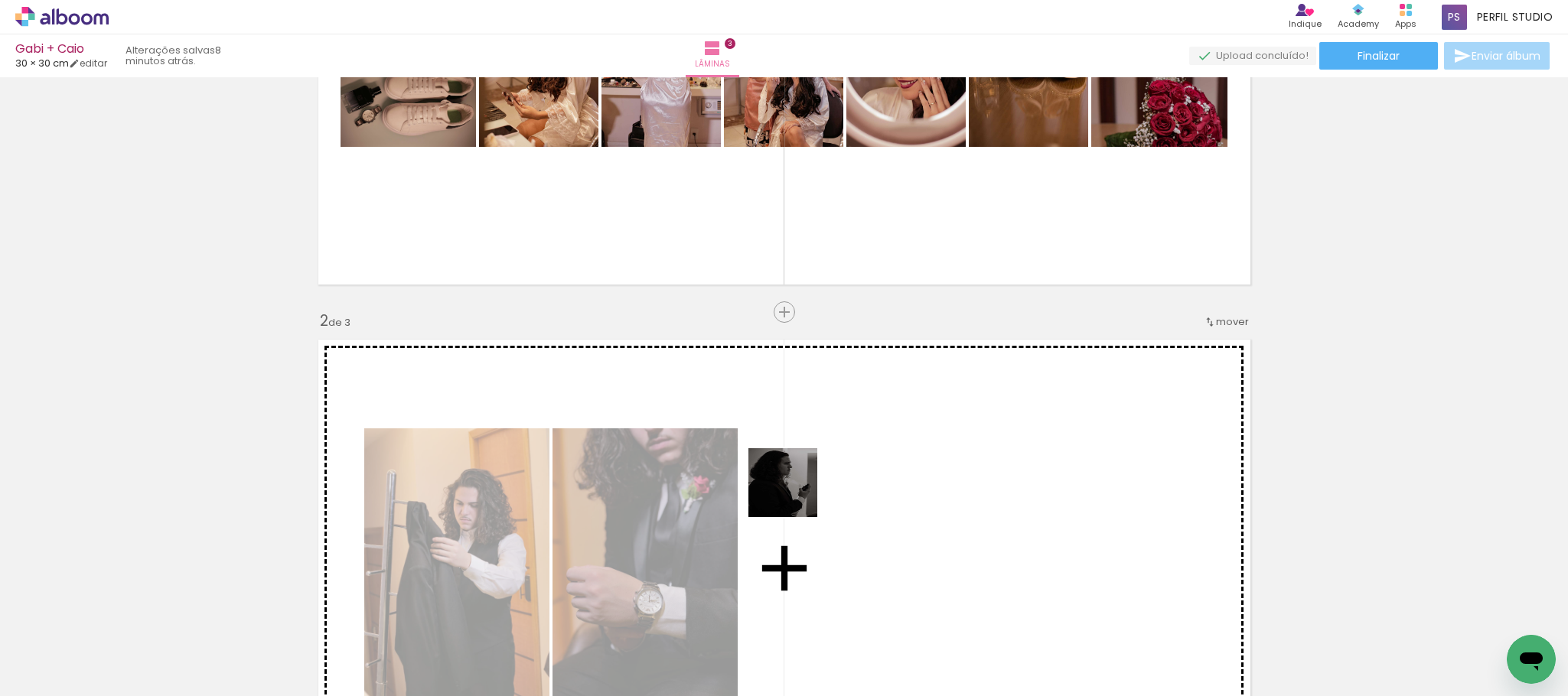
drag, startPoint x: 755, startPoint y: 652, endPoint x: 794, endPoint y: 493, distance: 163.7
click at [794, 493] on quentale-workspace at bounding box center [784, 348] width 1568 height 696
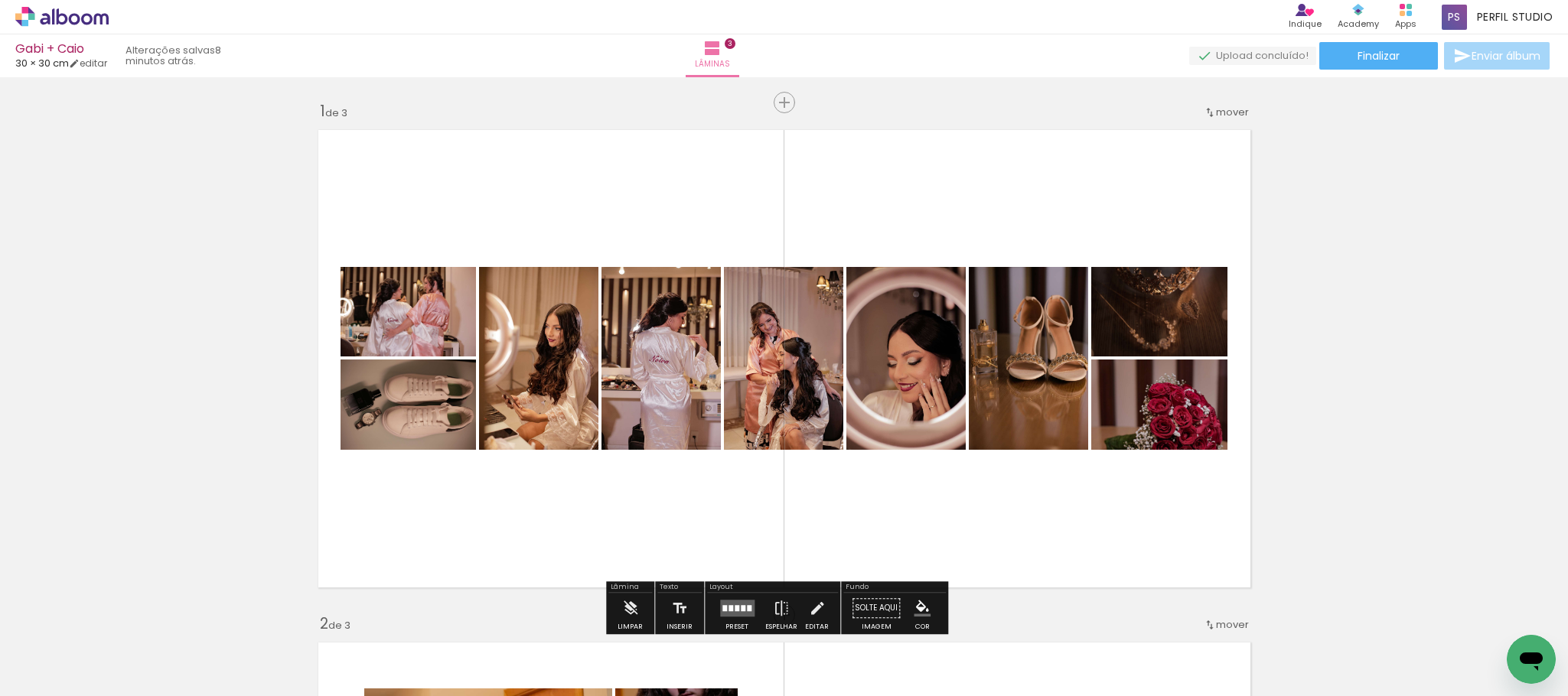
scroll to position [114, 0]
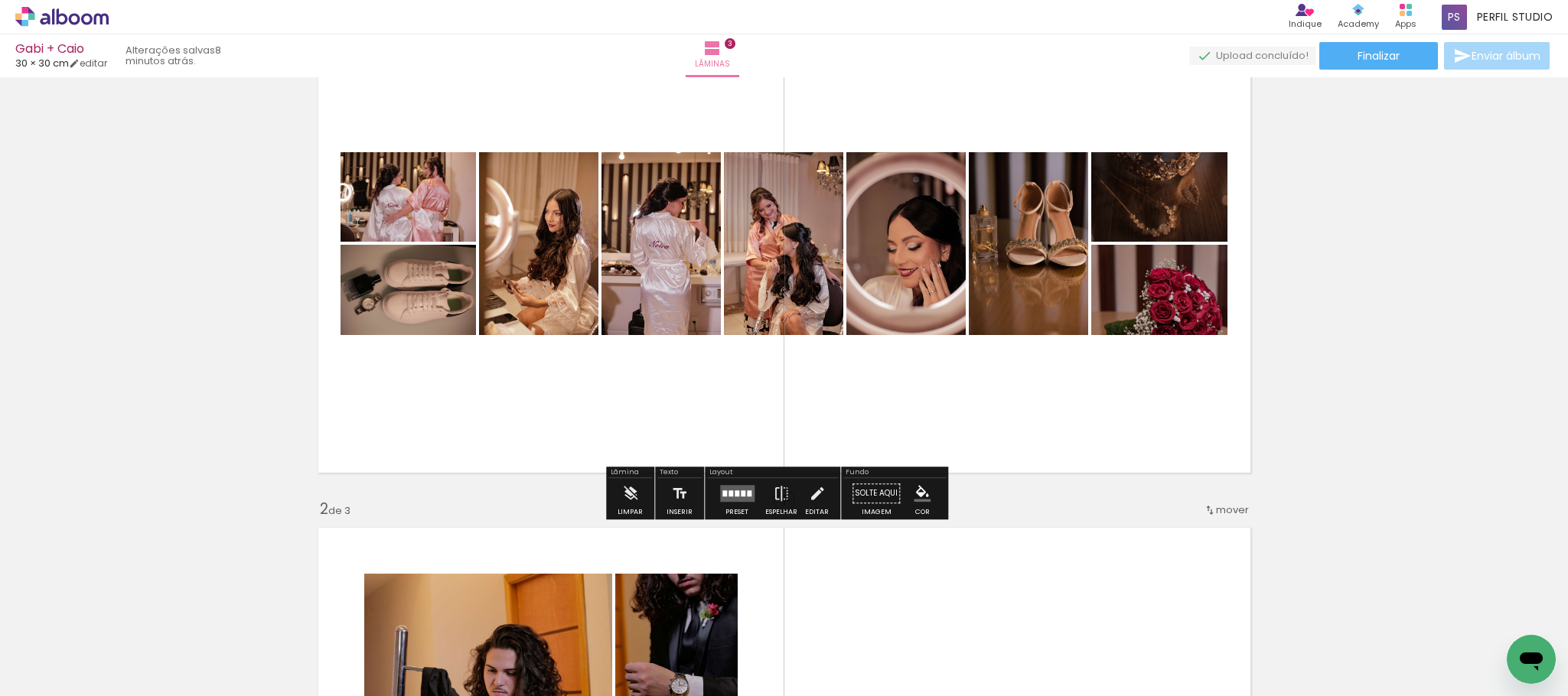
click at [735, 490] on div at bounding box center [737, 493] width 5 height 6
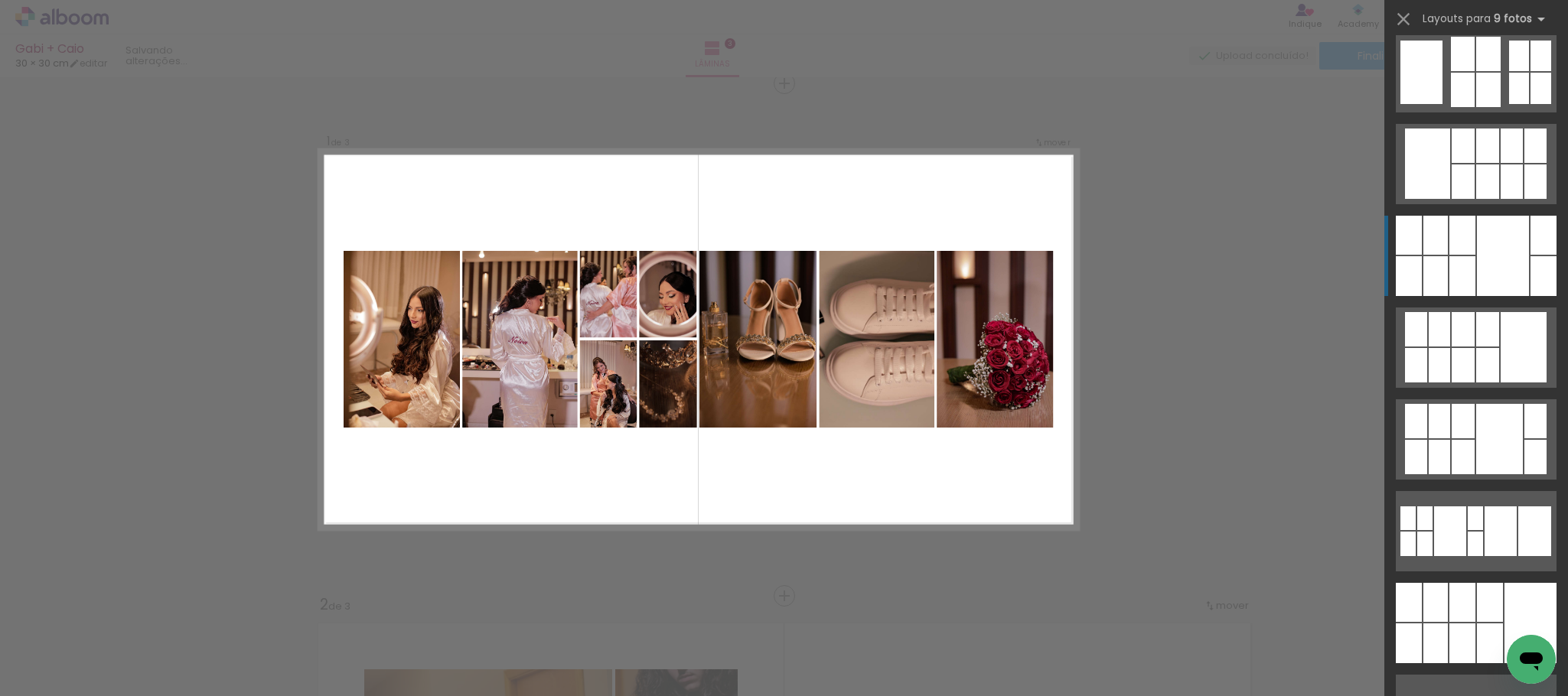
scroll to position [459, 0]
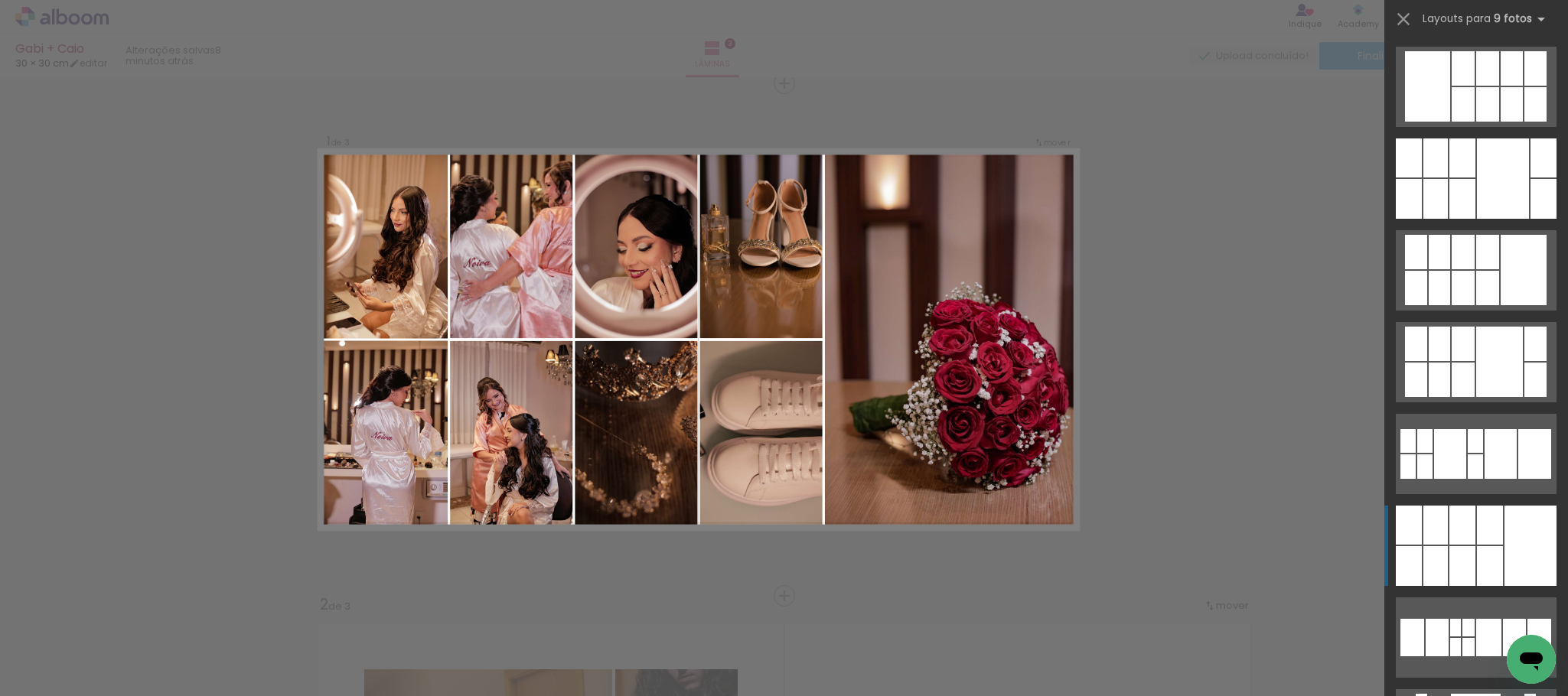
click at [1493, 544] on div at bounding box center [1489, 525] width 26 height 39
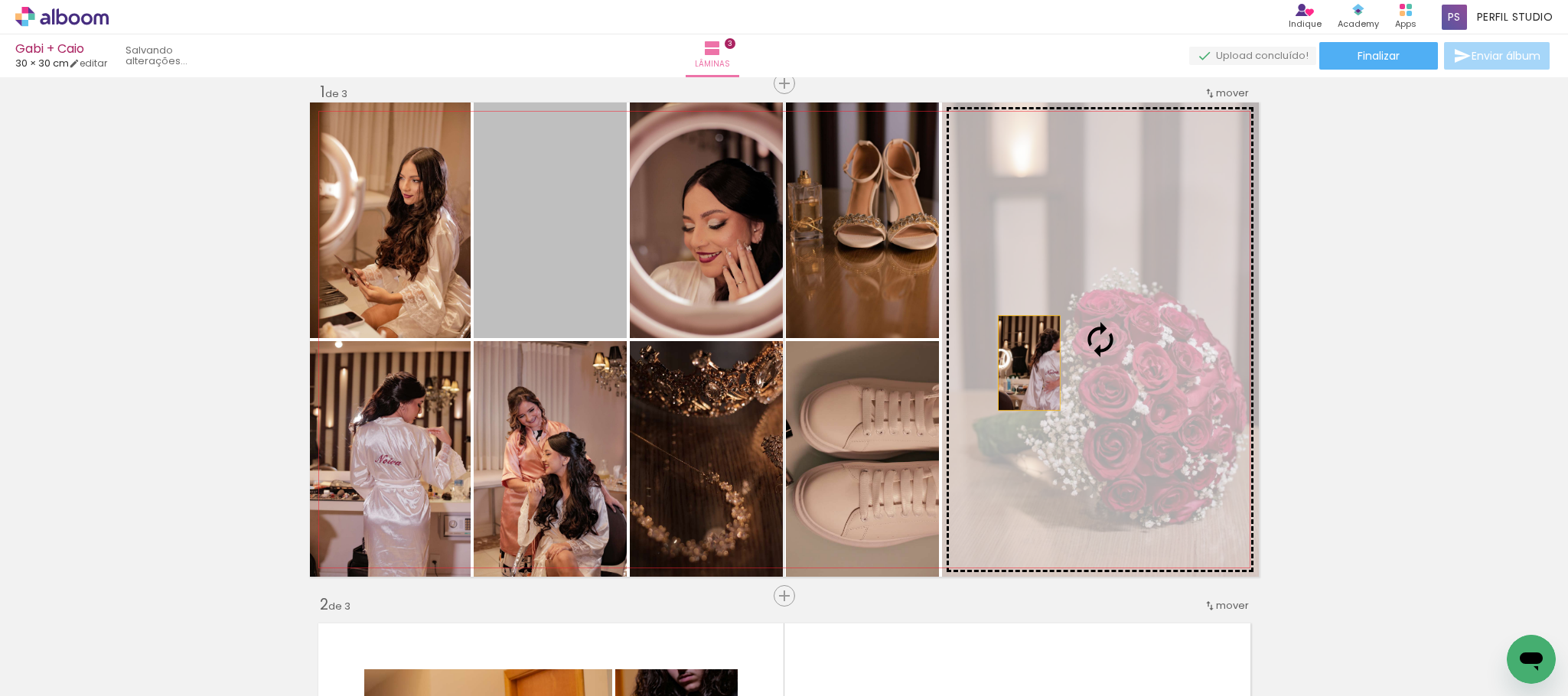
drag, startPoint x: 513, startPoint y: 241, endPoint x: 1020, endPoint y: 363, distance: 521.5
click at [0, 0] on slot at bounding box center [0, 0] width 0 height 0
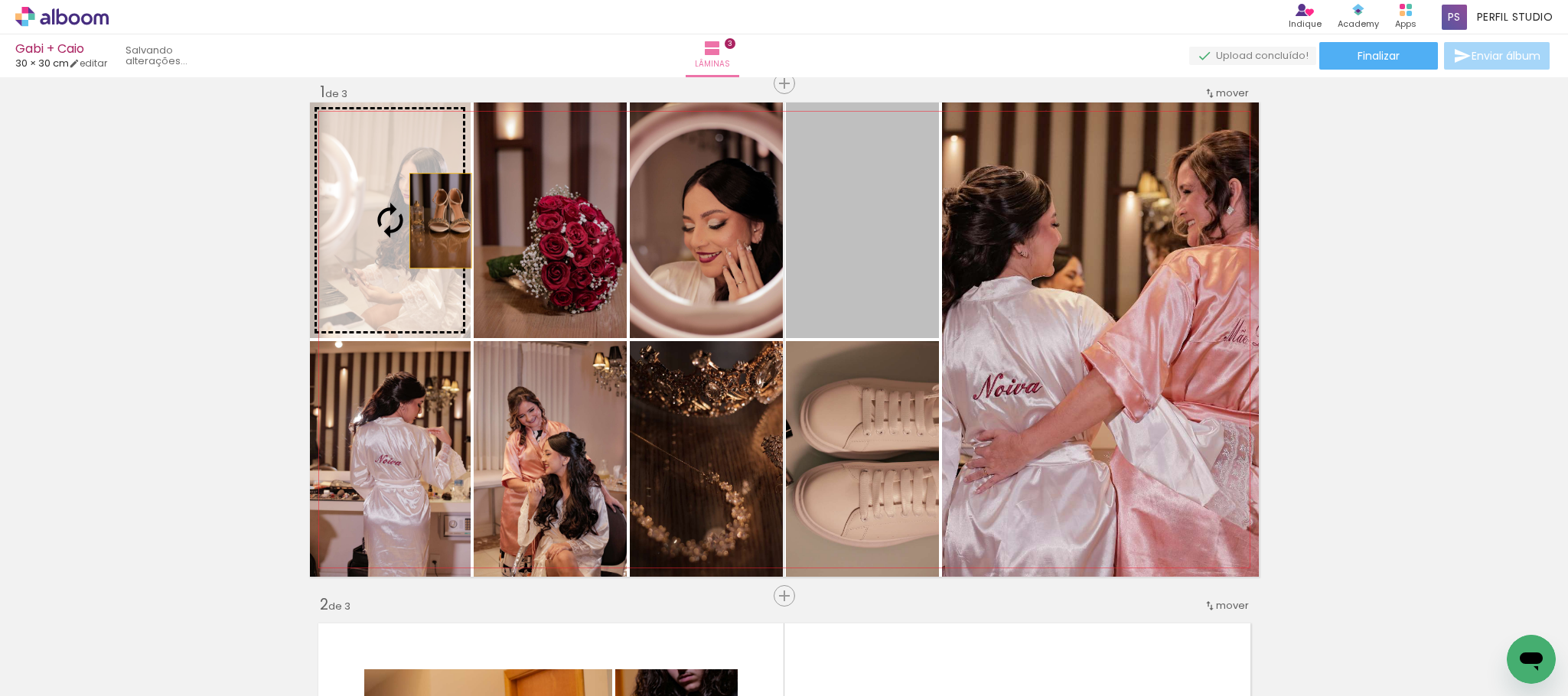
drag, startPoint x: 838, startPoint y: 225, endPoint x: 432, endPoint y: 220, distance: 406.0
click at [0, 0] on slot at bounding box center [0, 0] width 0 height 0
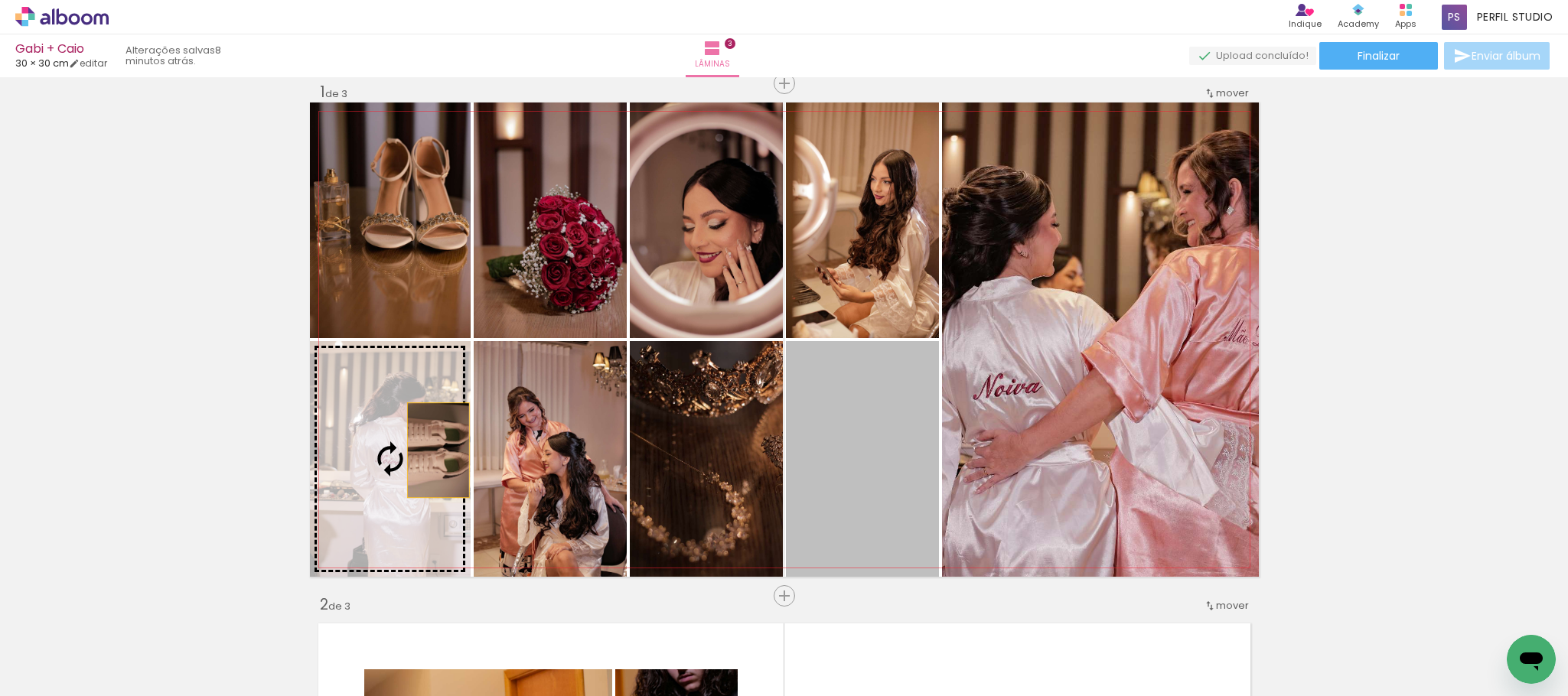
drag, startPoint x: 869, startPoint y: 457, endPoint x: 430, endPoint y: 450, distance: 439.1
click at [0, 0] on slot at bounding box center [0, 0] width 0 height 0
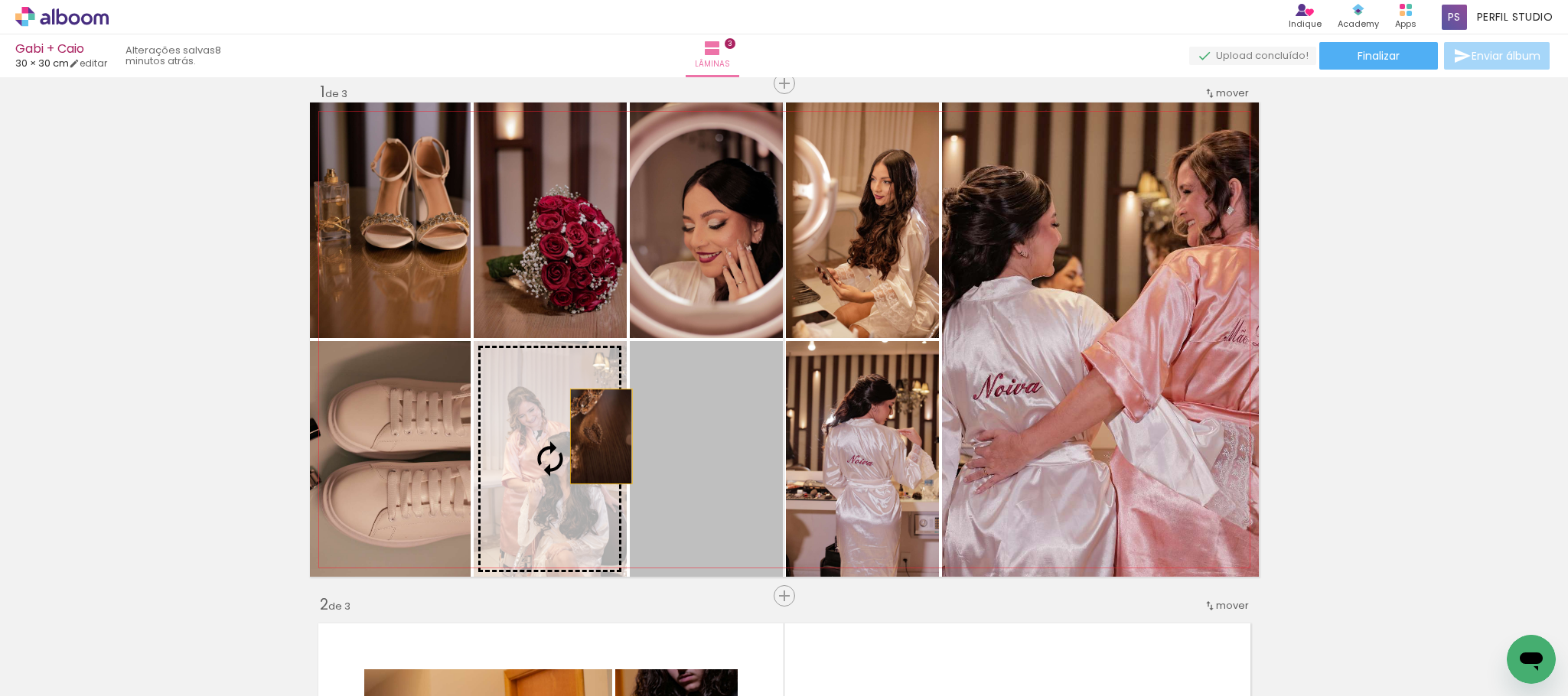
drag, startPoint x: 726, startPoint y: 437, endPoint x: 592, endPoint y: 436, distance: 134.0
click at [0, 0] on slot at bounding box center [0, 0] width 0 height 0
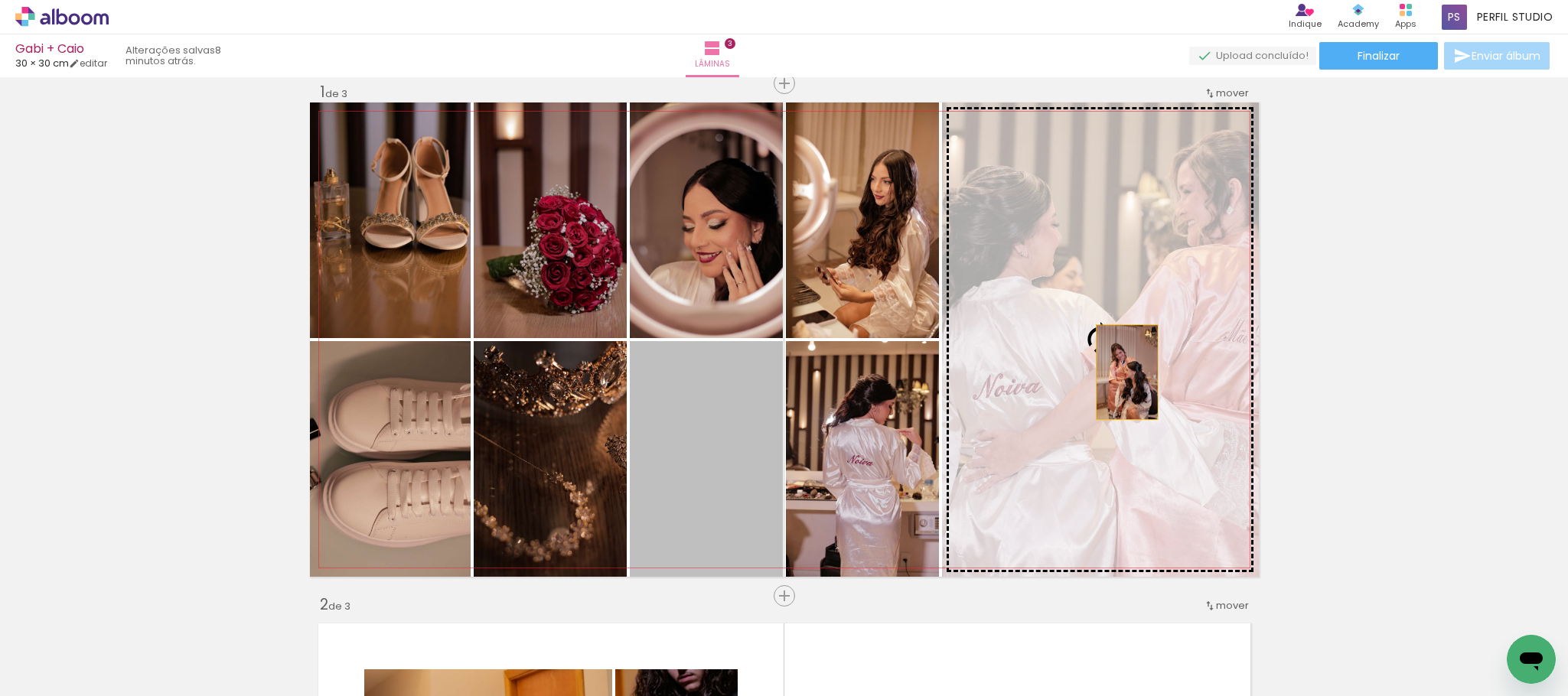
drag, startPoint x: 713, startPoint y: 457, endPoint x: 1118, endPoint y: 372, distance: 413.8
click at [0, 0] on slot at bounding box center [0, 0] width 0 height 0
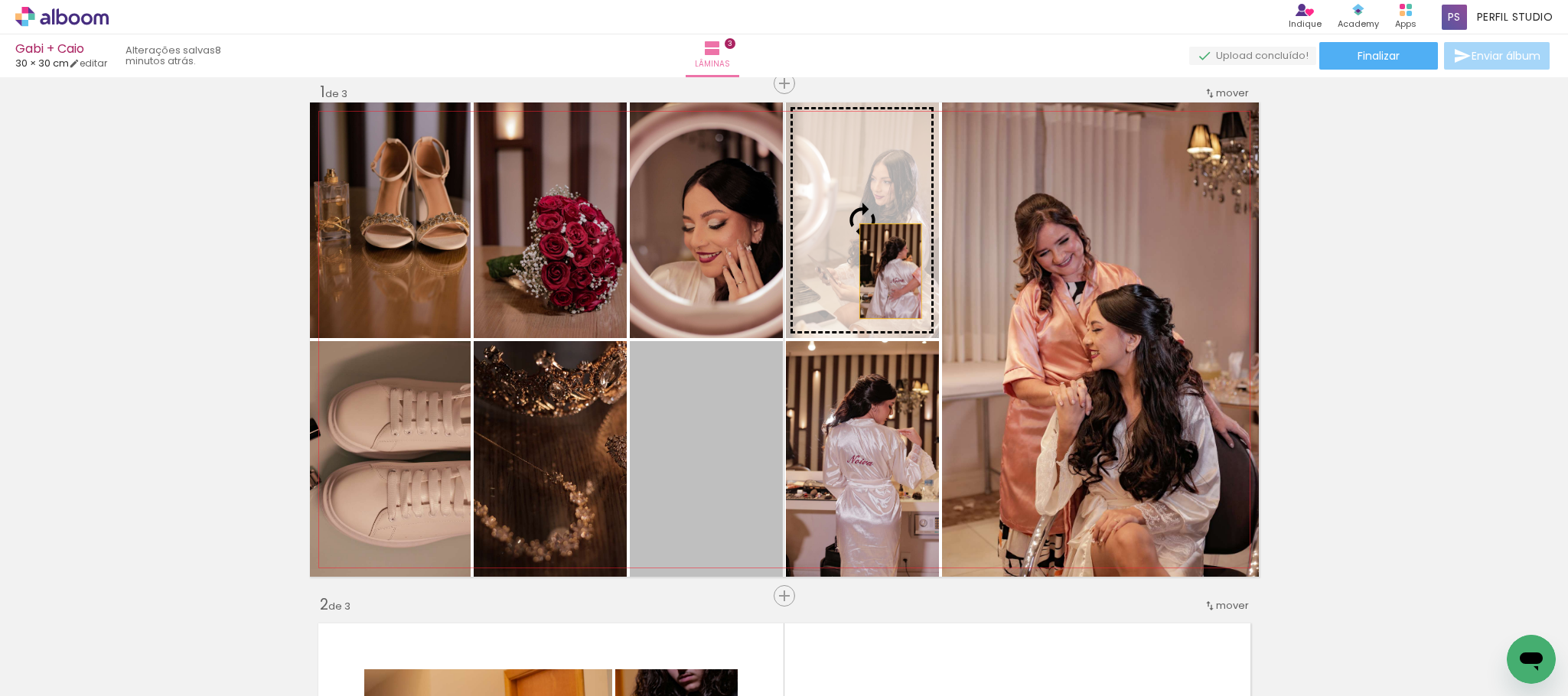
drag, startPoint x: 721, startPoint y: 444, endPoint x: 881, endPoint y: 270, distance: 236.4
click at [0, 0] on slot at bounding box center [0, 0] width 0 height 0
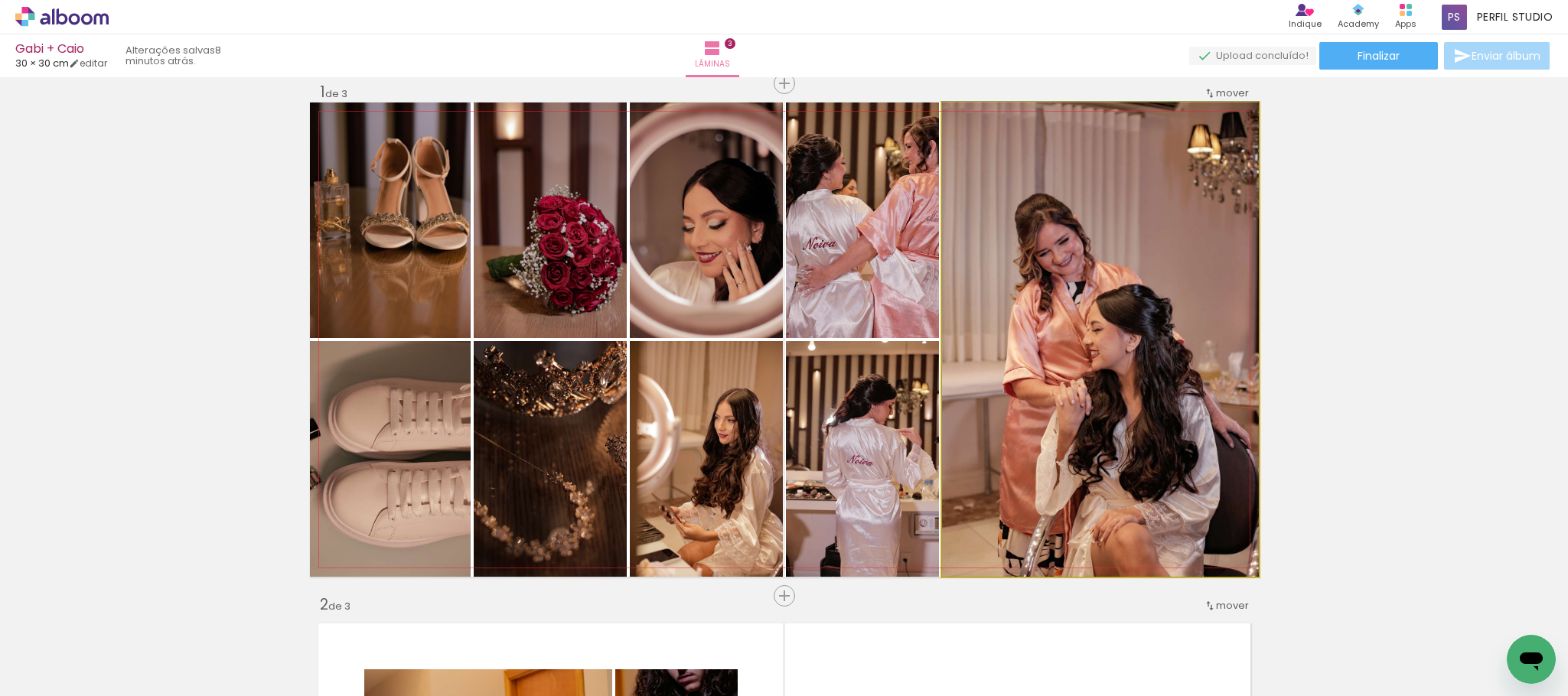
click at [1132, 393] on quentale-photo at bounding box center [1101, 339] width 317 height 474
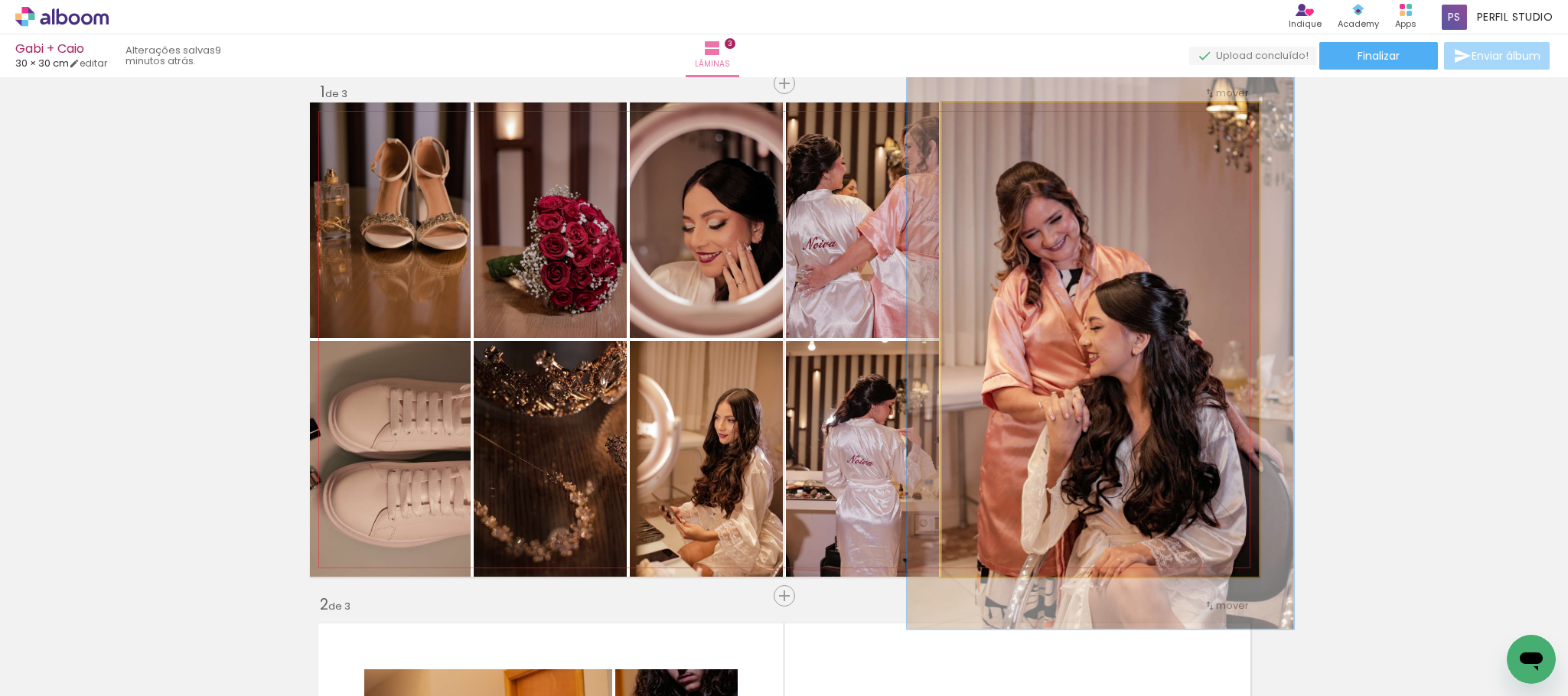
drag, startPoint x: 976, startPoint y: 117, endPoint x: 987, endPoint y: 117, distance: 11.0
type paper-slider "122"
click at [987, 117] on div at bounding box center [989, 118] width 24 height 24
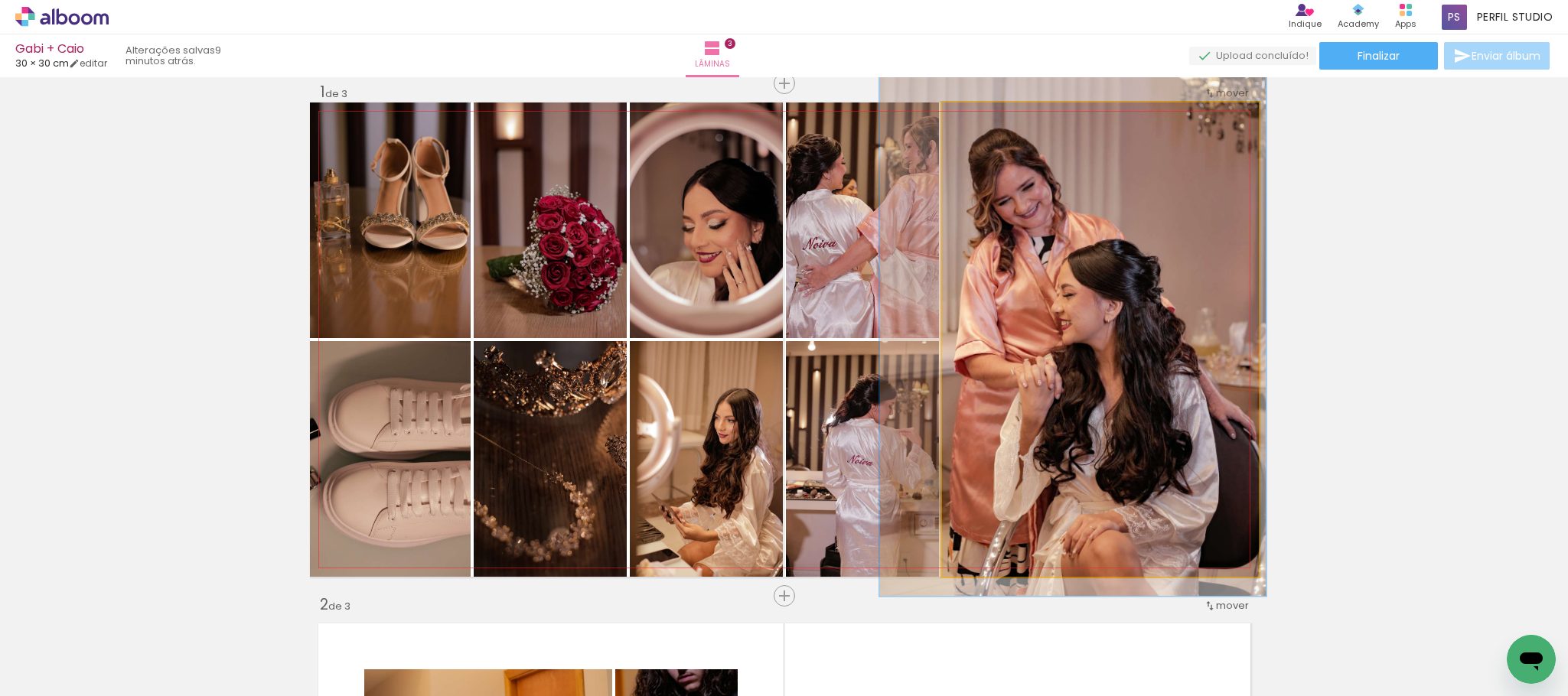
drag, startPoint x: 1130, startPoint y: 297, endPoint x: 1103, endPoint y: 264, distance: 42.6
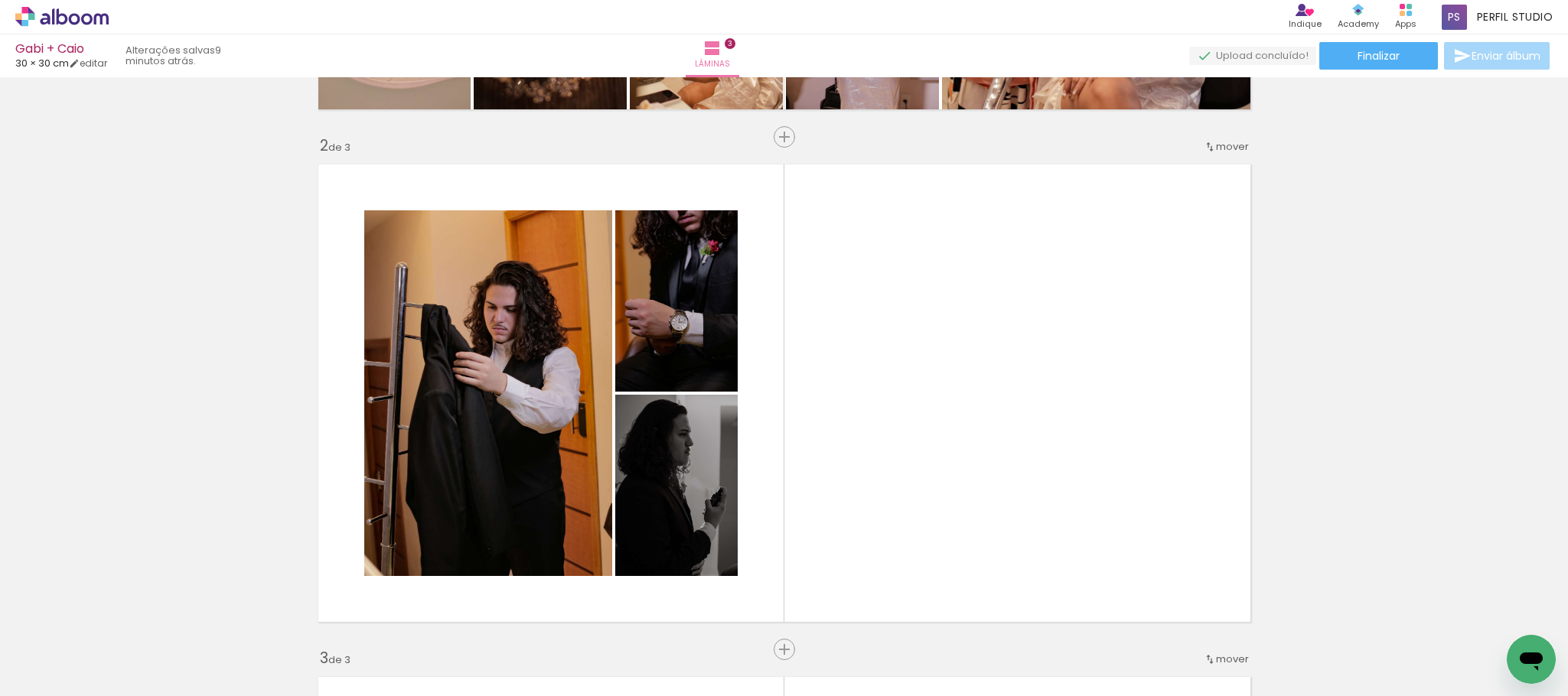
scroll to position [593, 0]
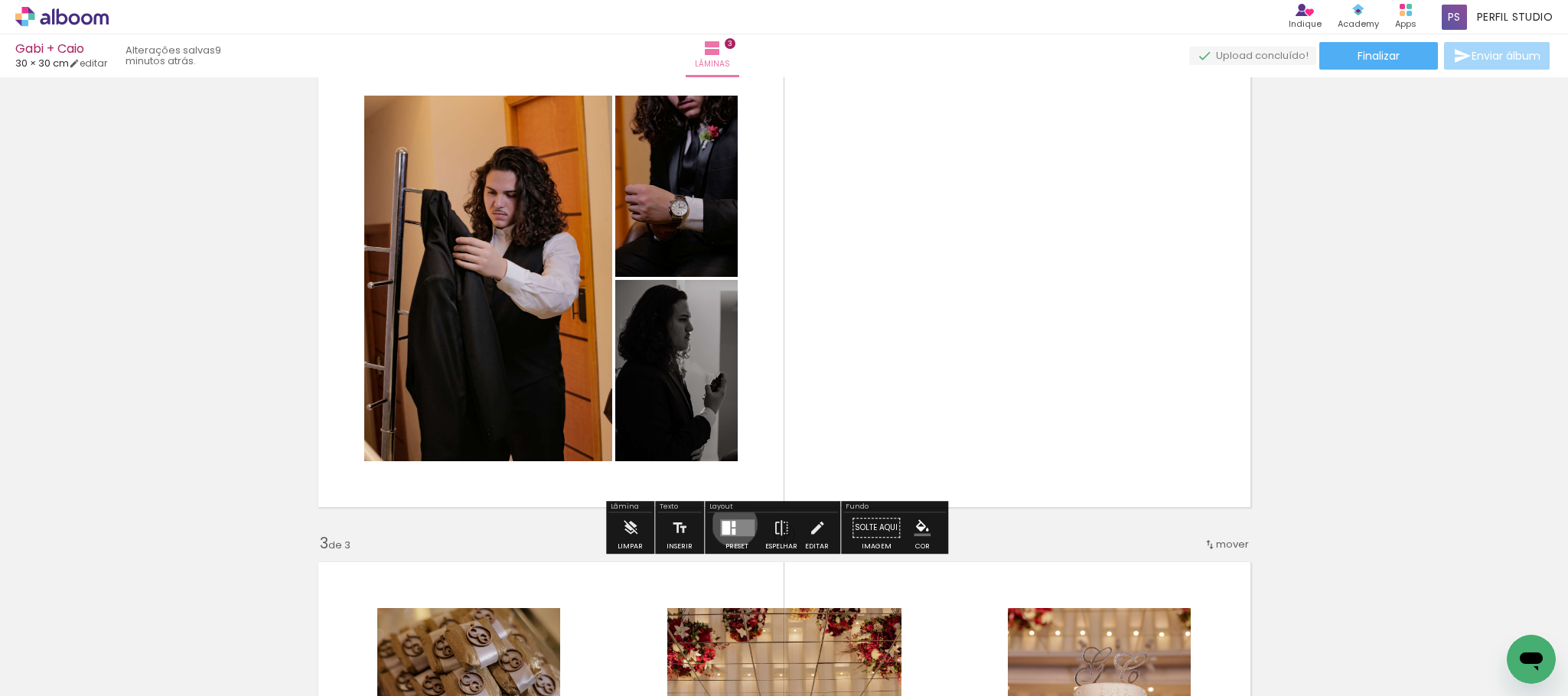
click at [732, 524] on div at bounding box center [734, 524] width 4 height 6
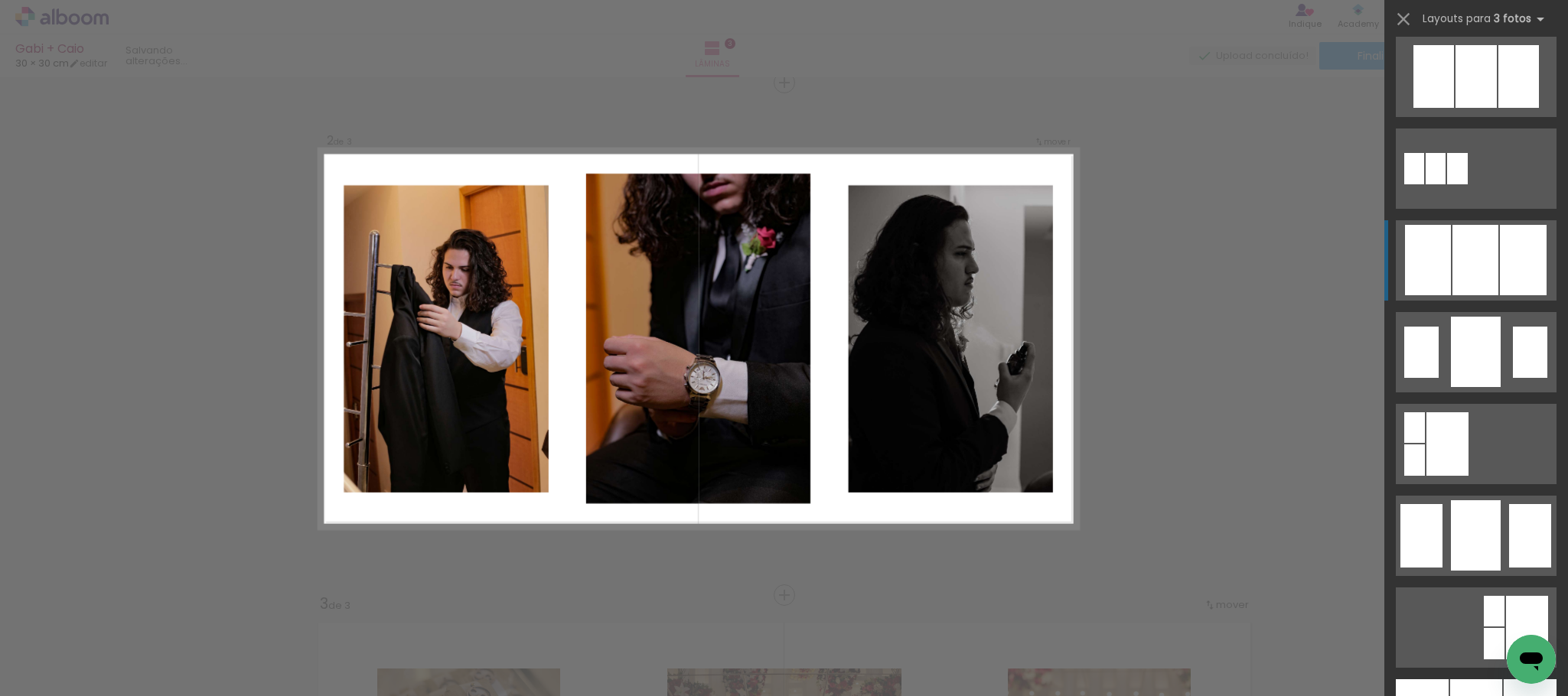
scroll to position [1033, 0]
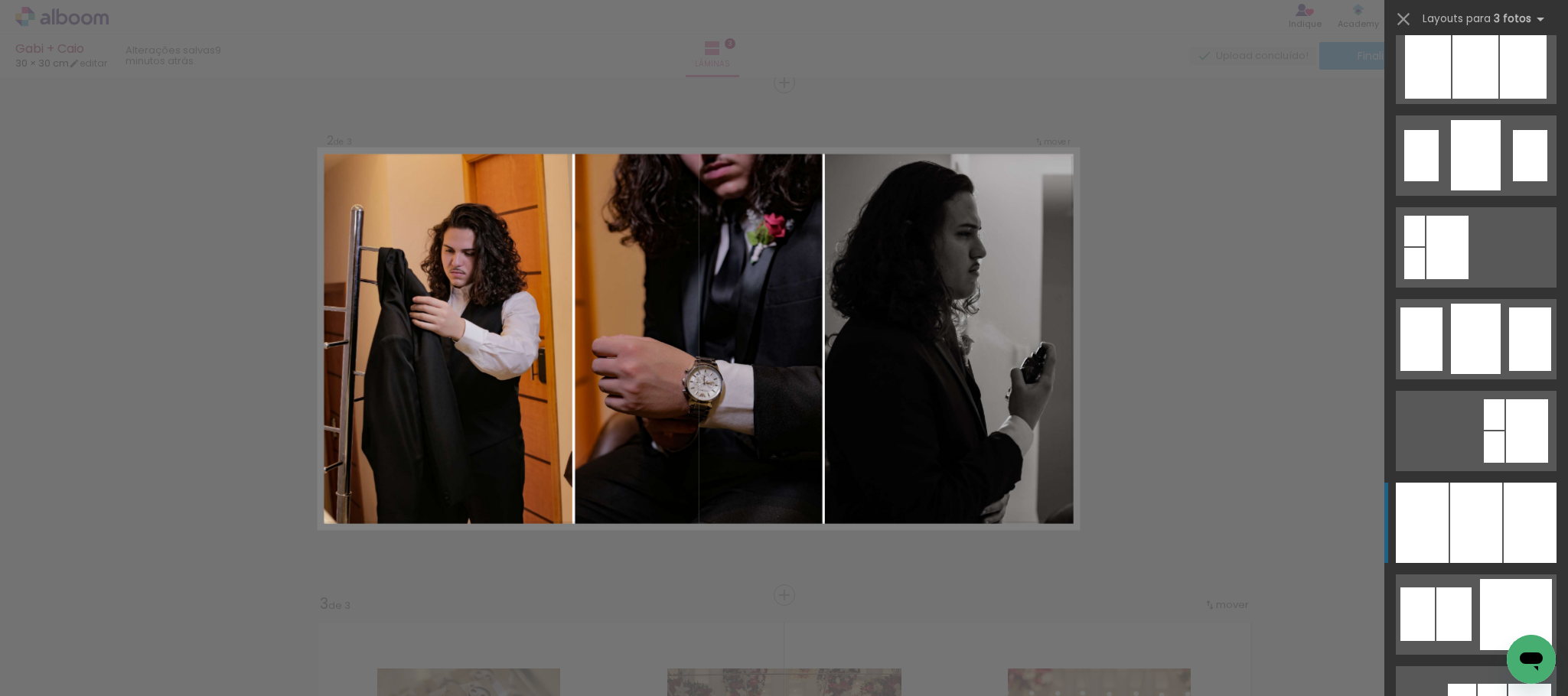
click at [1493, 519] on div at bounding box center [1477, 522] width 52 height 80
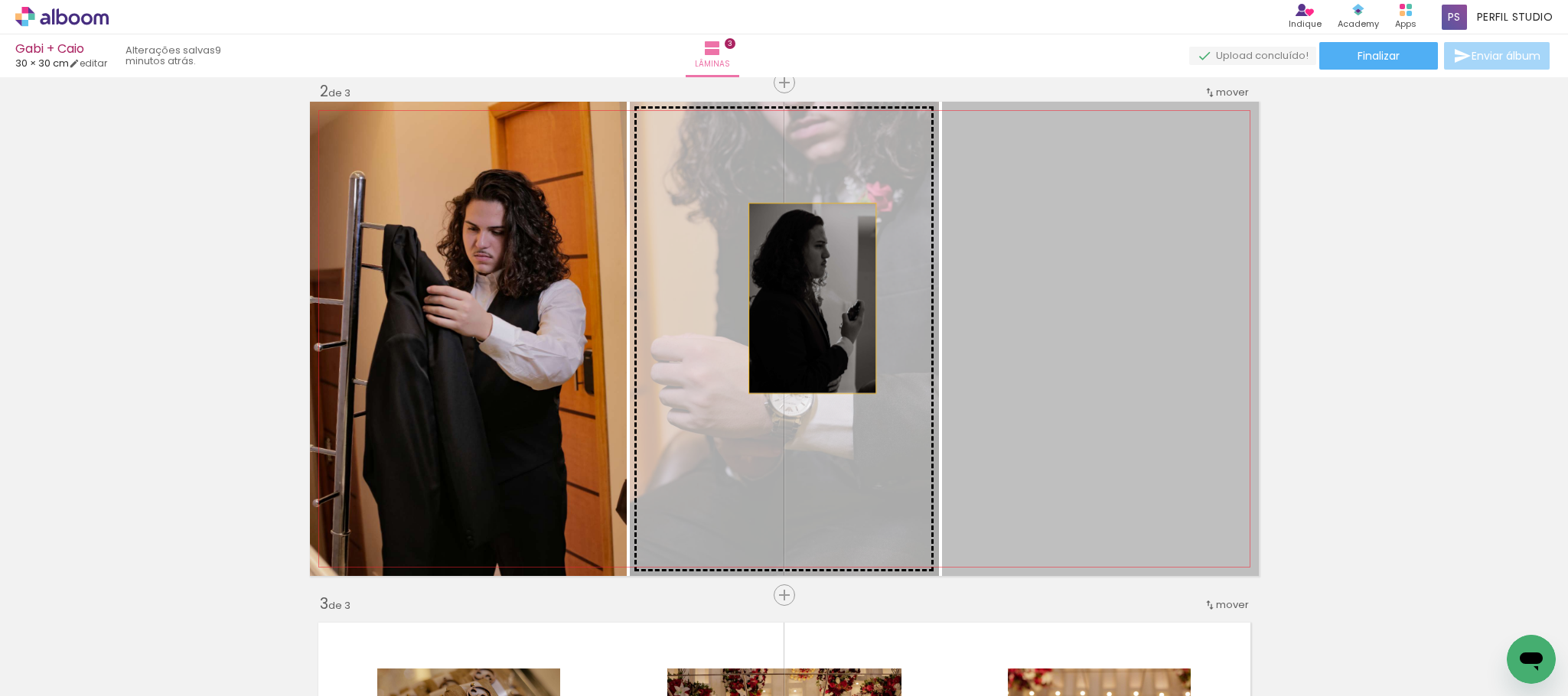
drag, startPoint x: 1012, startPoint y: 299, endPoint x: 804, endPoint y: 299, distance: 208.0
click at [0, 0] on slot at bounding box center [0, 0] width 0 height 0
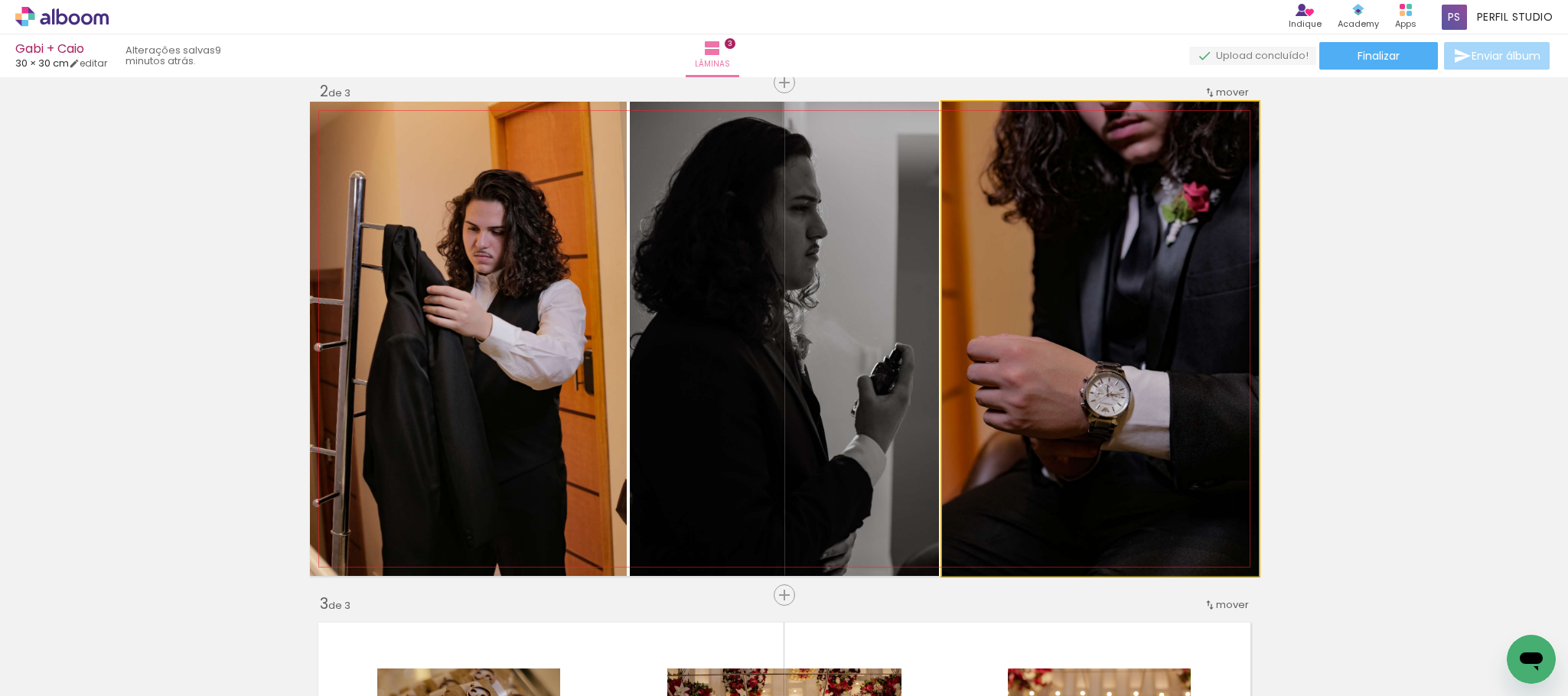
drag, startPoint x: 1137, startPoint y: 218, endPoint x: 1139, endPoint y: 228, distance: 10.2
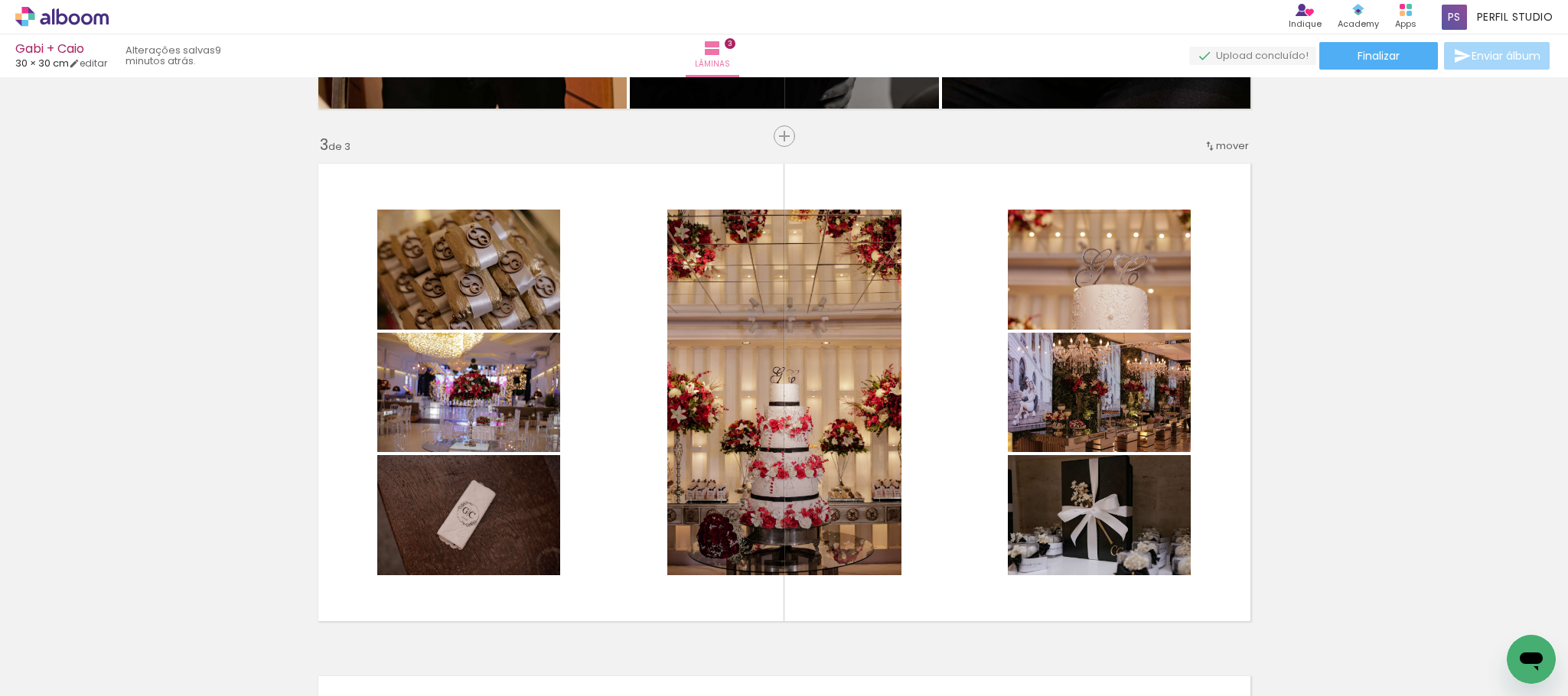
scroll to position [1106, 0]
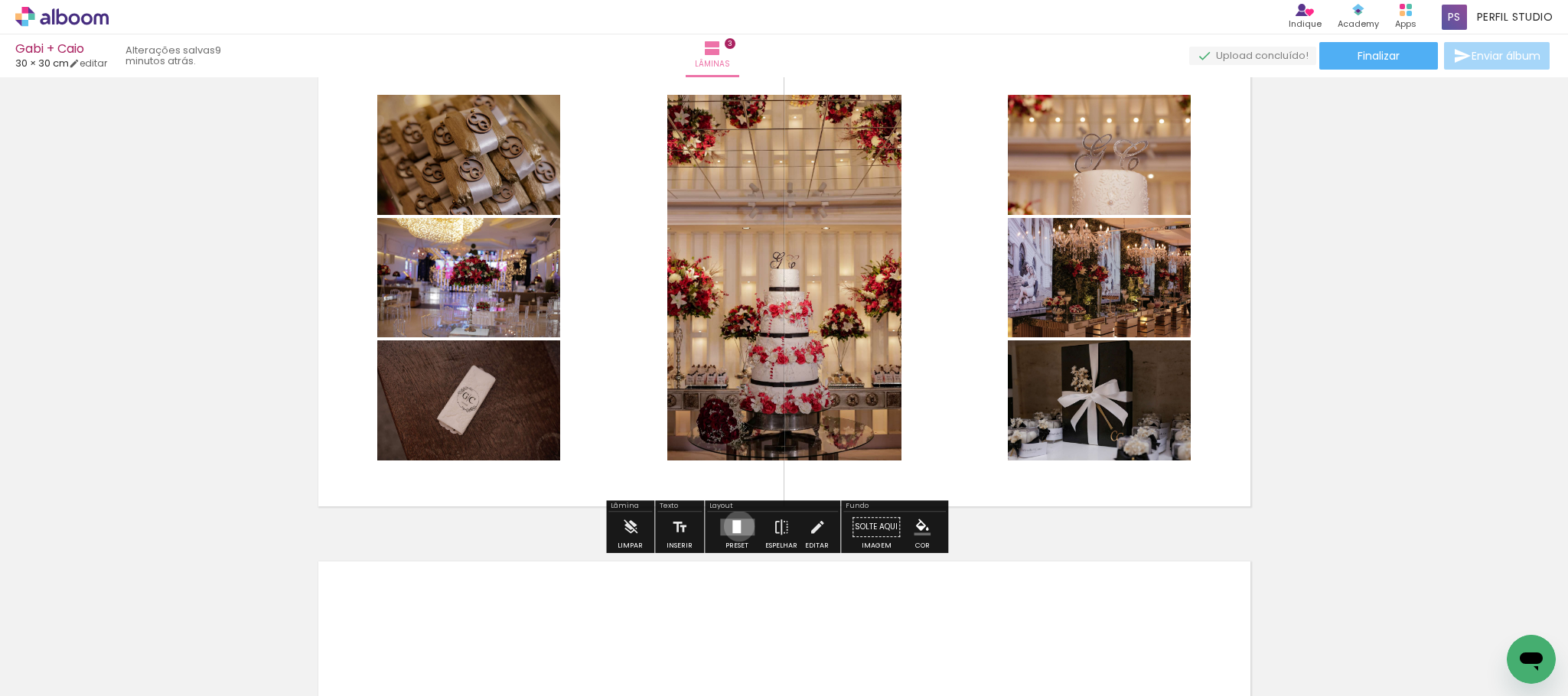
click at [736, 526] on div at bounding box center [736, 526] width 9 height 13
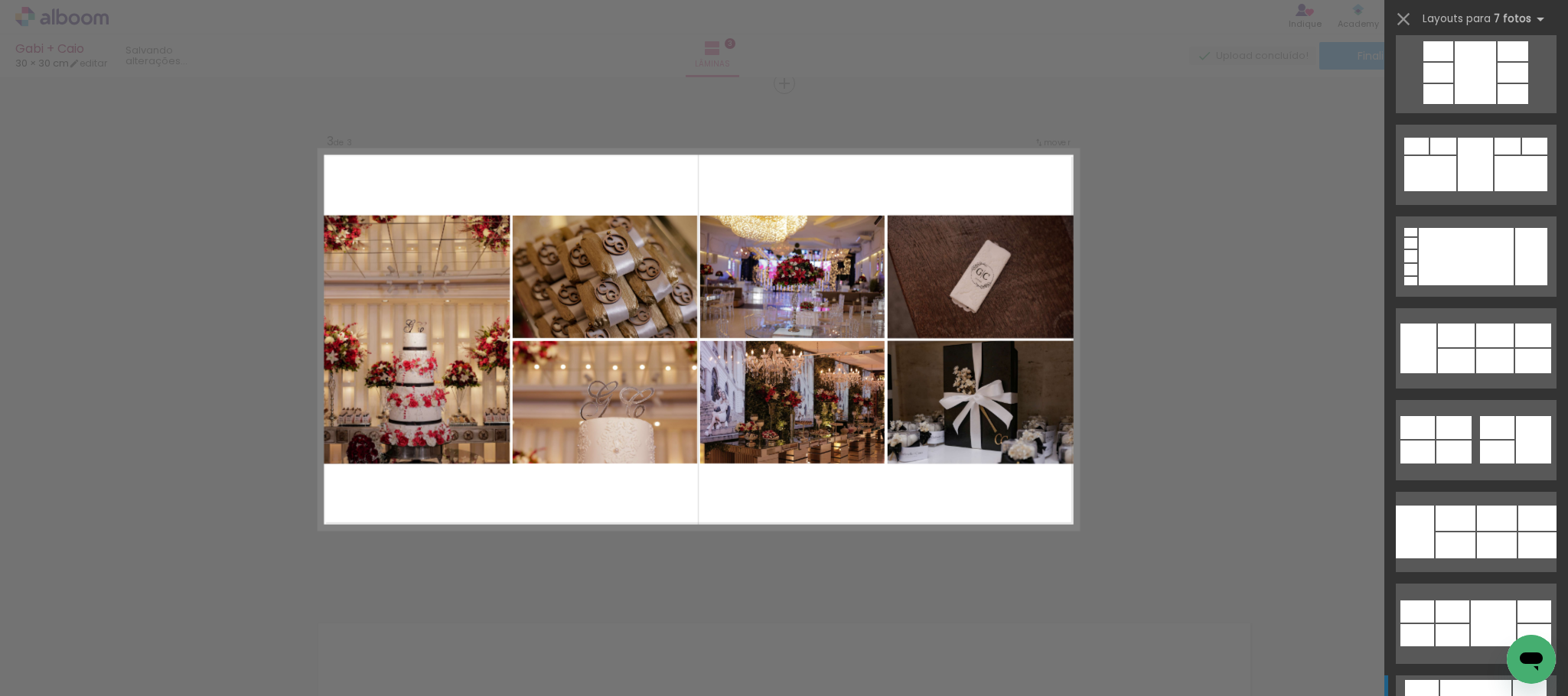
scroll to position [1836, 0]
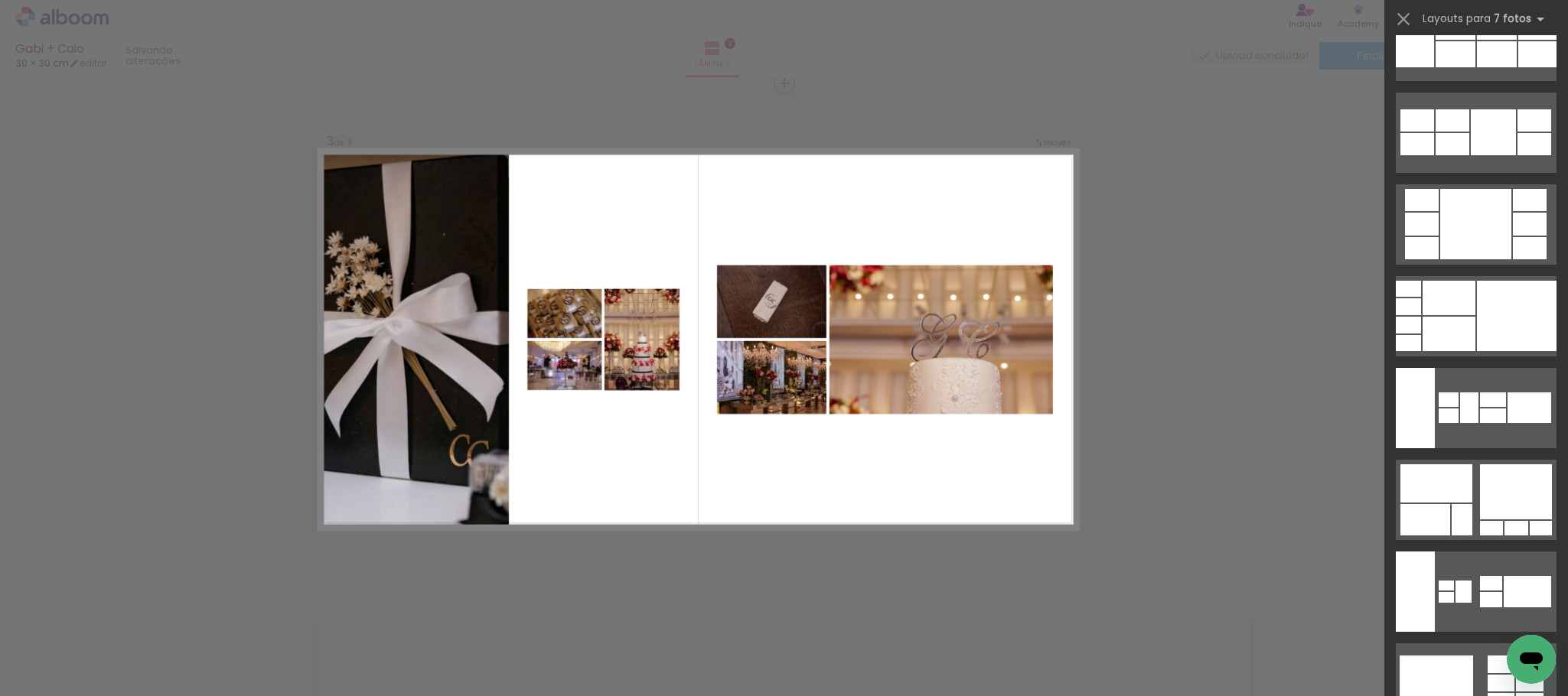
scroll to position [2295, 0]
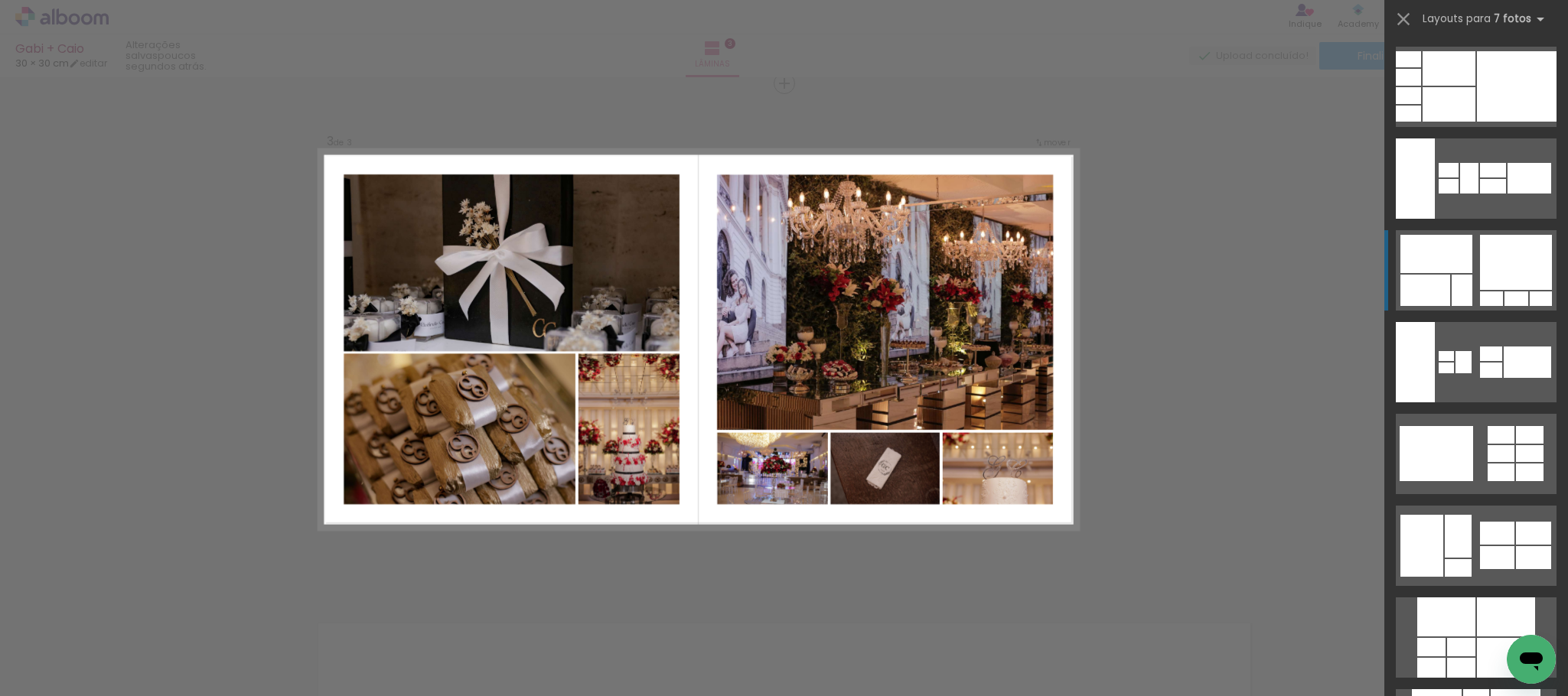
click at [1505, 269] on div at bounding box center [1517, 262] width 72 height 55
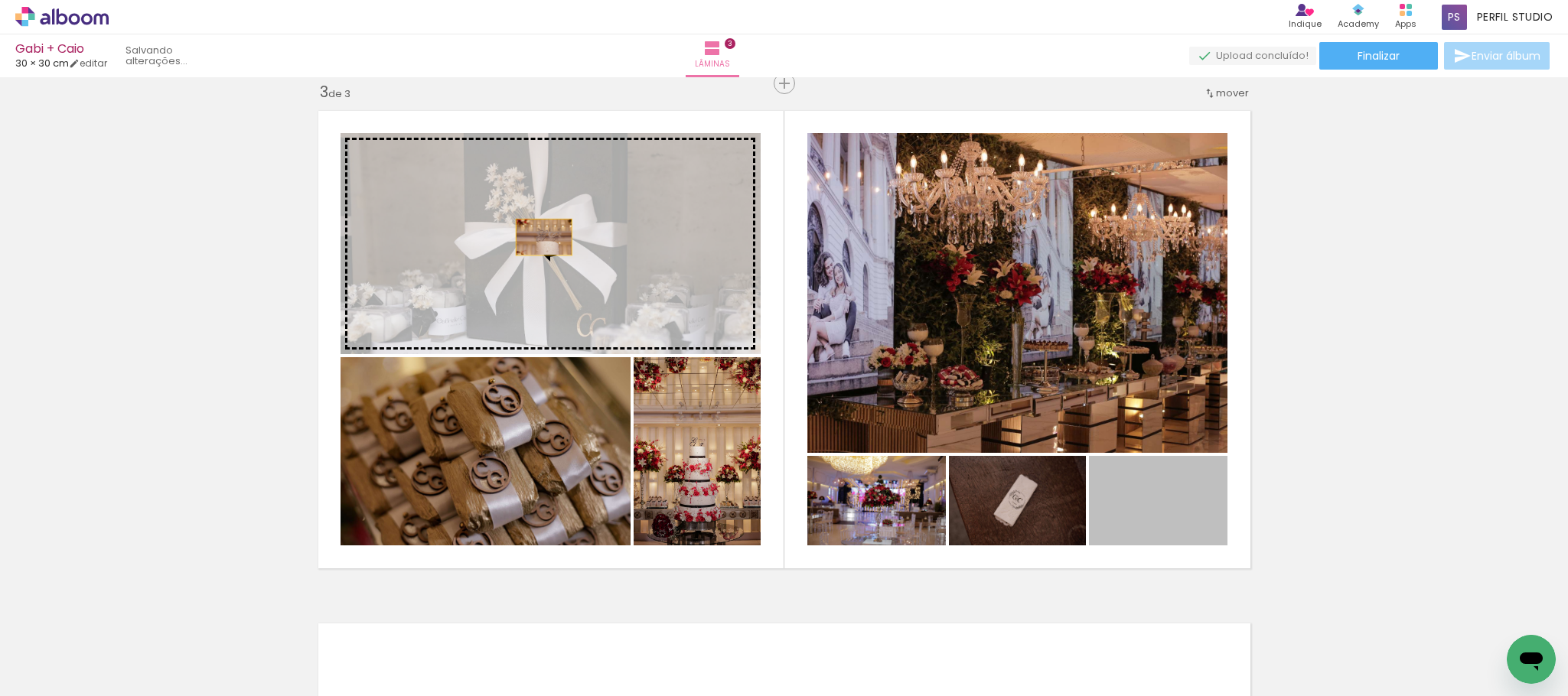
drag, startPoint x: 1175, startPoint y: 517, endPoint x: 535, endPoint y: 237, distance: 698.6
click at [0, 0] on slot at bounding box center [0, 0] width 0 height 0
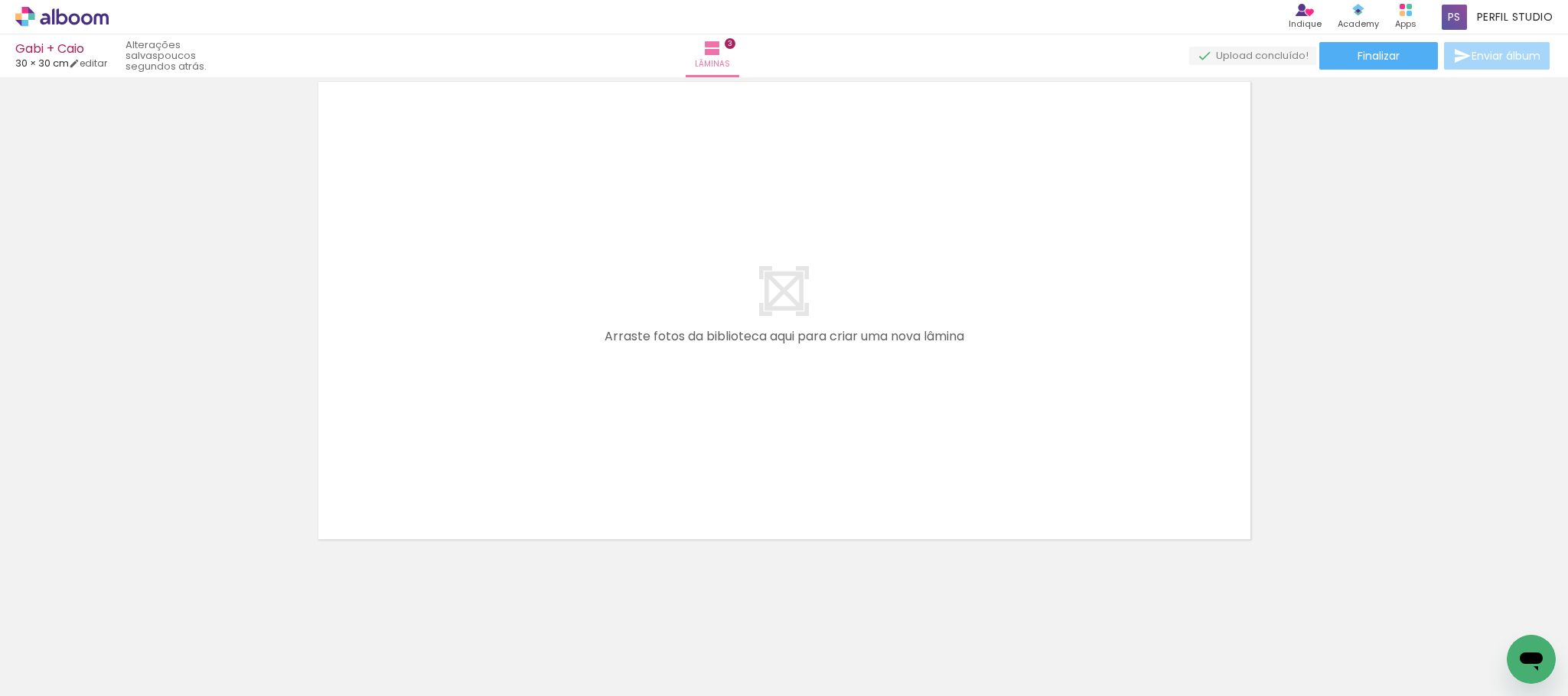
scroll to position [0, 4568]
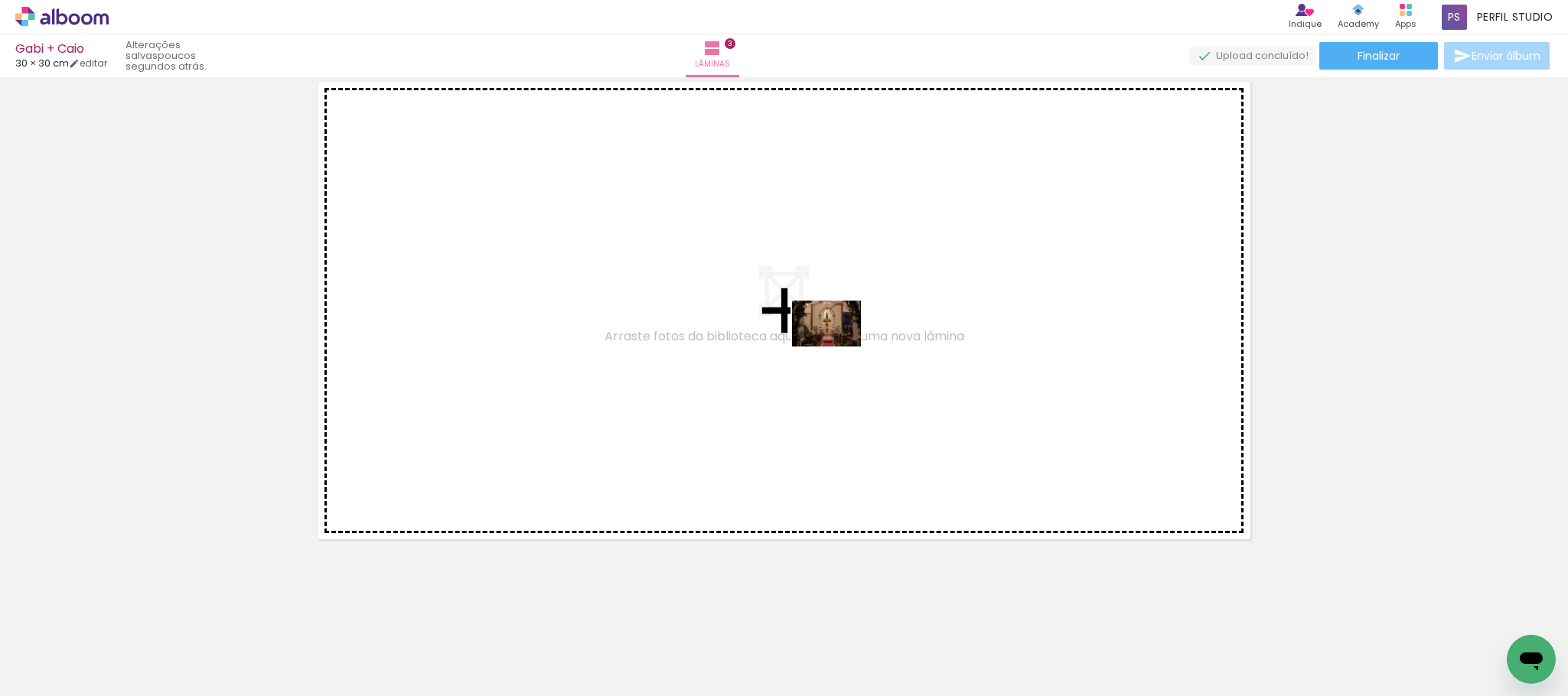
drag, startPoint x: 1084, startPoint y: 641, endPoint x: 838, endPoint y: 347, distance: 383.3
click at [838, 347] on quentale-workspace at bounding box center [784, 348] width 1568 height 696
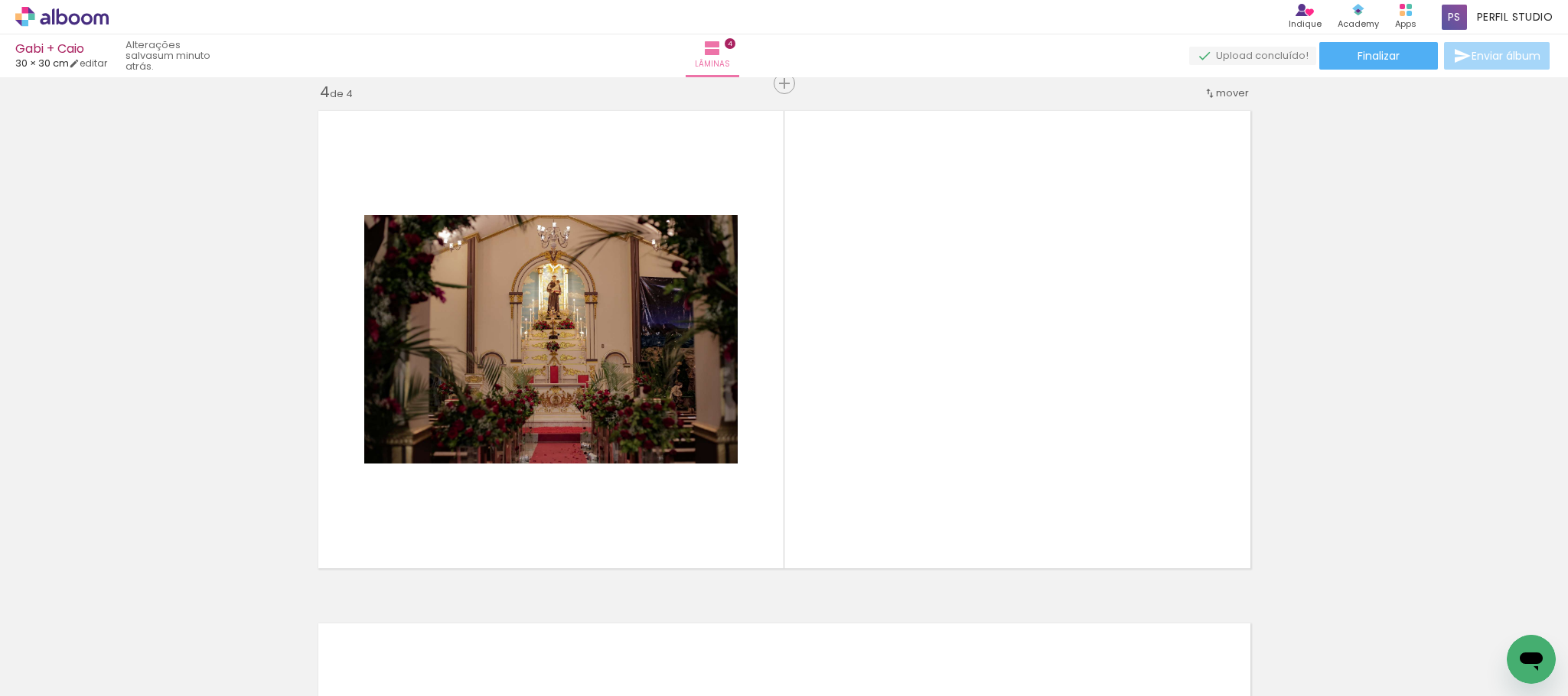
scroll to position [0, 852]
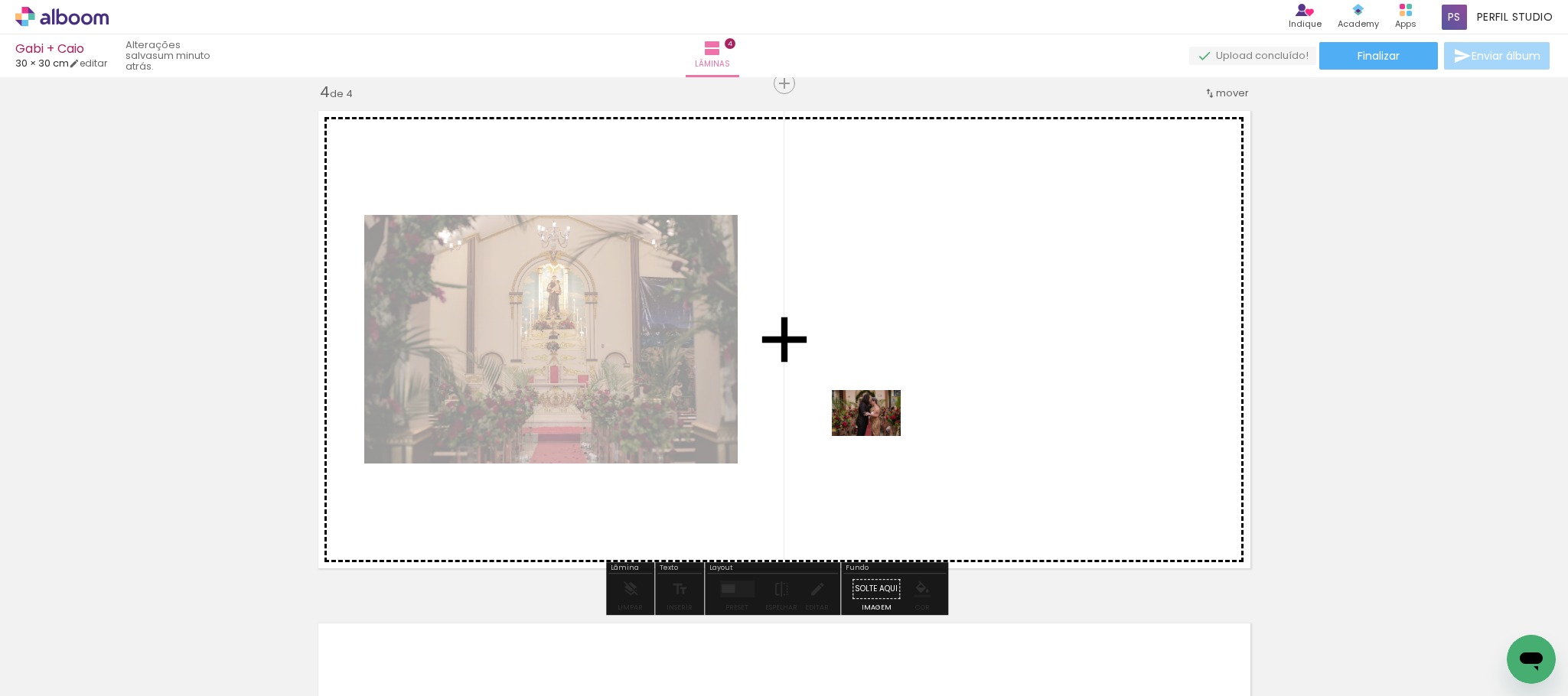
drag, startPoint x: 667, startPoint y: 604, endPoint x: 878, endPoint y: 436, distance: 269.7
click at [878, 436] on quentale-workspace at bounding box center [784, 348] width 1568 height 696
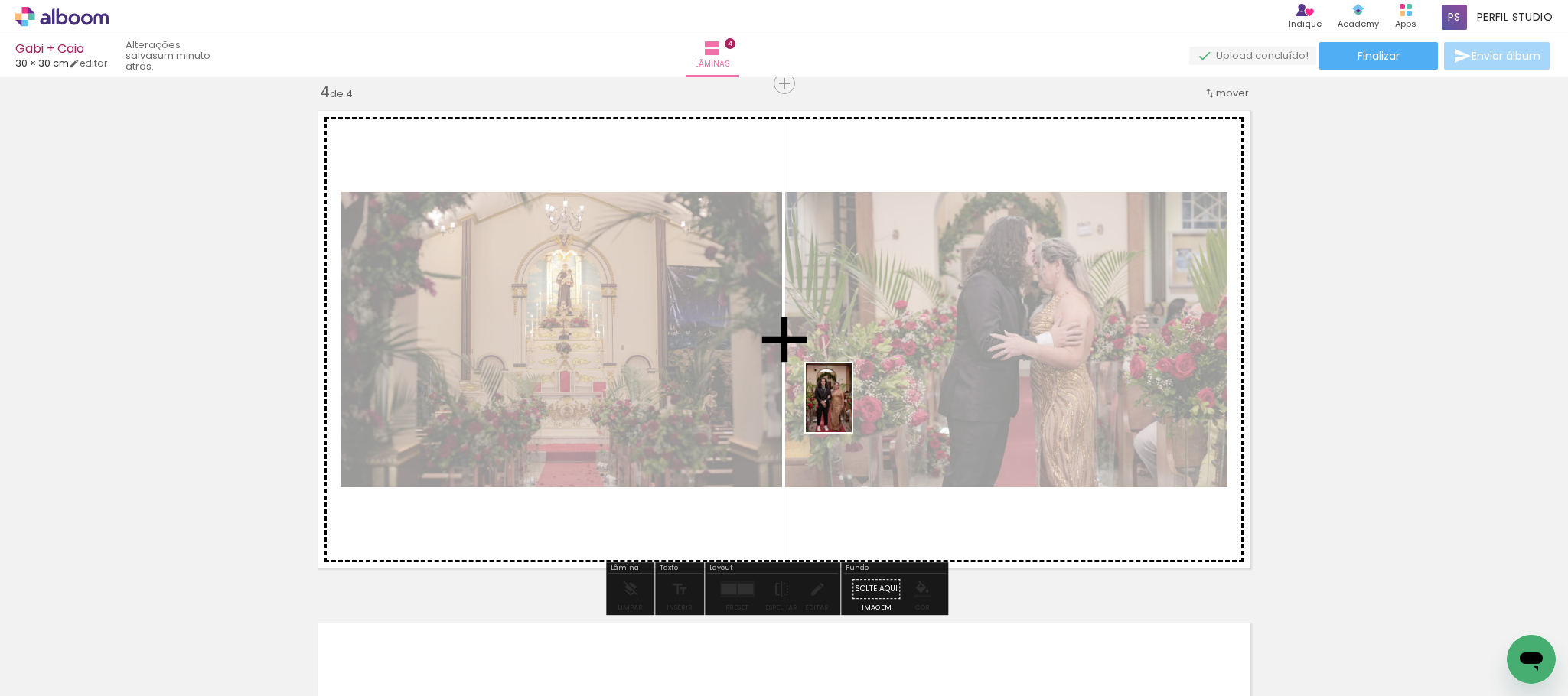
drag, startPoint x: 758, startPoint y: 532, endPoint x: 852, endPoint y: 409, distance: 154.8
click at [852, 409] on quentale-workspace at bounding box center [784, 348] width 1568 height 696
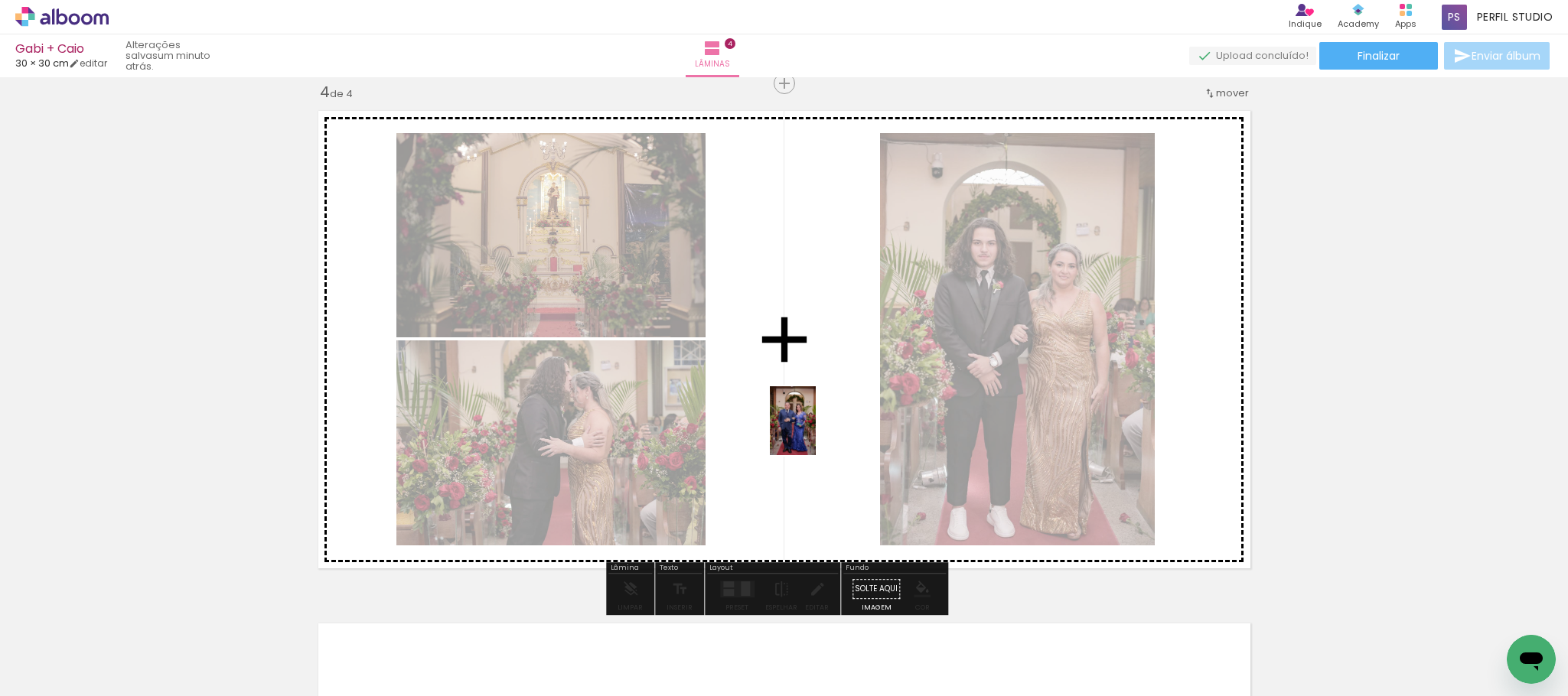
drag, startPoint x: 811, startPoint y: 466, endPoint x: 816, endPoint y: 432, distance: 34.4
click at [816, 432] on quentale-workspace at bounding box center [784, 348] width 1568 height 696
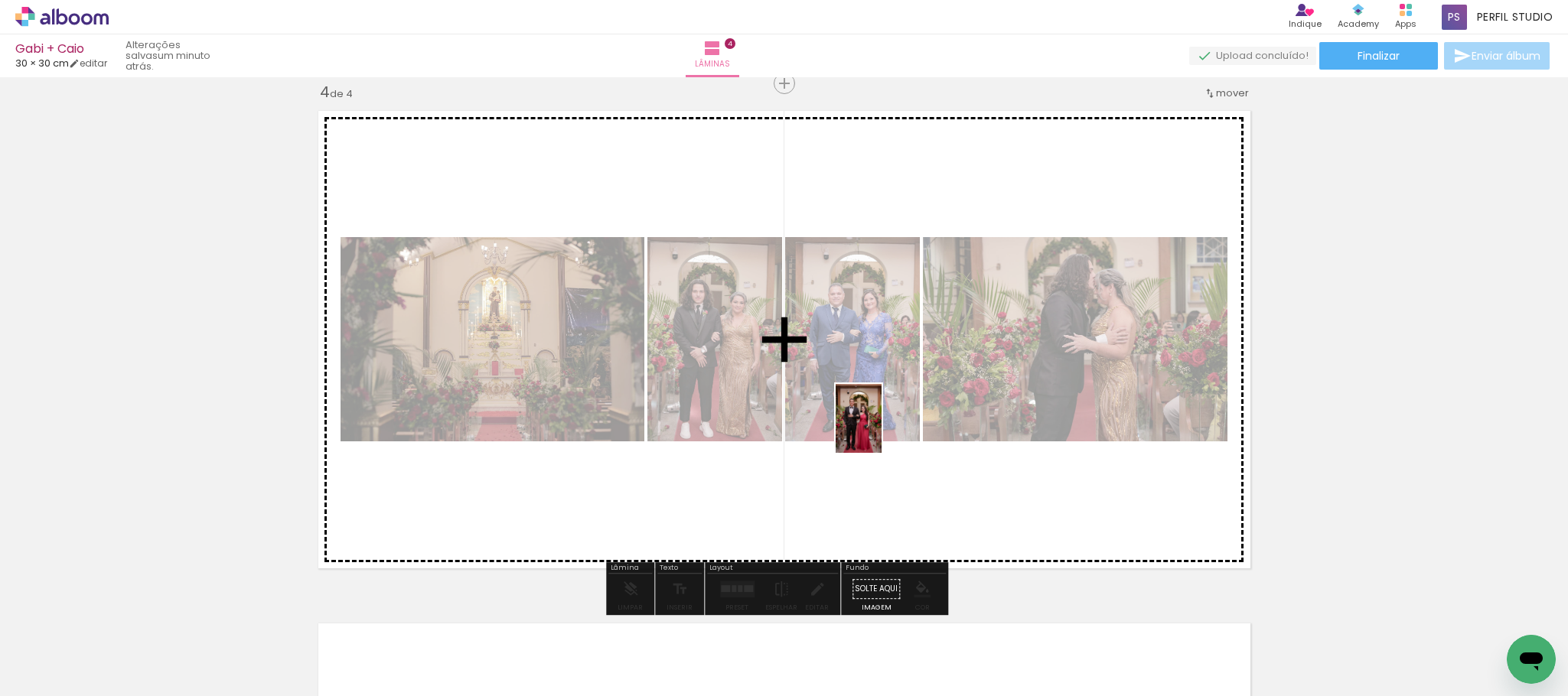
drag, startPoint x: 844, startPoint y: 649, endPoint x: 881, endPoint y: 430, distance: 222.1
click at [881, 430] on quentale-workspace at bounding box center [784, 348] width 1568 height 696
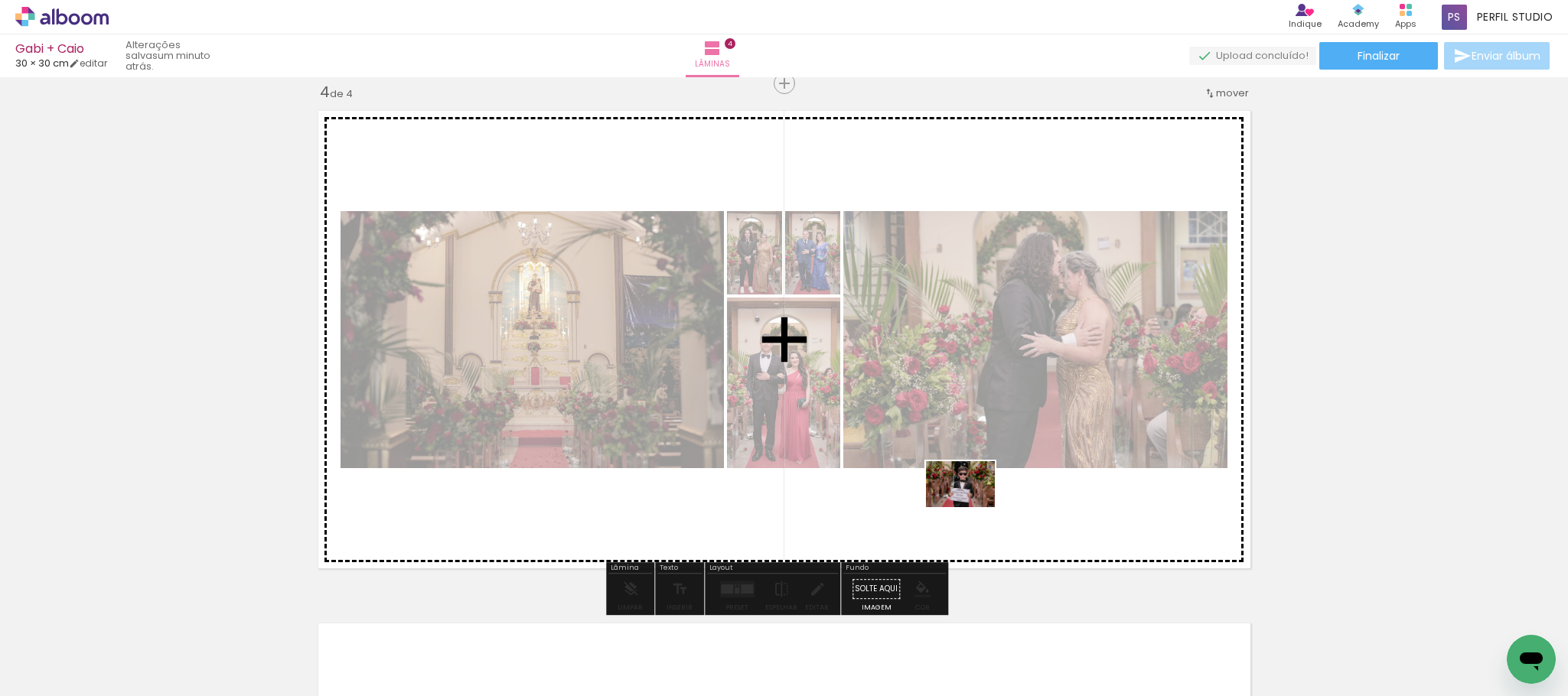
drag, startPoint x: 951, startPoint y: 611, endPoint x: 972, endPoint y: 507, distance: 106.1
click at [972, 507] on quentale-workspace at bounding box center [784, 348] width 1568 height 696
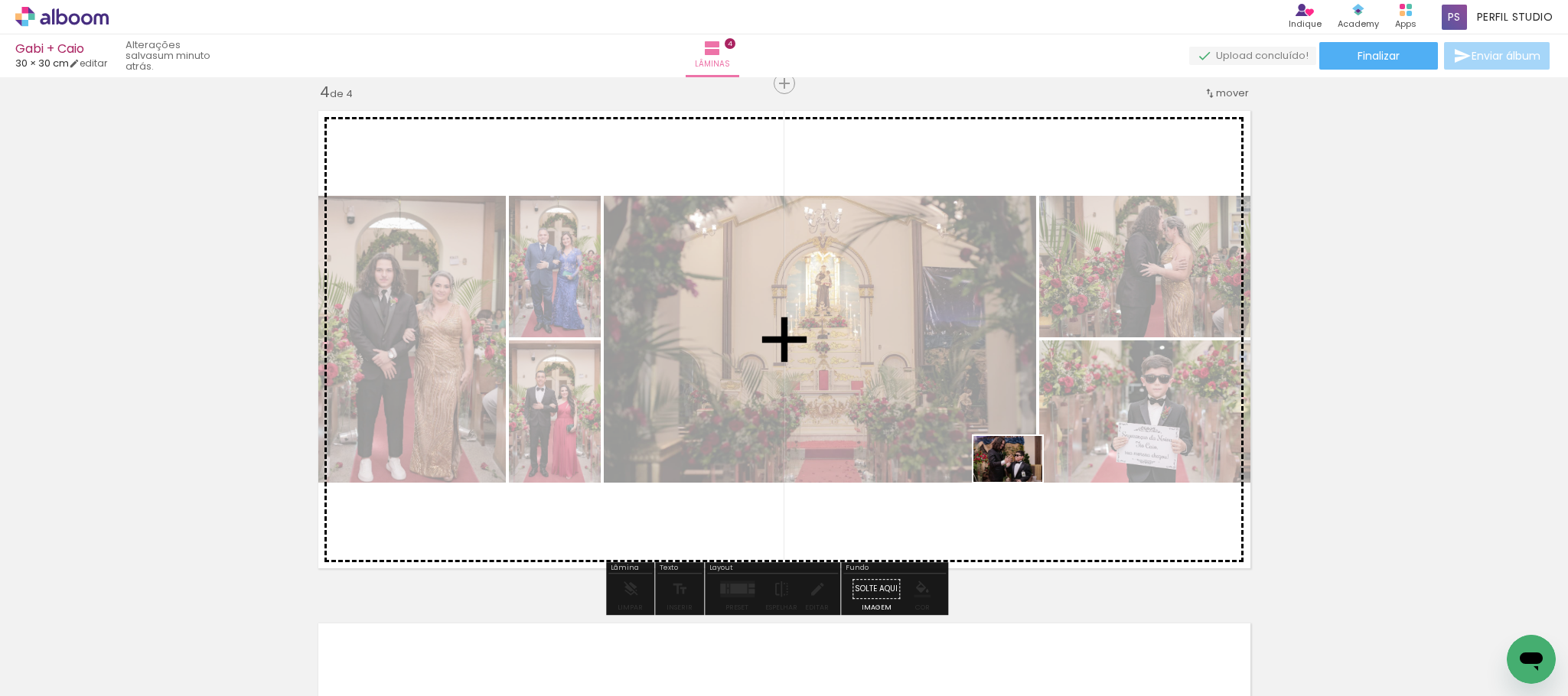
drag, startPoint x: 1045, startPoint y: 641, endPoint x: 1019, endPoint y: 482, distance: 161.1
click at [1019, 482] on quentale-workspace at bounding box center [784, 348] width 1568 height 696
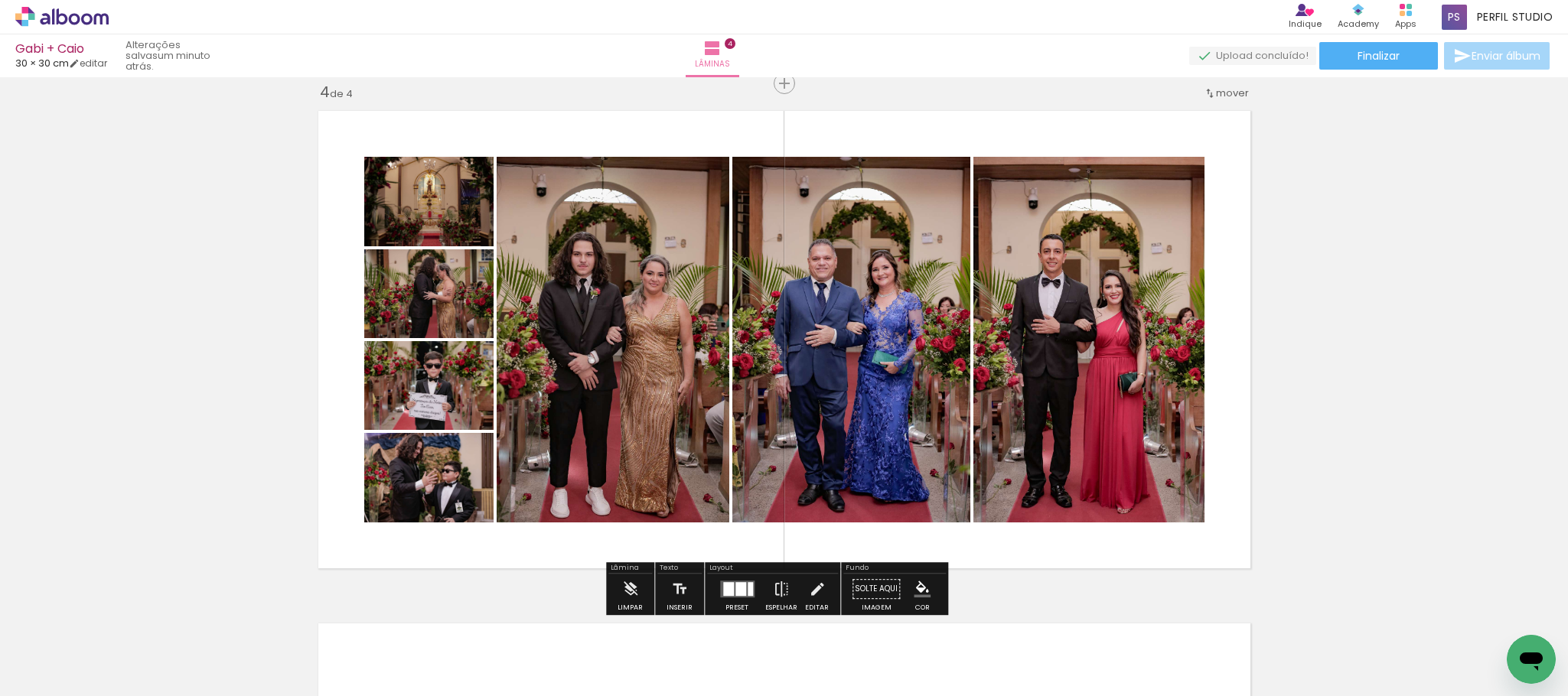
click at [71, 637] on div "Biblioteca 115 fotos Todas as fotos Não utilizadas Adicionar Fotos" at bounding box center [48, 649] width 95 height 76
click at [71, 646] on input "Todas as fotos" at bounding box center [43, 649] width 58 height 13
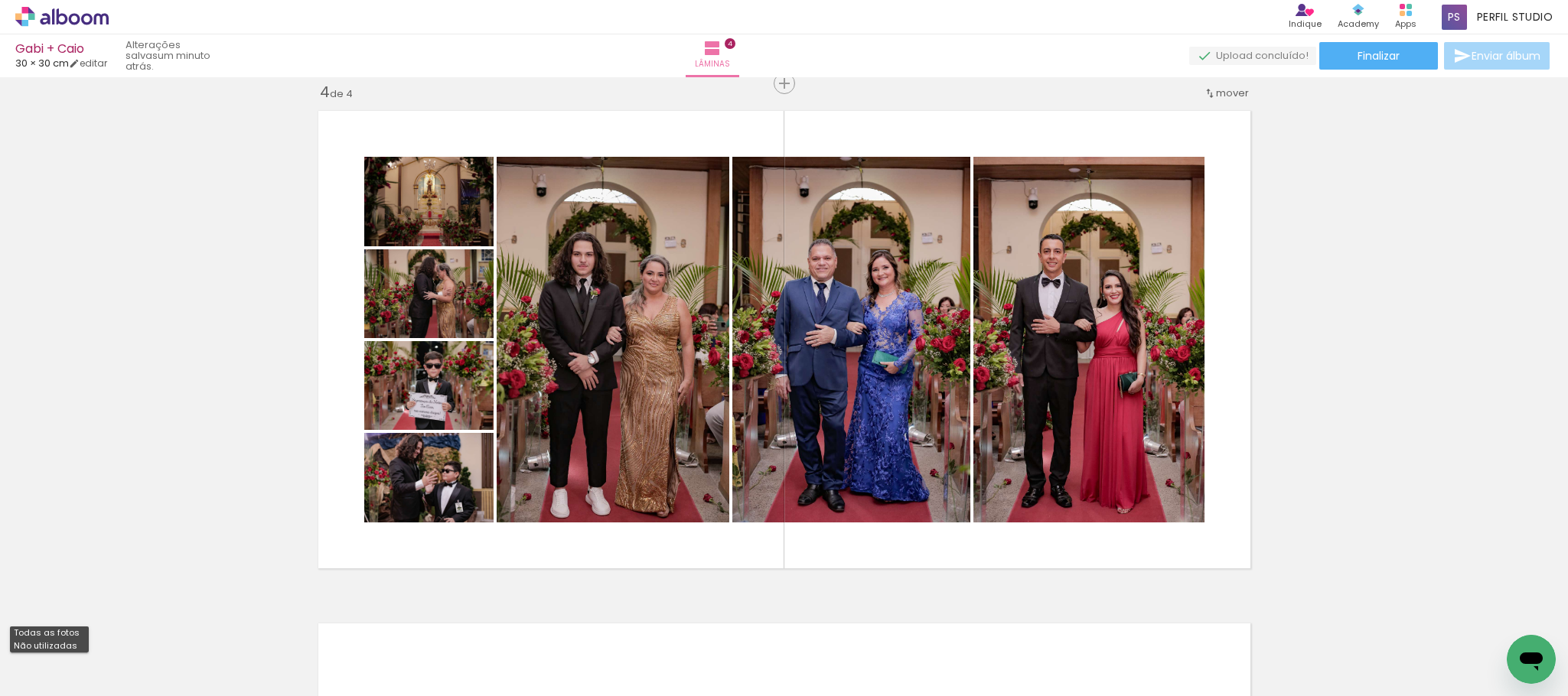
click at [0, 0] on slot "Não utilizadas" at bounding box center [0, 0] width 0 height 0
type input "Não utilizadas"
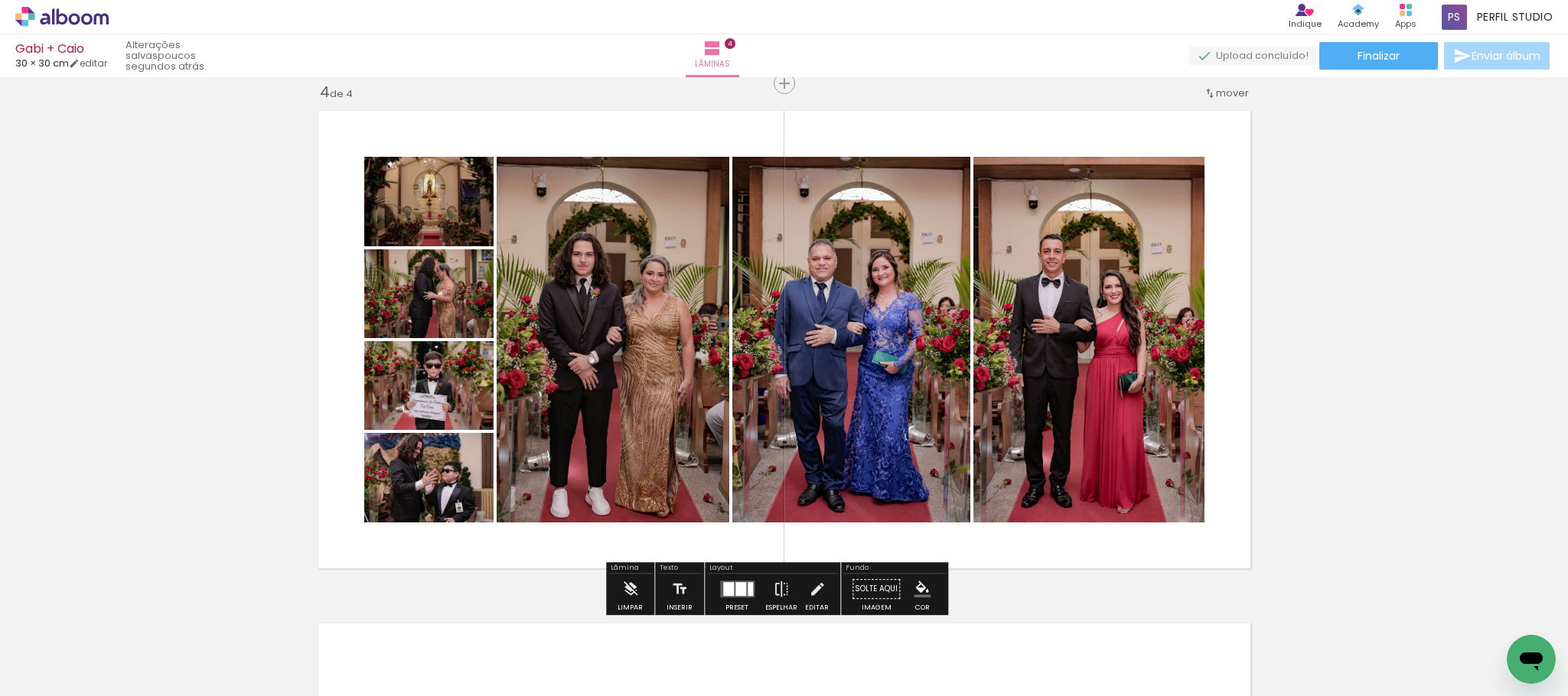
scroll to position [0, 223]
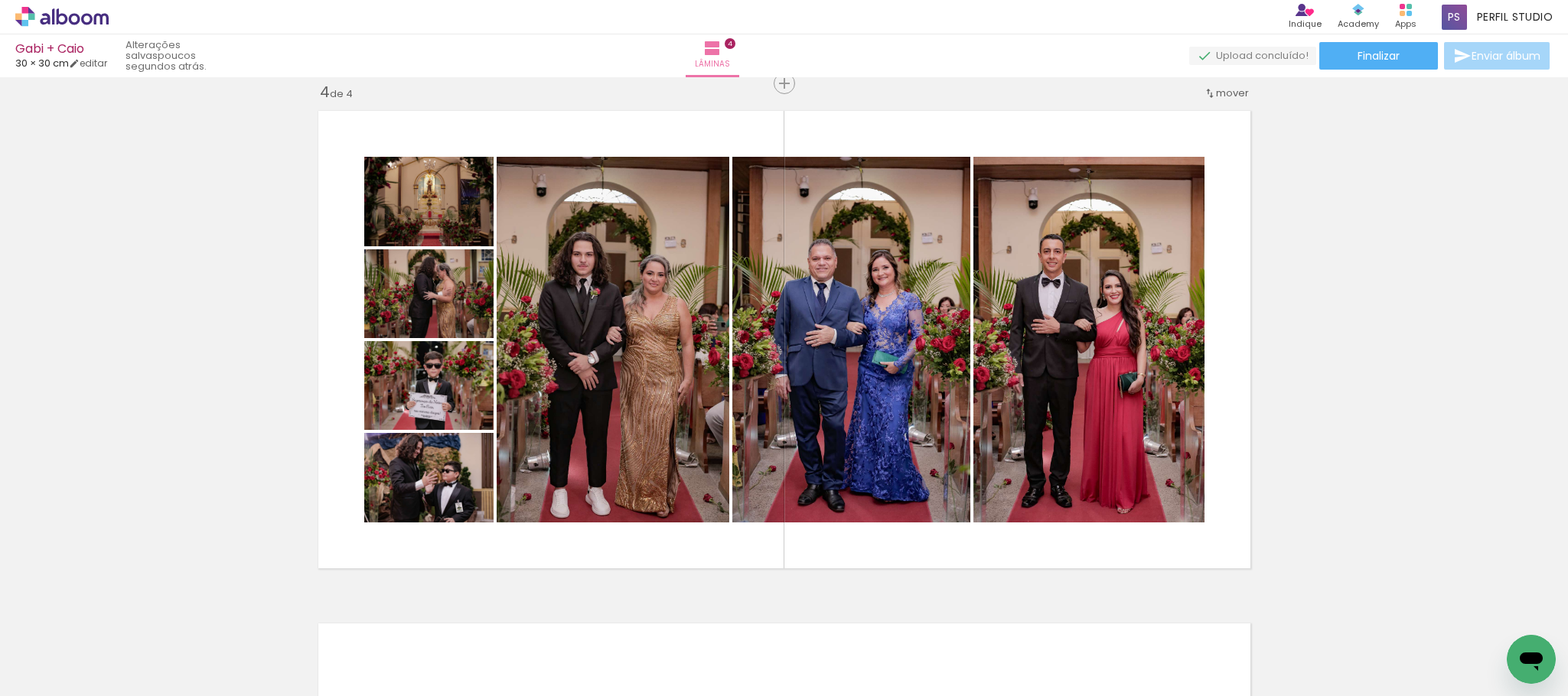
scroll to position [0, 125]
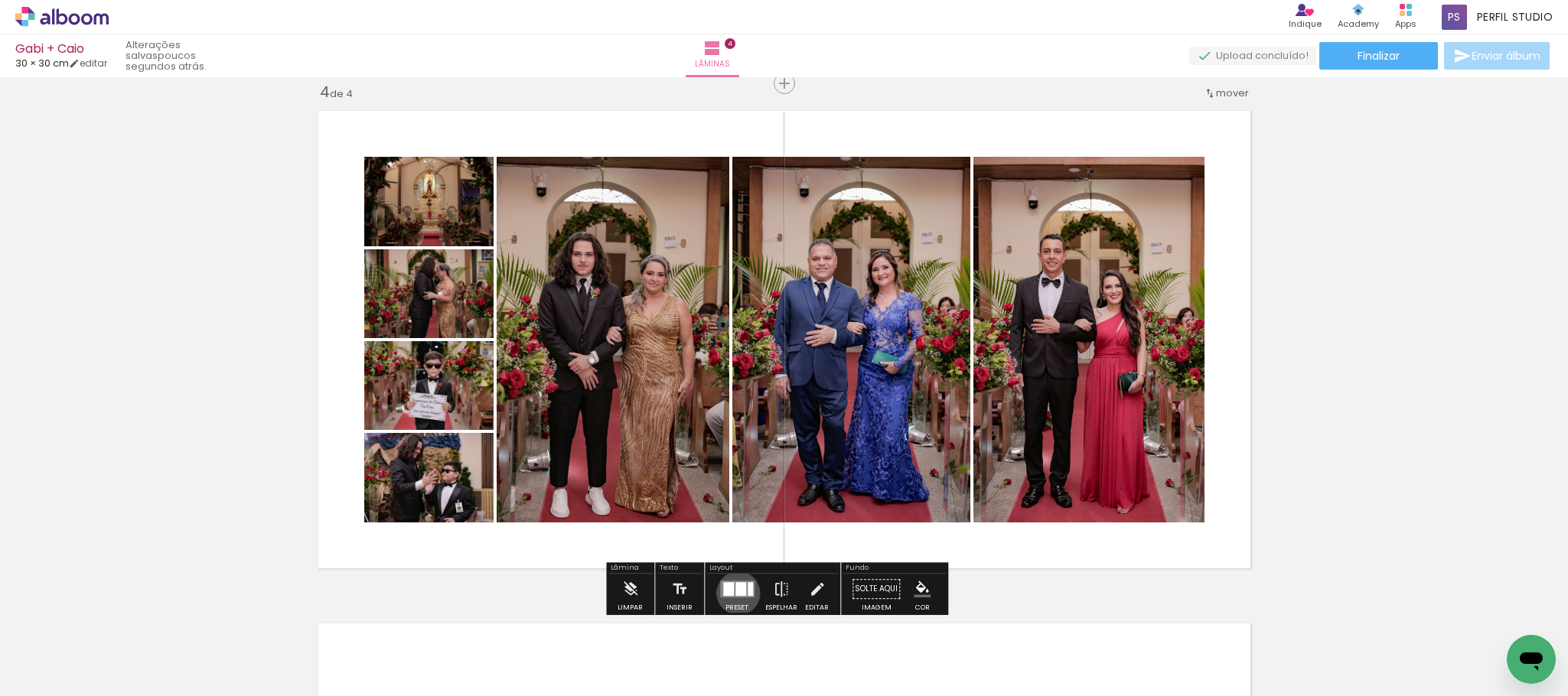
click at [736, 593] on div at bounding box center [741, 589] width 11 height 14
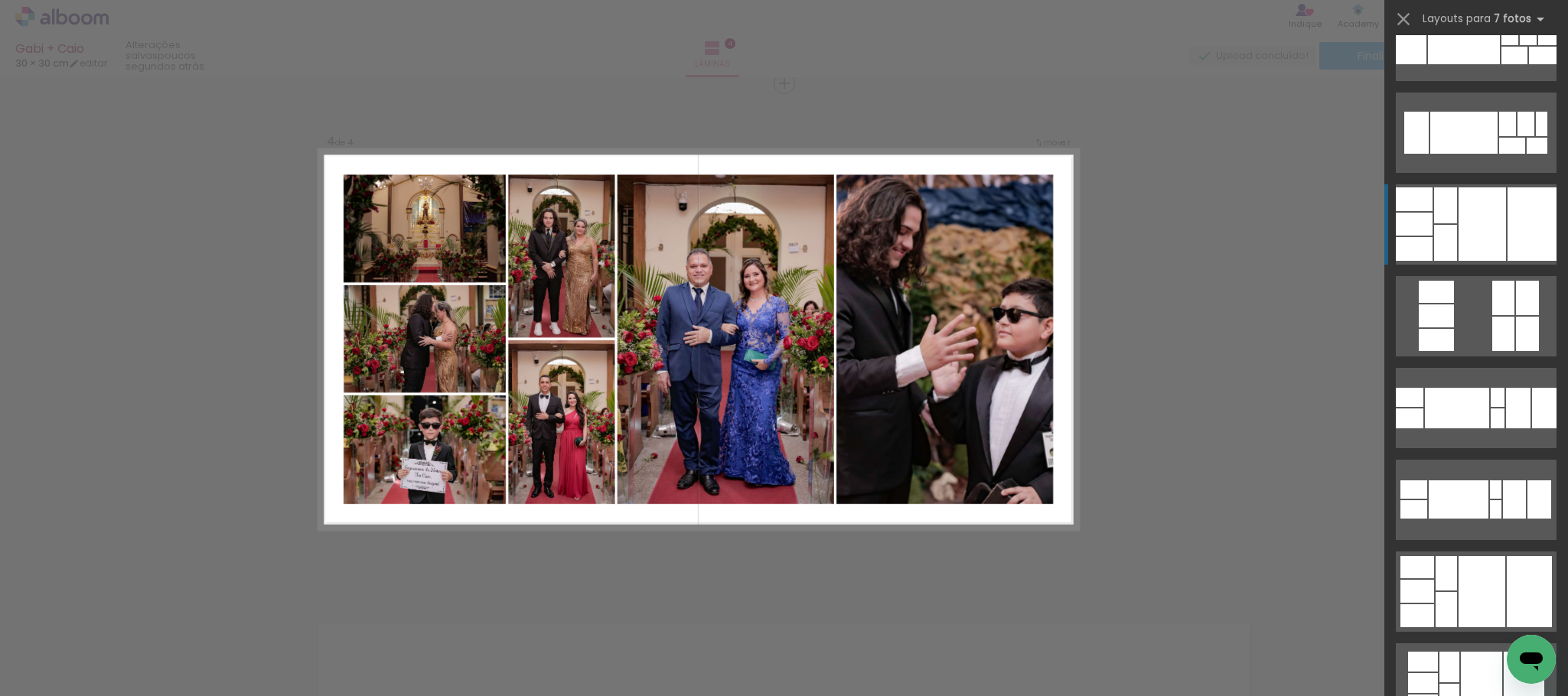
scroll to position [3558, 0]
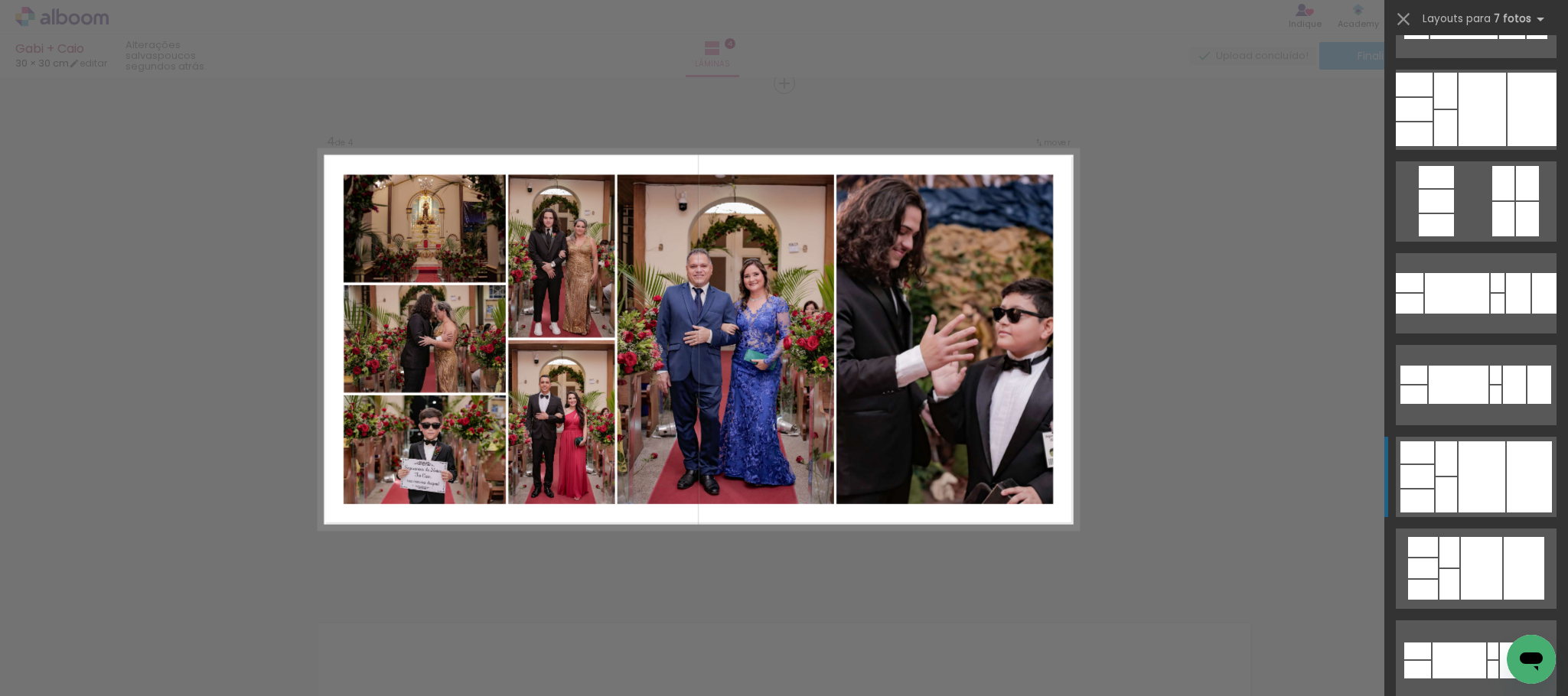
click at [1507, 466] on div at bounding box center [1529, 476] width 46 height 71
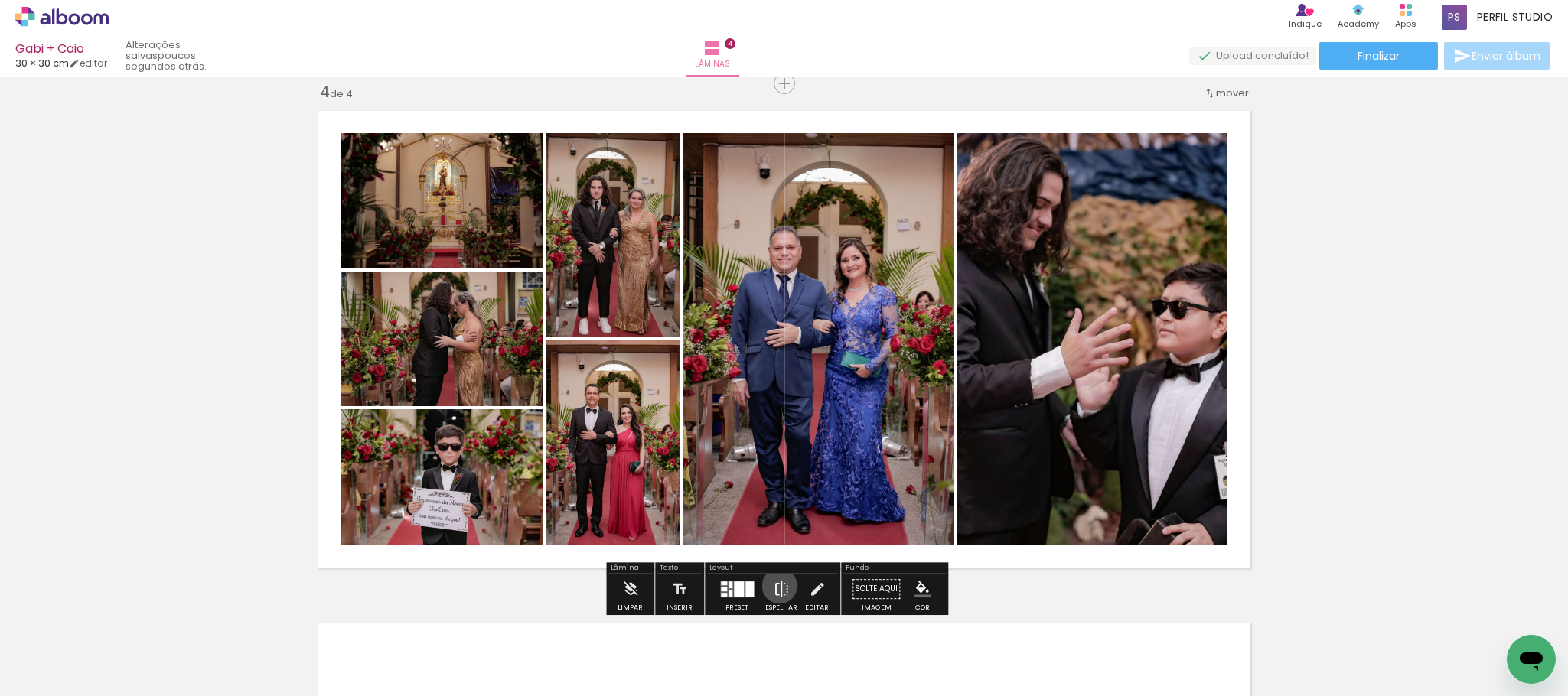
click at [776, 586] on iron-icon at bounding box center [781, 589] width 16 height 31
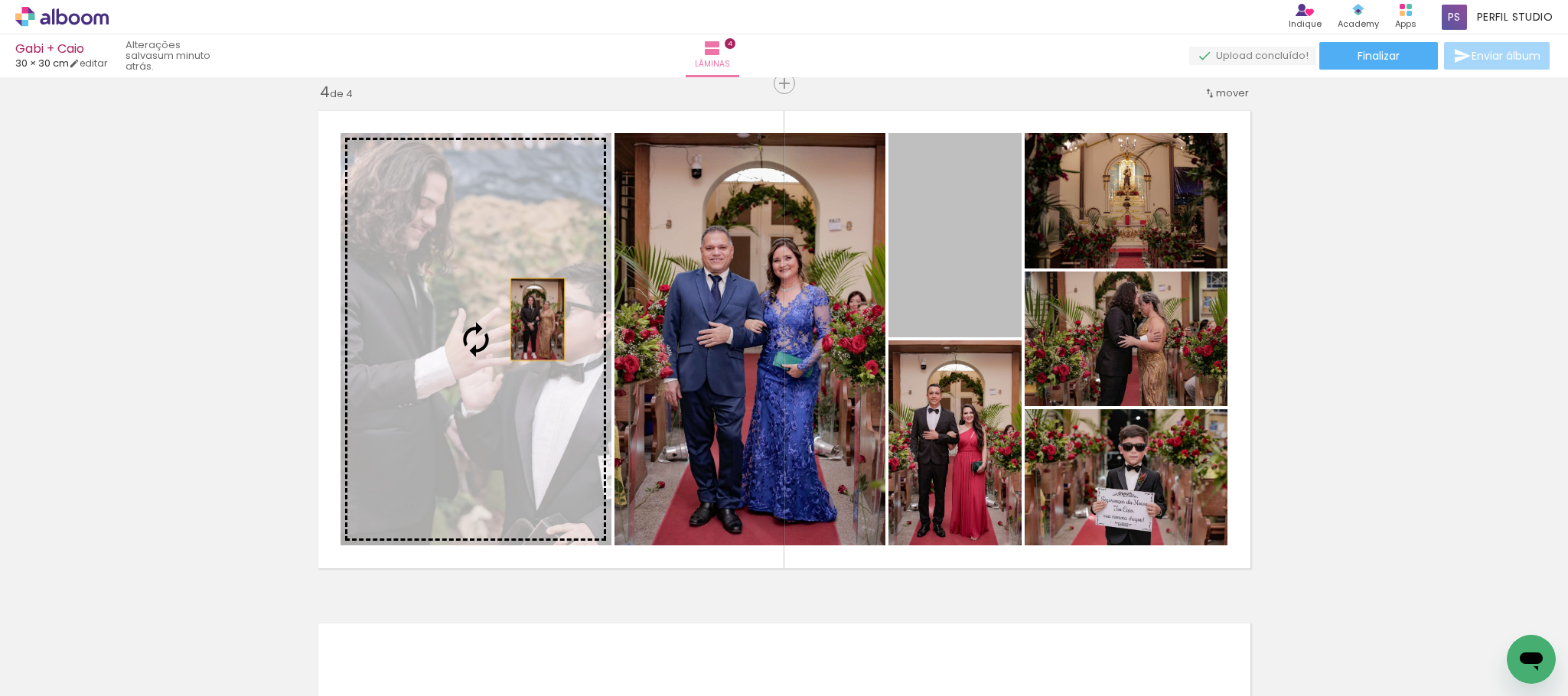
drag, startPoint x: 963, startPoint y: 252, endPoint x: 528, endPoint y: 319, distance: 440.1
click at [0, 0] on slot at bounding box center [0, 0] width 0 height 0
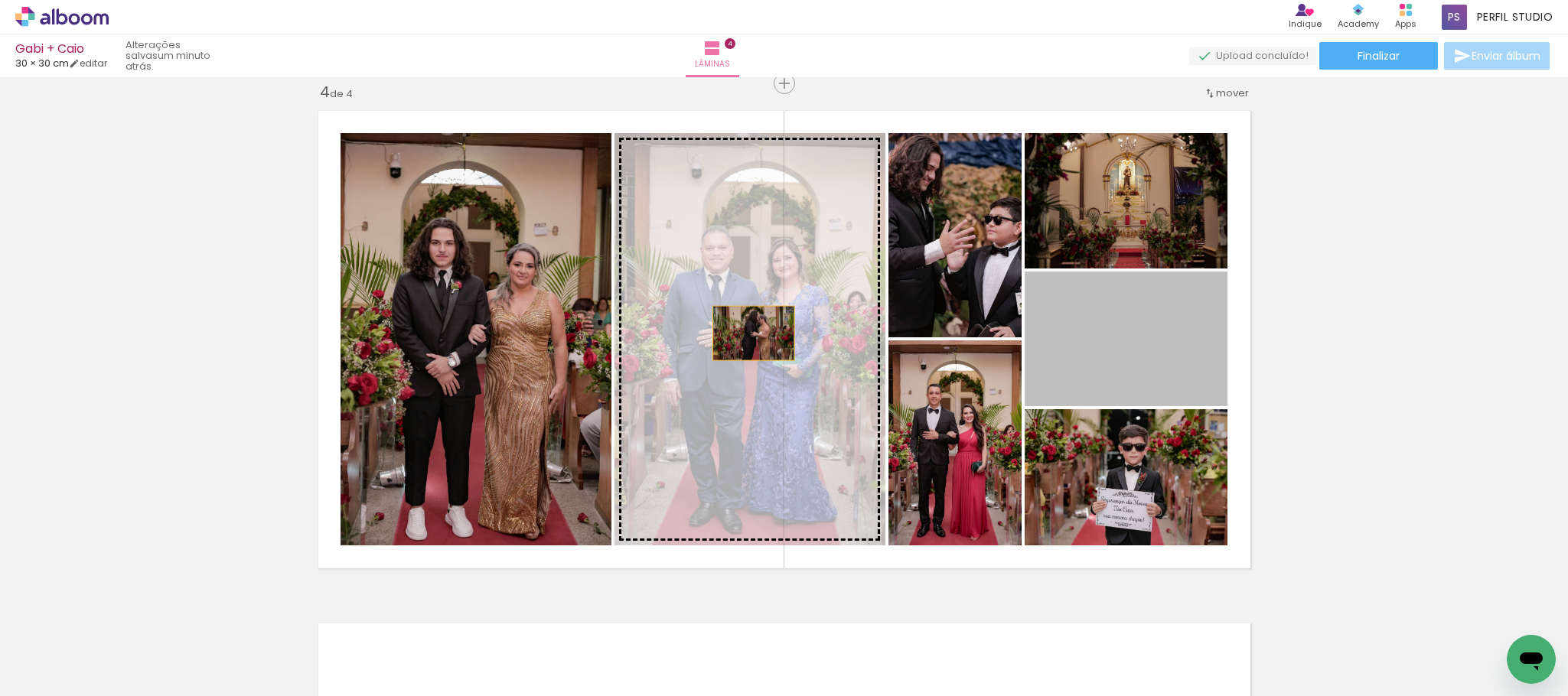
drag, startPoint x: 1142, startPoint y: 332, endPoint x: 745, endPoint y: 332, distance: 397.0
click at [0, 0] on slot at bounding box center [0, 0] width 0 height 0
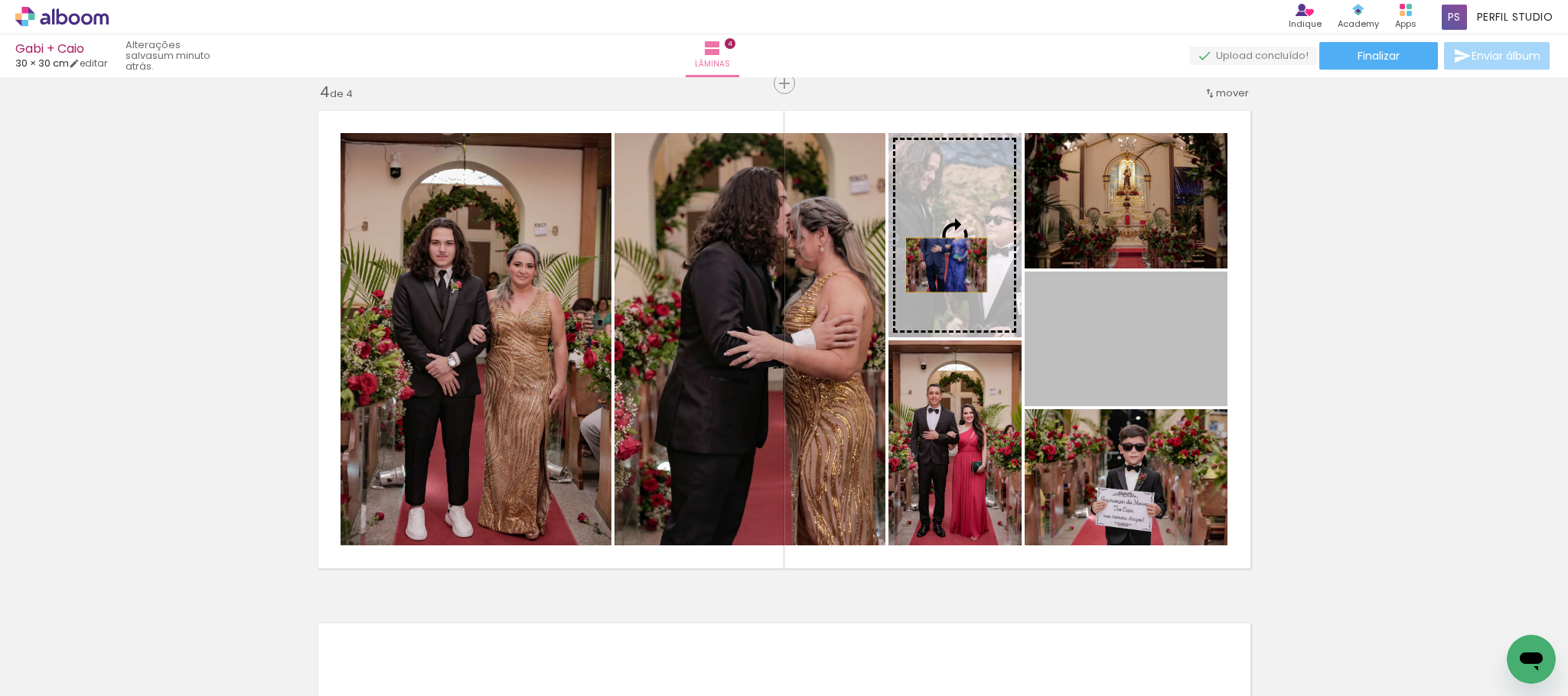
drag, startPoint x: 1139, startPoint y: 327, endPoint x: 938, endPoint y: 265, distance: 210.3
click at [0, 0] on slot at bounding box center [0, 0] width 0 height 0
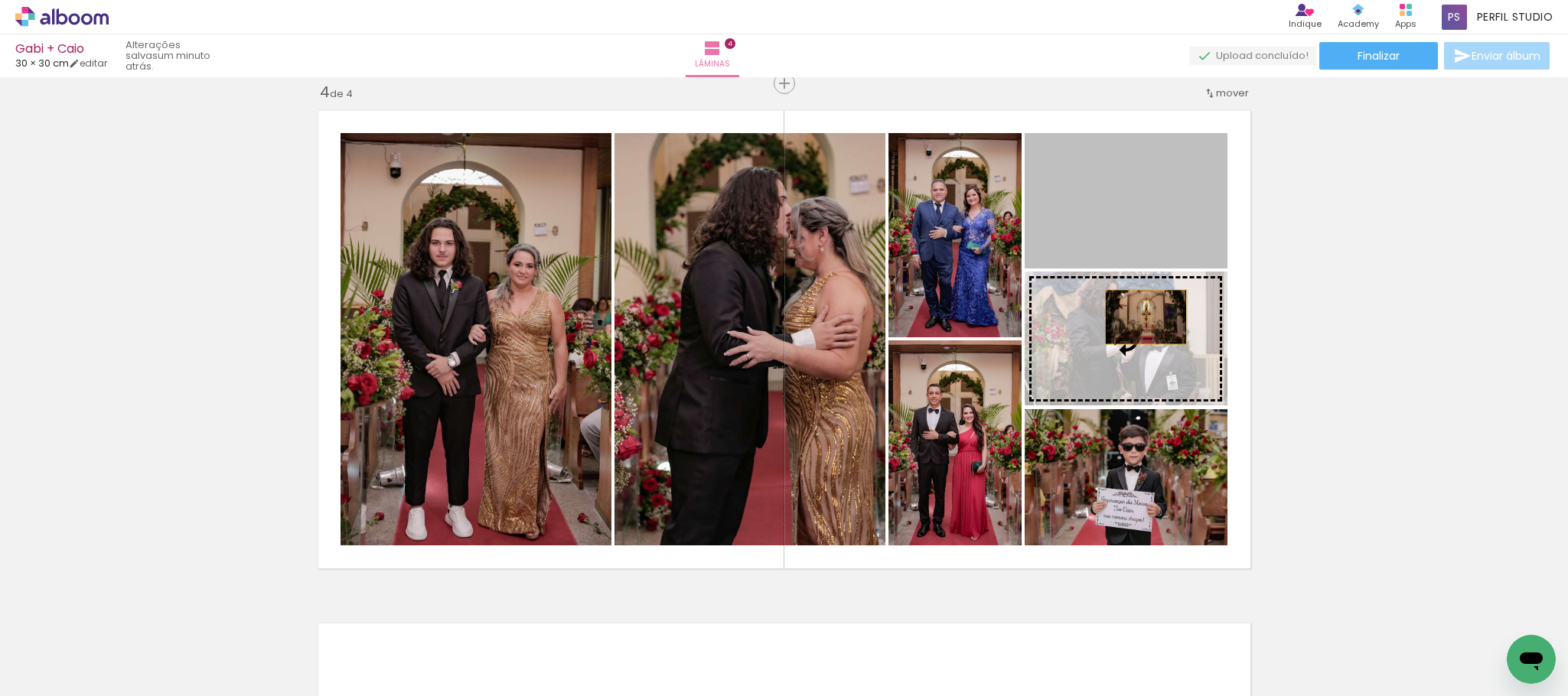
drag, startPoint x: 1144, startPoint y: 200, endPoint x: 1137, endPoint y: 317, distance: 117.2
click at [0, 0] on slot at bounding box center [0, 0] width 0 height 0
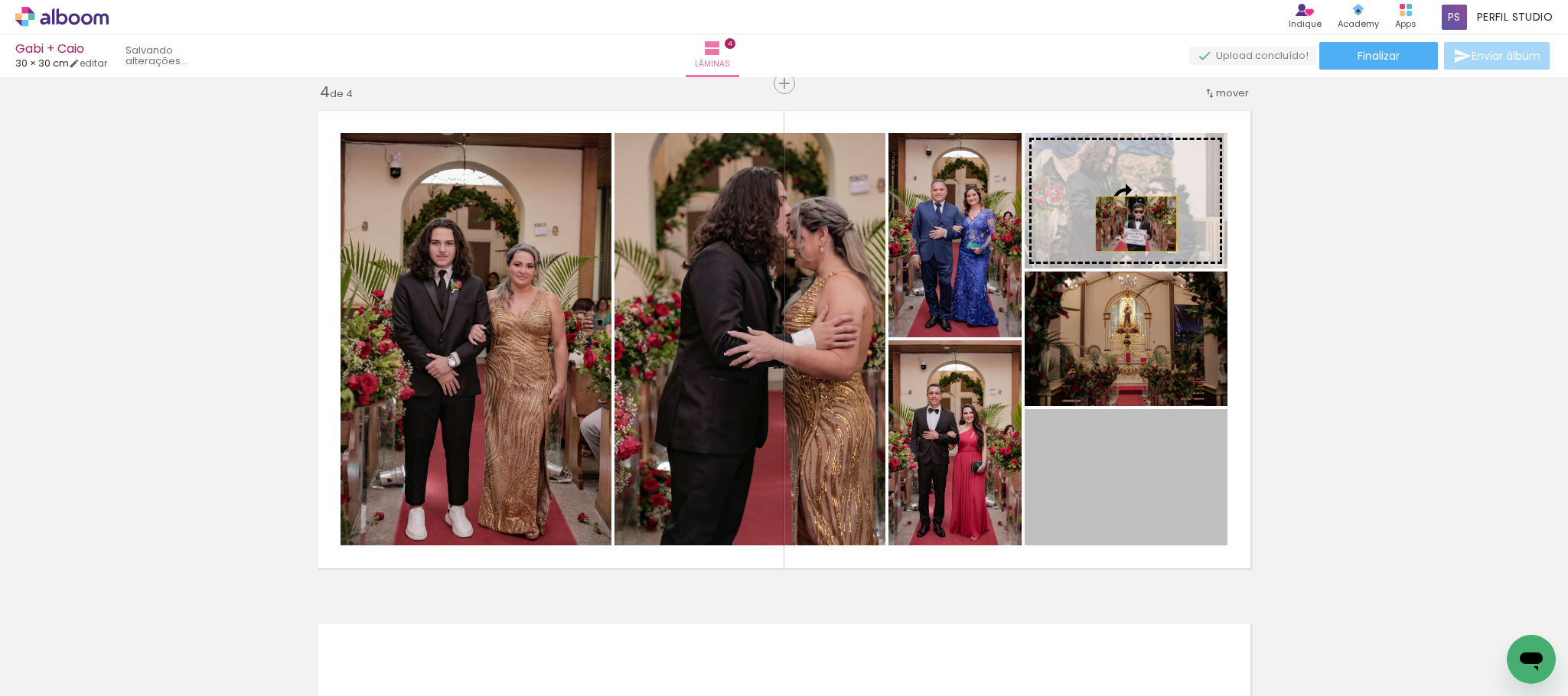
drag, startPoint x: 1157, startPoint y: 490, endPoint x: 1128, endPoint y: 223, distance: 268.6
click at [0, 0] on slot at bounding box center [0, 0] width 0 height 0
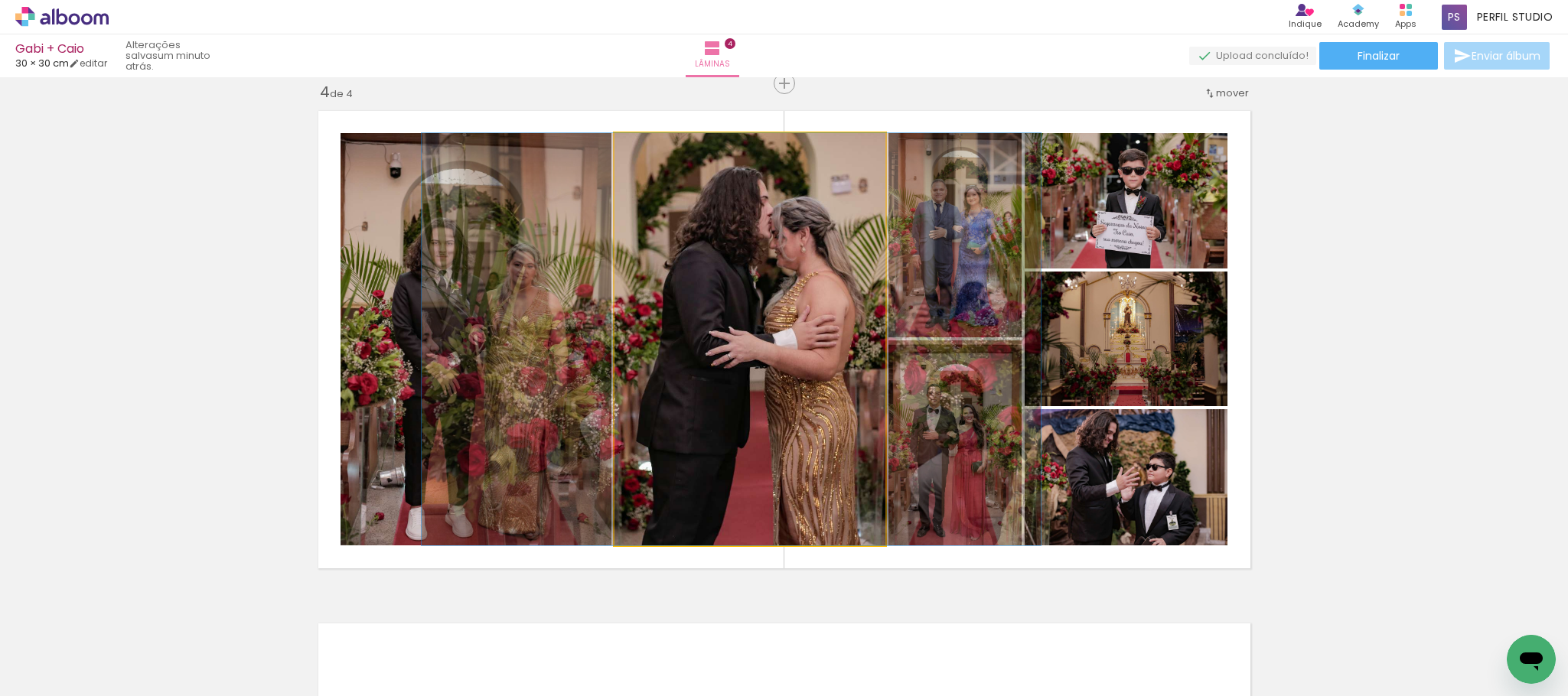
drag, startPoint x: 777, startPoint y: 350, endPoint x: 758, endPoint y: 349, distance: 19.0
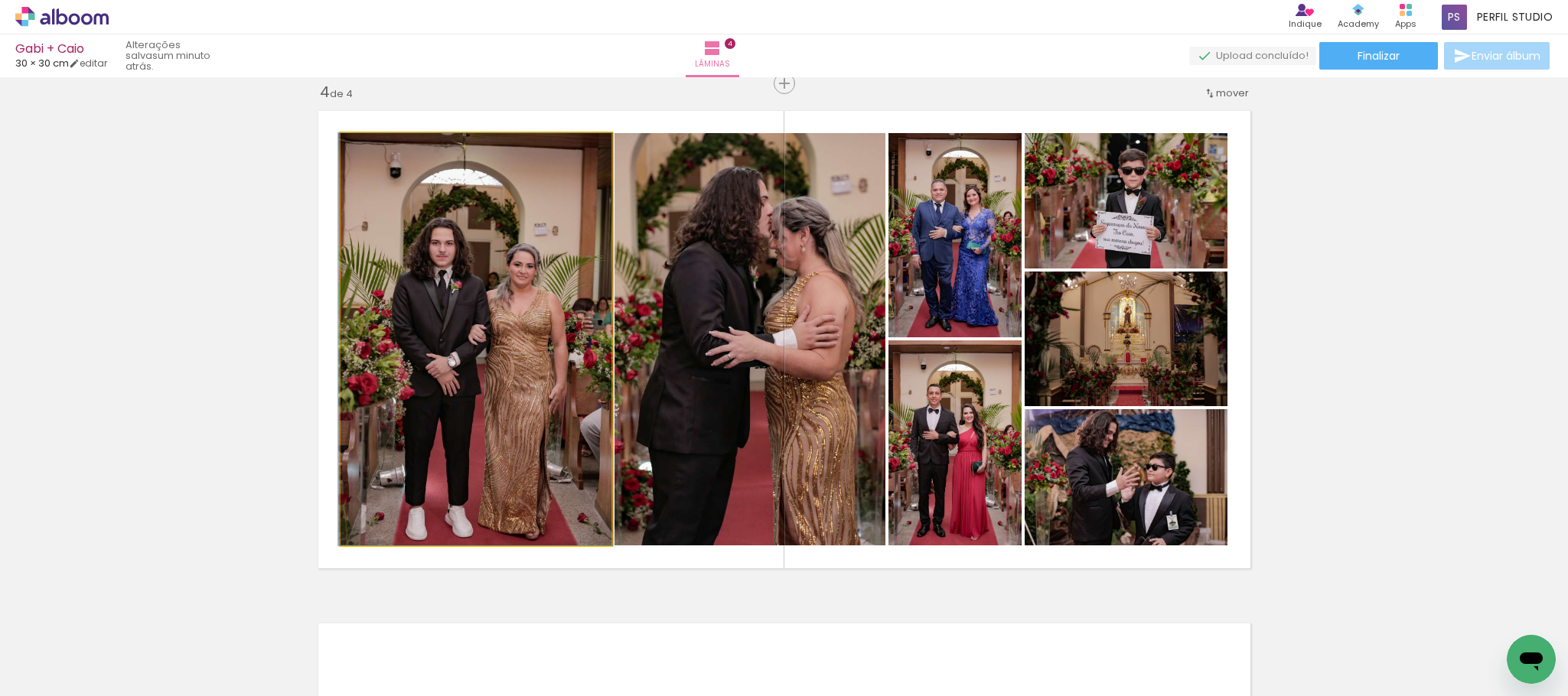
click at [531, 361] on quentale-photo at bounding box center [475, 338] width 271 height 412
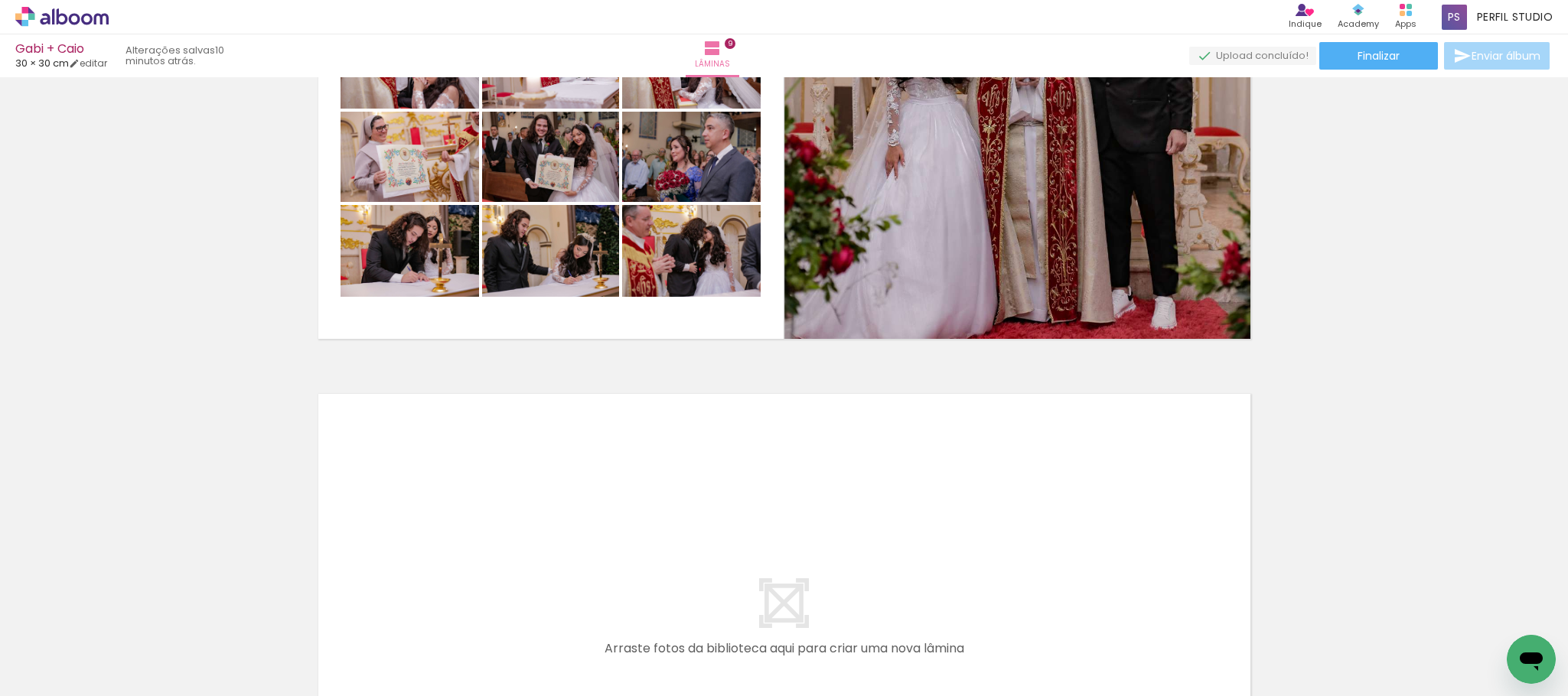
scroll to position [574, 0]
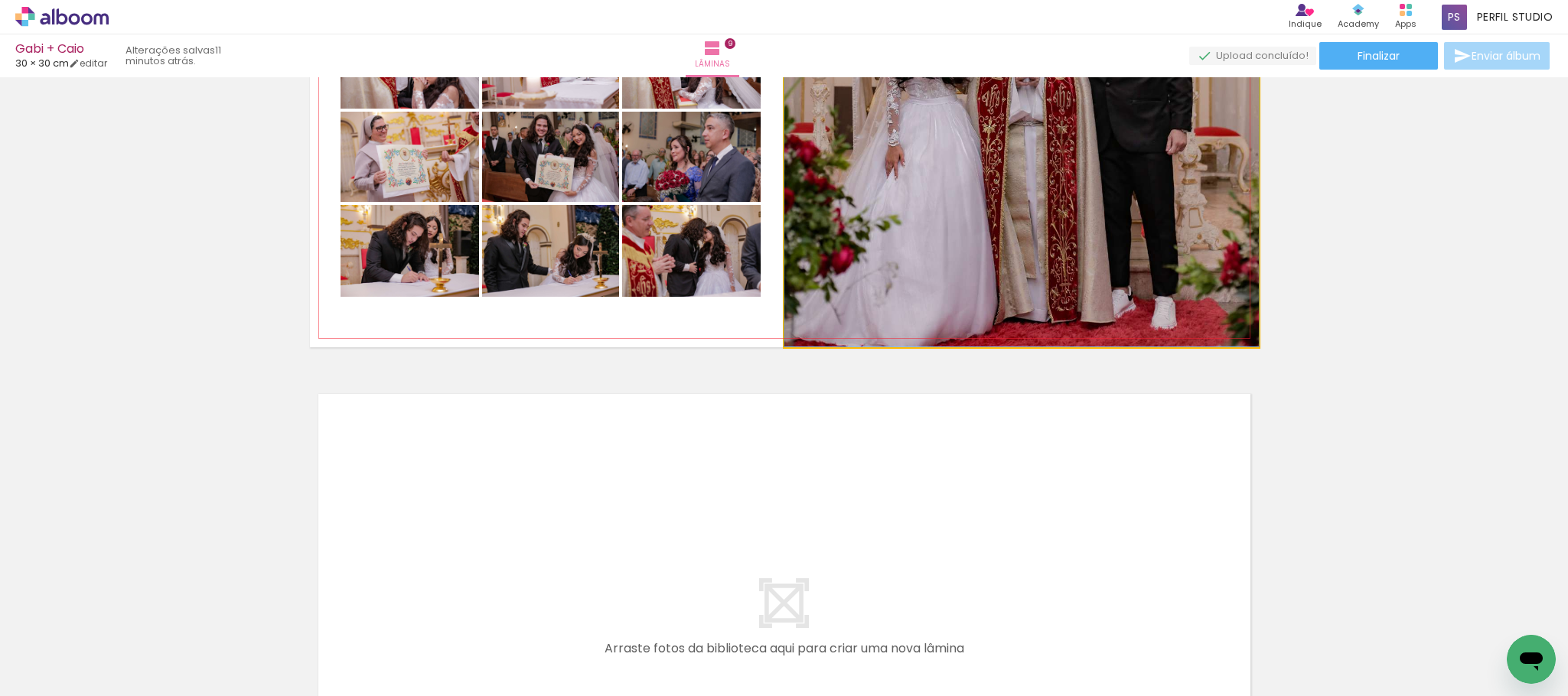
click at [1096, 145] on quentale-photo at bounding box center [1021, 110] width 474 height 474
